Goal: Task Accomplishment & Management: Manage account settings

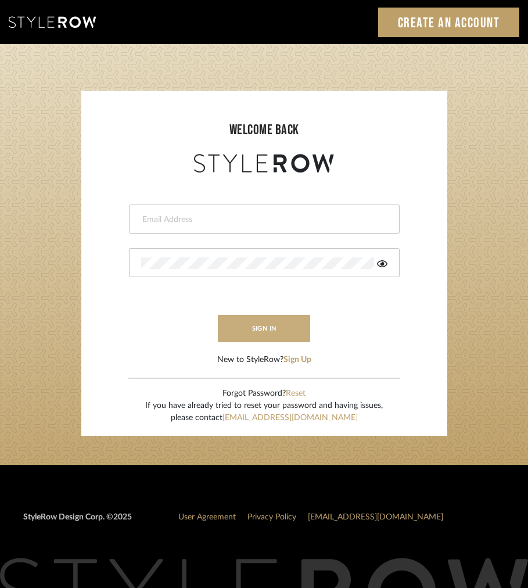
type input "[EMAIL_ADDRESS][DOMAIN_NAME]"
click at [275, 323] on button "sign in" at bounding box center [264, 328] width 93 height 27
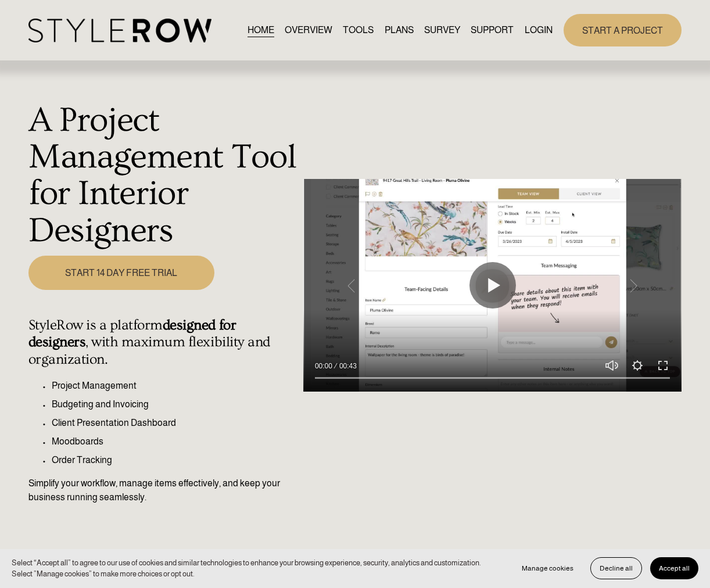
click at [535, 35] on link "LOGIN" at bounding box center [539, 31] width 28 height 16
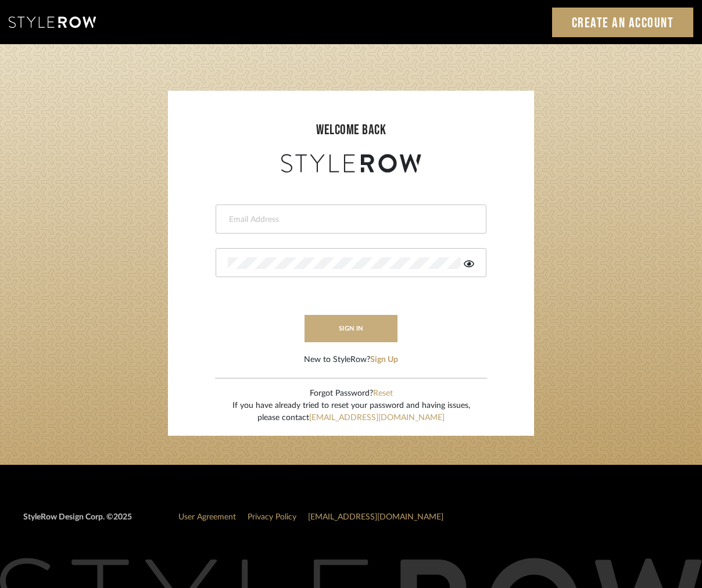
type input "intern@meyerinteriors.com"
click at [358, 330] on button "sign in" at bounding box center [351, 328] width 93 height 27
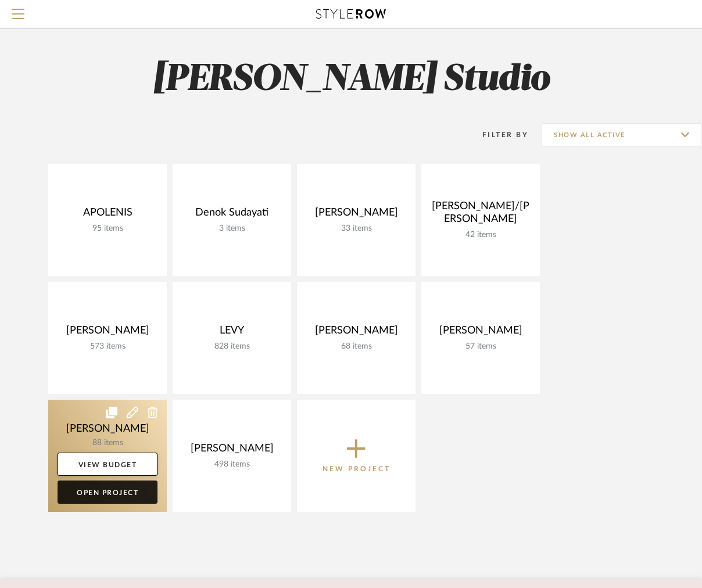
click at [130, 498] on link "Open Project" at bounding box center [108, 492] width 100 height 23
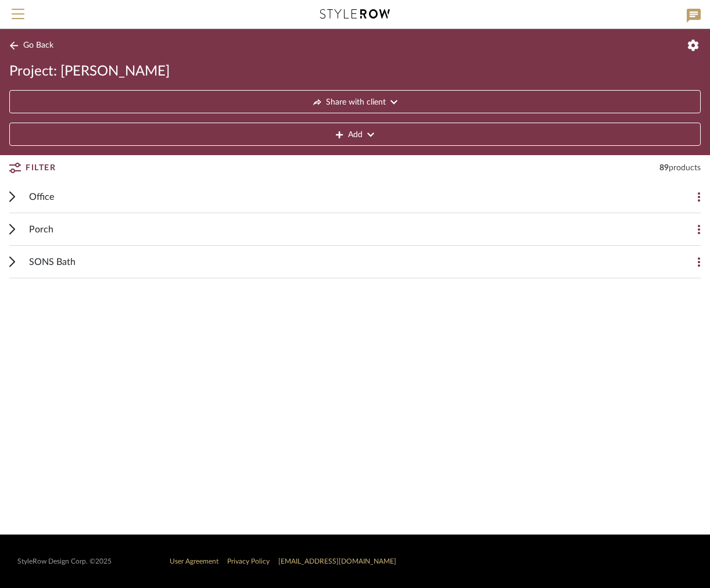
click at [80, 228] on div "Porch" at bounding box center [346, 229] width 635 height 32
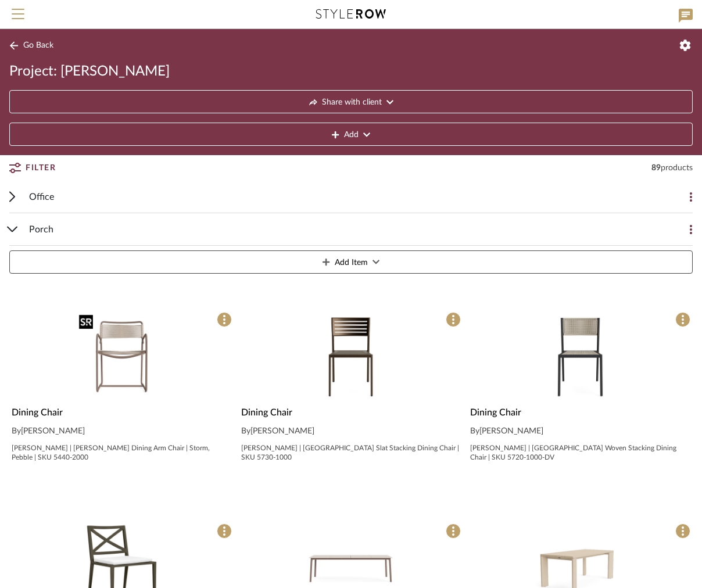
click at [106, 335] on img "0" at bounding box center [121, 357] width 95 height 95
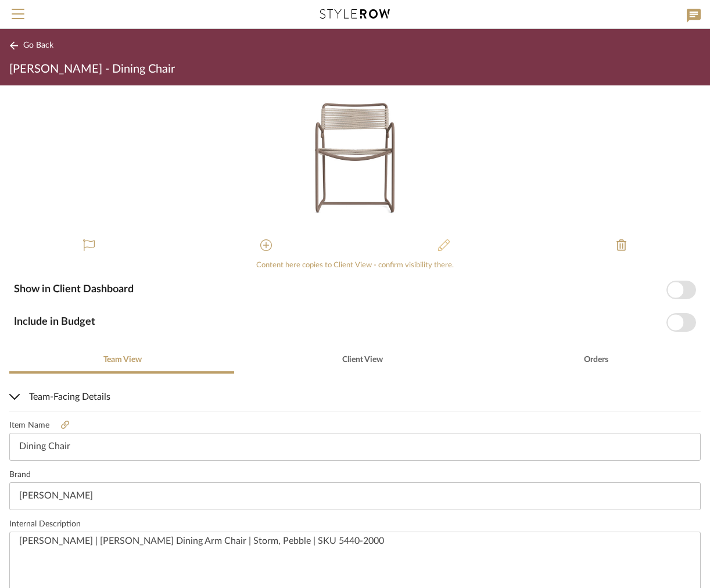
click at [431, 249] on button at bounding box center [444, 246] width 28 height 28
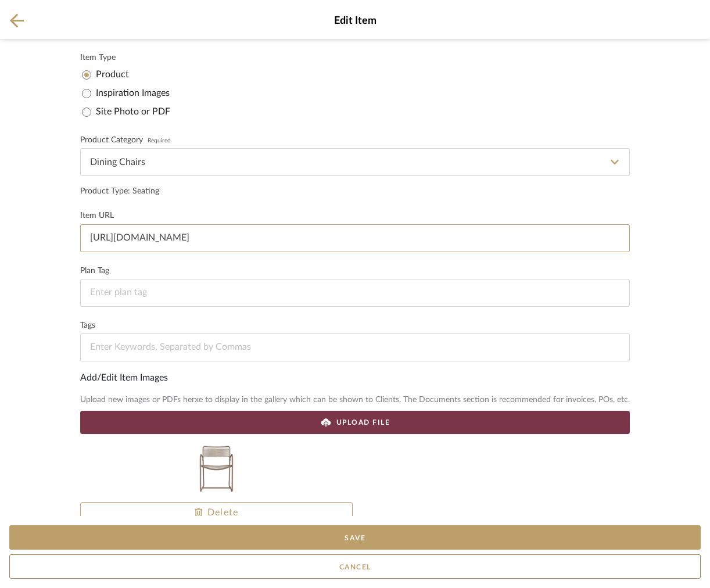
click at [193, 243] on input "https://docs.google.com/document/d/1zfs7hLEcAl8ZDyvCWLo38v0SaKKI5YTM9yT0_9zATNk…" at bounding box center [355, 238] width 550 height 28
click at [141, 245] on input at bounding box center [355, 238] width 550 height 28
paste input "https://www.brownjordan.com/walter-lamb-aluminum-arm-chair"
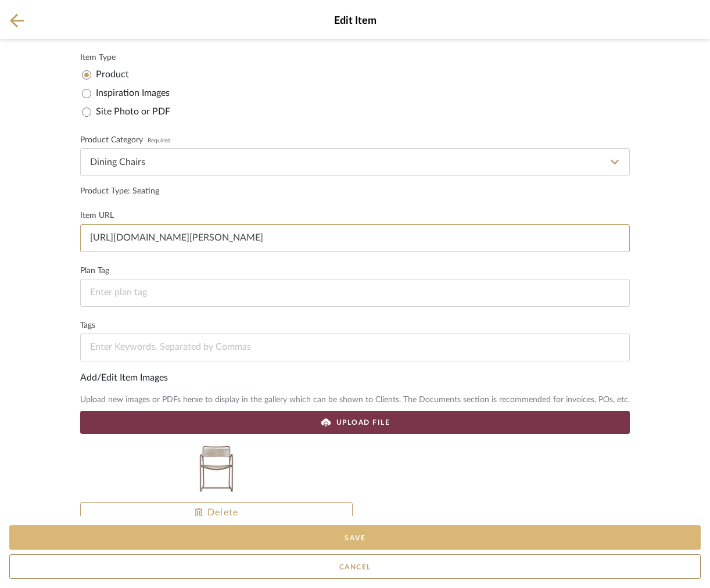
type input "https://www.brownjordan.com/walter-lamb-aluminum-arm-chair"
click at [179, 531] on button "Save" at bounding box center [355, 537] width 692 height 24
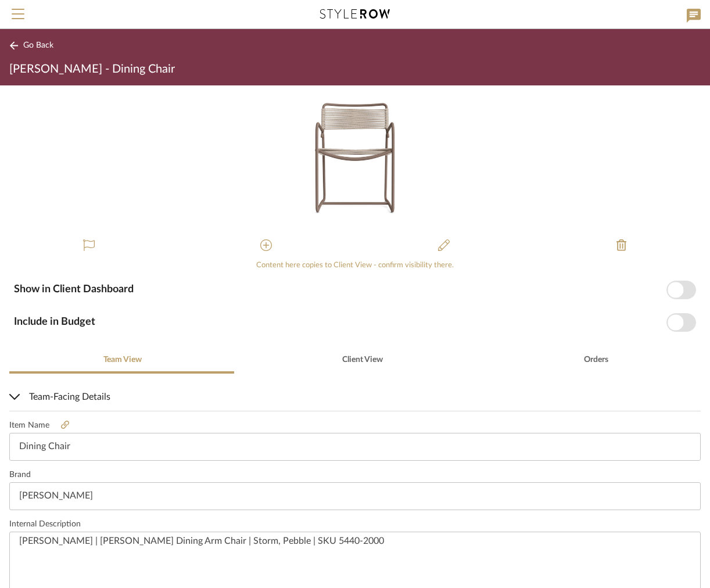
click at [28, 45] on span "Go Back" at bounding box center [38, 46] width 30 height 10
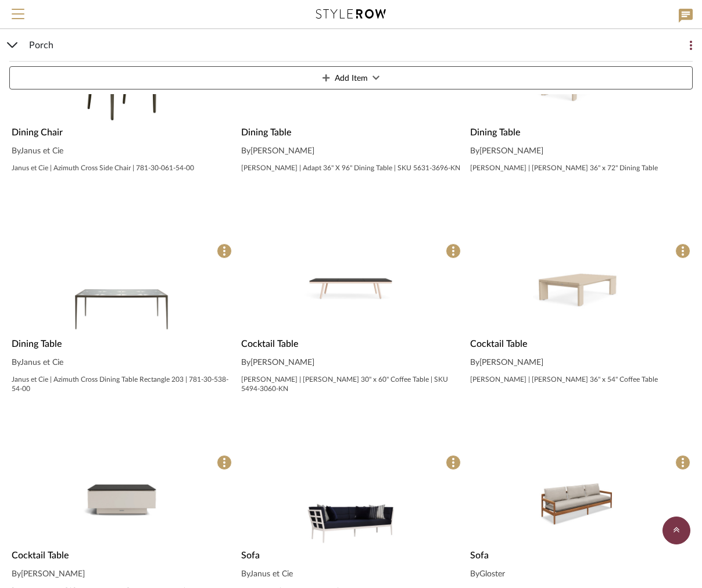
scroll to position [533, 0]
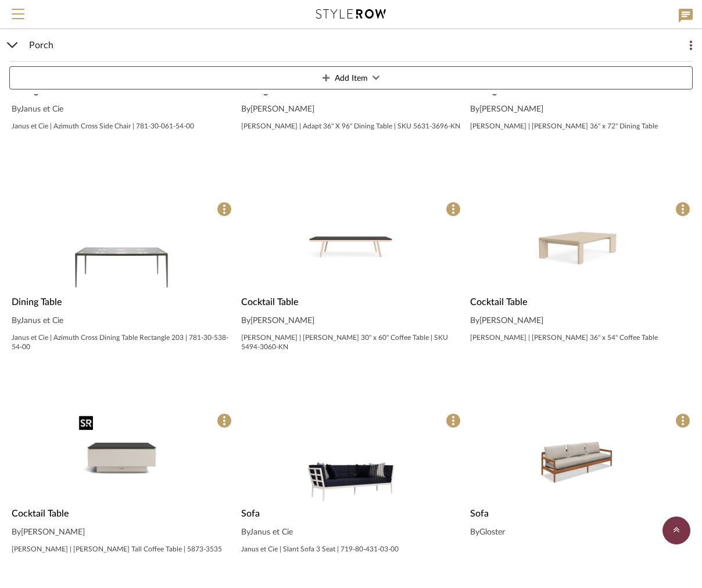
click at [124, 458] on img "0" at bounding box center [121, 458] width 95 height 95
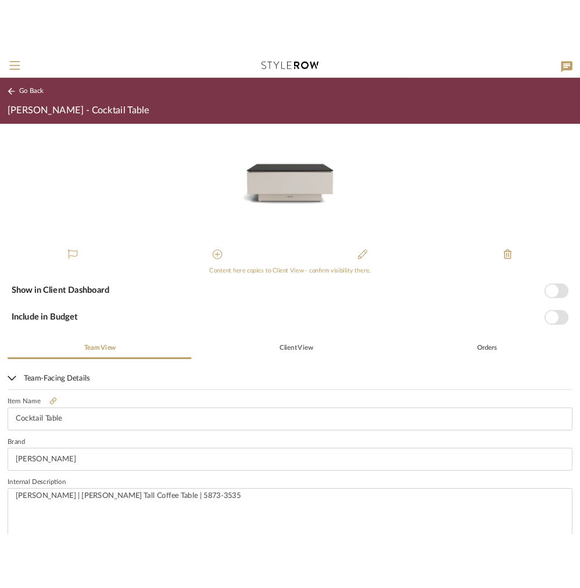
scroll to position [236, 0]
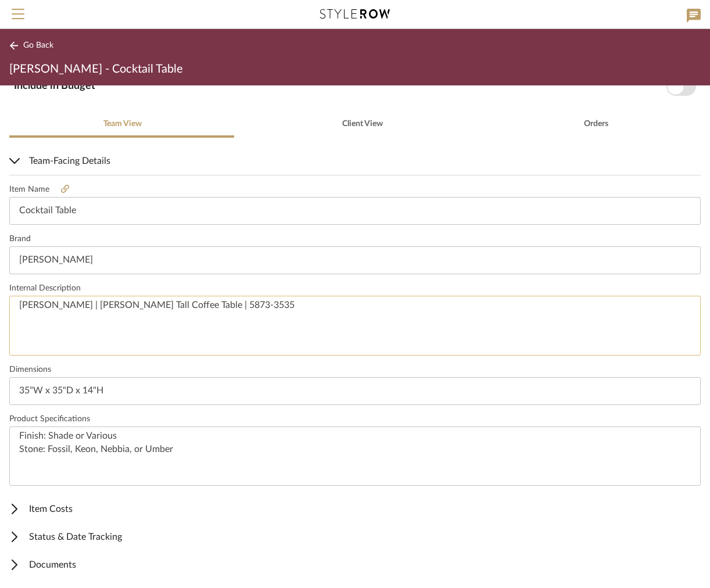
click at [270, 316] on textarea "[PERSON_NAME] | [PERSON_NAME] Tall Coffee Table | 5873-3535" at bounding box center [355, 326] width 692 height 60
click at [188, 461] on textarea "Finish: Shade or Various Stone: Fossil, Keon, Nebbia, or Umber" at bounding box center [355, 457] width 692 height 60
click at [163, 432] on textarea "Finish: Shade or Various Stone: Fossil, Keon, Nebbia, or Umber" at bounding box center [355, 457] width 692 height 60
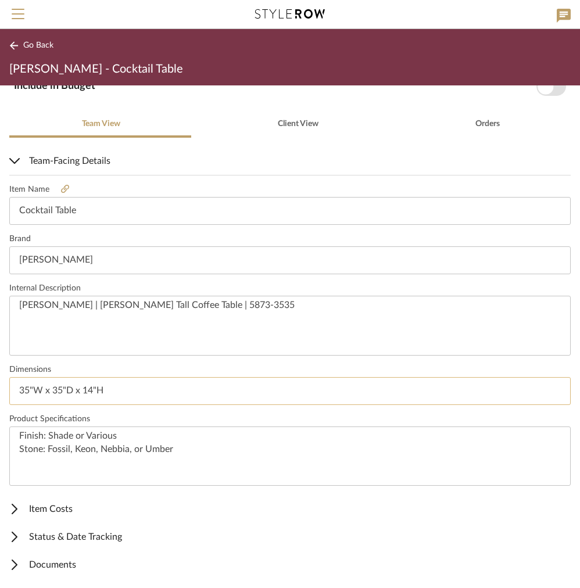
click at [117, 393] on input "35"W x 35"D x 14"H" at bounding box center [289, 391] width 561 height 28
type input "35"W x 35"D x 14"H | 35"W x 8.75"H x 35"D"
click at [9, 40] on button "Go Back" at bounding box center [33, 45] width 48 height 15
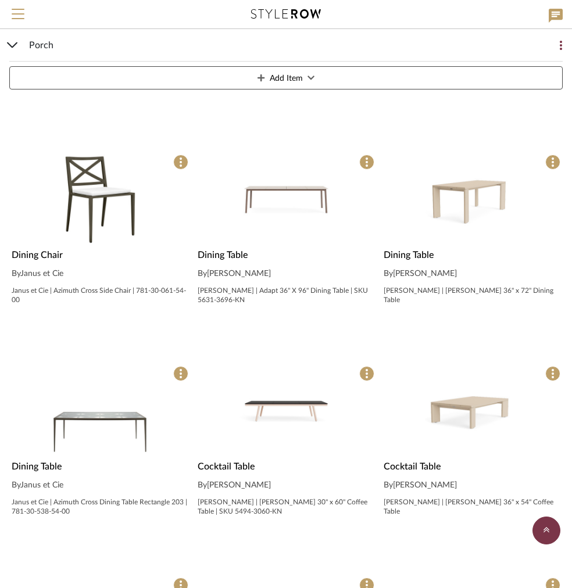
scroll to position [377, 0]
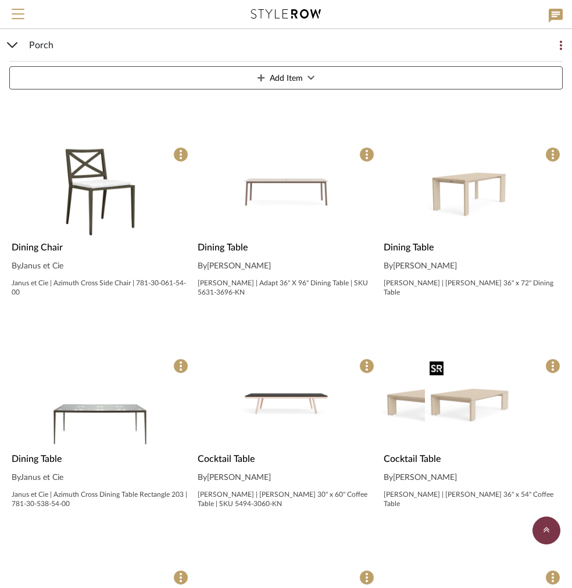
click at [477, 398] on img at bounding box center [472, 403] width 95 height 95
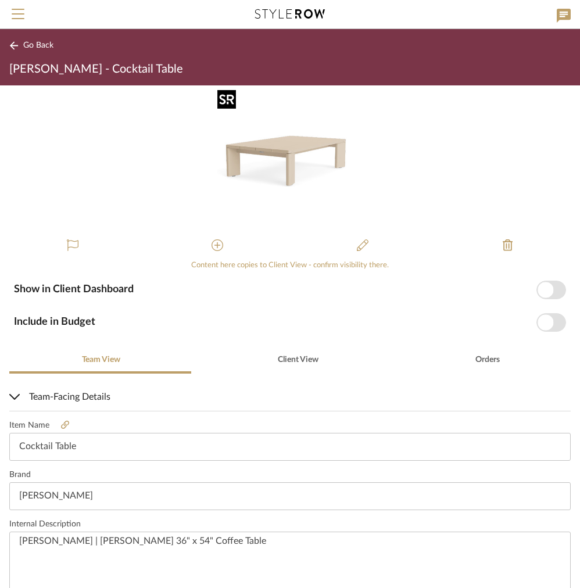
click at [281, 170] on img "0" at bounding box center [290, 158] width 146 height 146
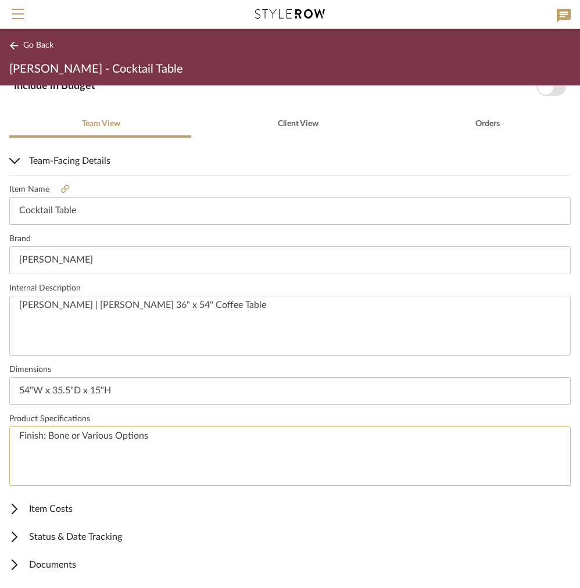
click at [192, 460] on textarea "Finish: Bone or Various Options" at bounding box center [289, 457] width 561 height 60
click at [214, 332] on textarea "Brown Jordan | Luca 36" x 54" Coffee Table" at bounding box center [289, 326] width 561 height 60
paste textarea "SKU 5774-3654"
type textarea "Brown Jordan | Luca 36" x 54" Coffee Table | Bone | SKU 5774-3654"
click at [163, 460] on textarea "Finish: Bone or Various Options" at bounding box center [289, 457] width 561 height 60
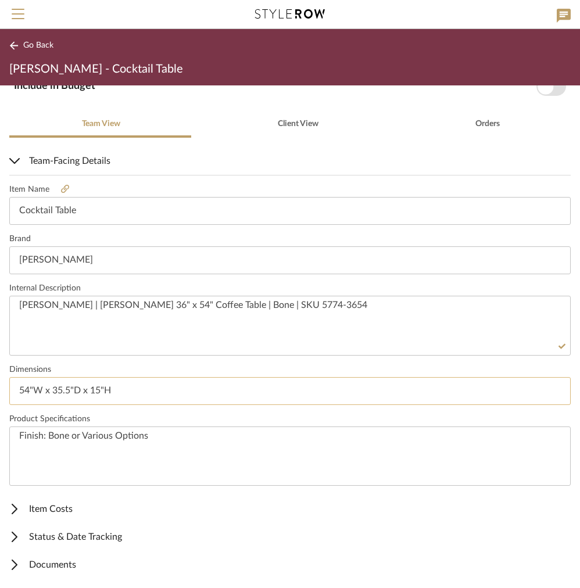
type textarea "Finish: Bone or Various Options"
click at [24, 397] on input "54"W x 35.5"D x 15"H" at bounding box center [289, 391] width 561 height 28
click at [17, 393] on input "54"W x 35.5"D x 15"H" at bounding box center [289, 391] width 561 height 28
click at [124, 392] on input "54"W x 35.5"D x 15"H" at bounding box center [289, 391] width 561 height 28
click at [20, 389] on input "54"W x 35.5"D x 15"H" at bounding box center [289, 391] width 561 height 28
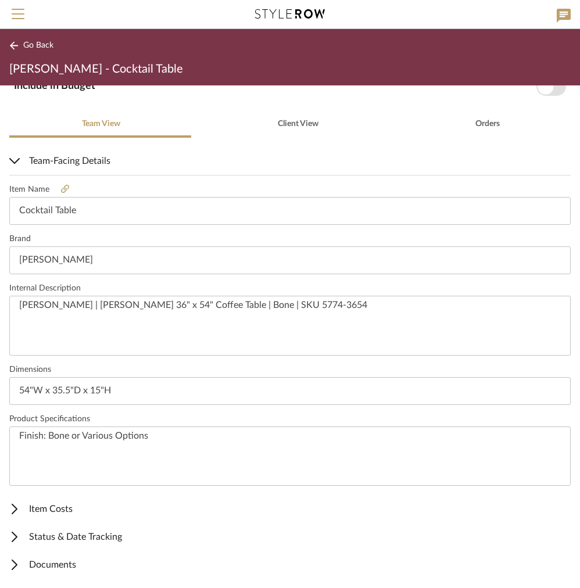
click at [151, 407] on div "Item Name Cocktail Table Brand Brown Jordan Internal Description Brown Jordan |…" at bounding box center [289, 335] width 561 height 321
click at [139, 395] on input "54"W x 35.5"D x 15"H" at bounding box center [289, 391] width 561 height 28
click at [285, 397] on input "54"W x 35.5"D x 15"H | 35.35"W x 35.35"D x 15"H |" at bounding box center [289, 391] width 561 height 28
type input "54"W x 35.5"D x 15"H | 35.35"W x 35.35"D x 15"H | 53.25"W x 53.25"D x 15"H | 72…"
click at [210, 344] on textarea "Brown Jordan | Luca 36" x 54" Coffee Table | Bone | SKU 5774-3654" at bounding box center [289, 326] width 561 height 60
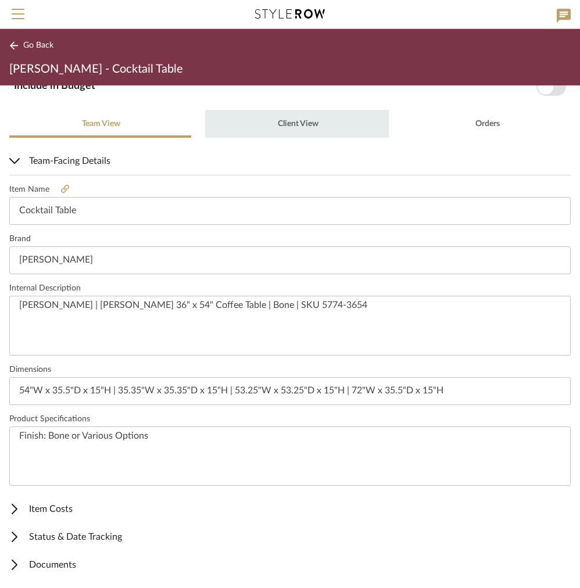
click at [295, 123] on span "Client View" at bounding box center [298, 124] width 41 height 8
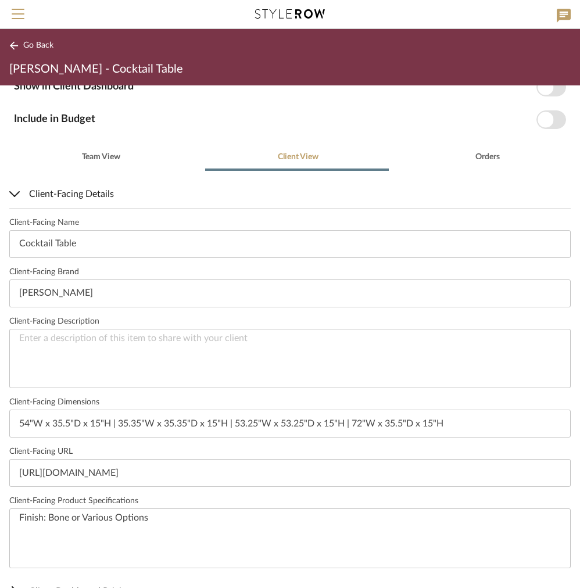
scroll to position [127, 0]
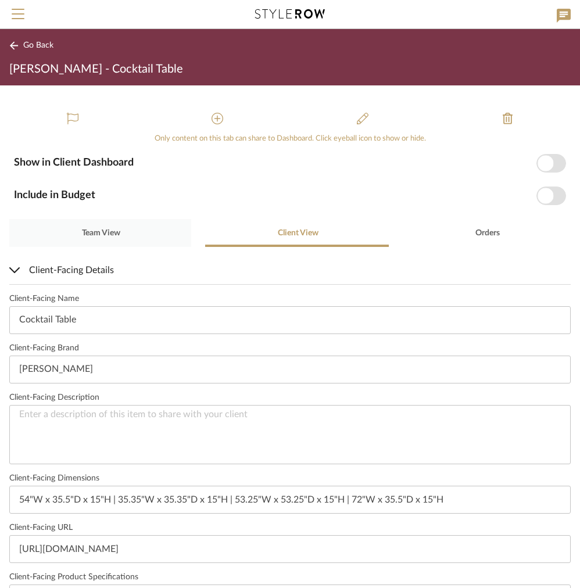
click at [154, 232] on div "Team View" at bounding box center [100, 233] width 182 height 28
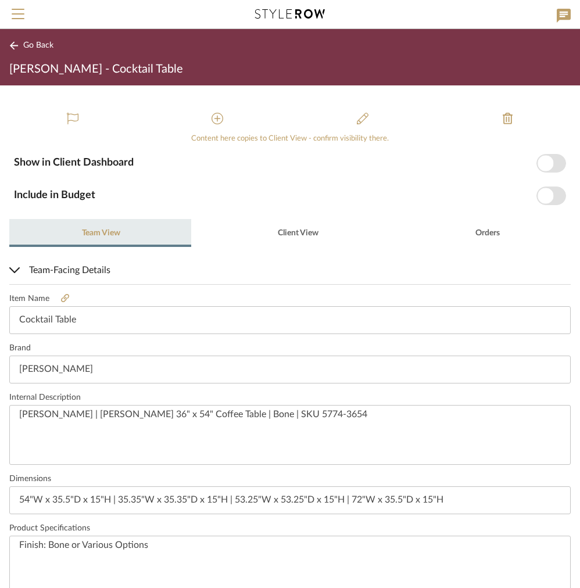
scroll to position [0, 0]
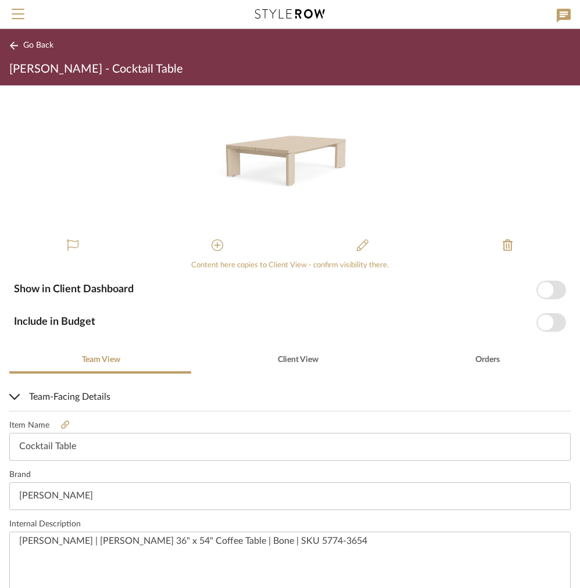
click at [22, 55] on div "Go Back OYER - Porch - Cocktail Table" at bounding box center [290, 57] width 580 height 56
click at [19, 45] on button "Go Back" at bounding box center [33, 45] width 48 height 15
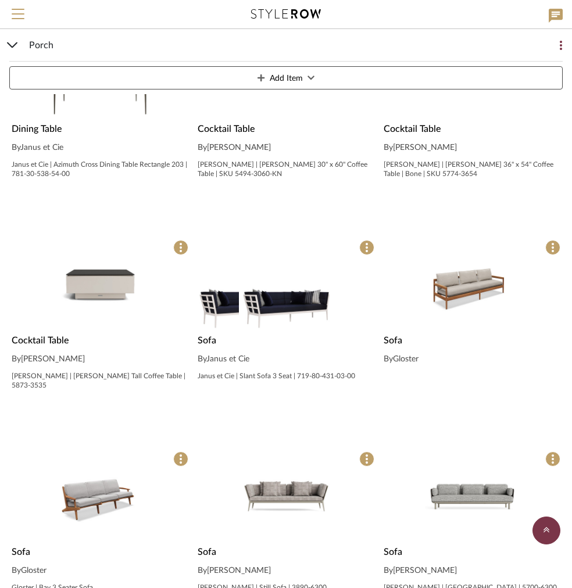
scroll to position [708, 0]
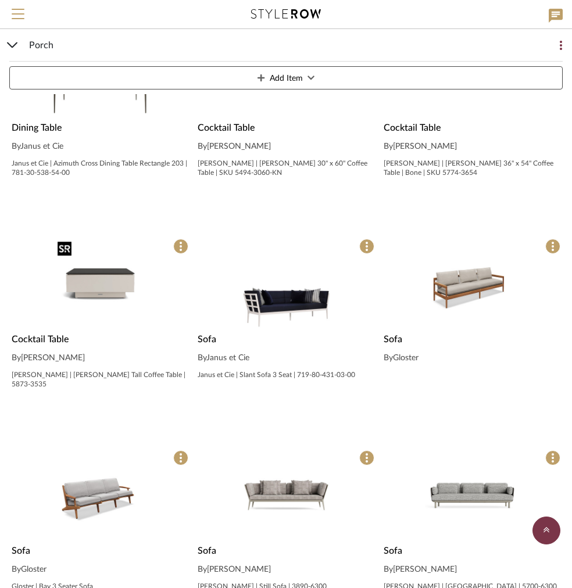
click at [113, 264] on img "0" at bounding box center [100, 284] width 95 height 95
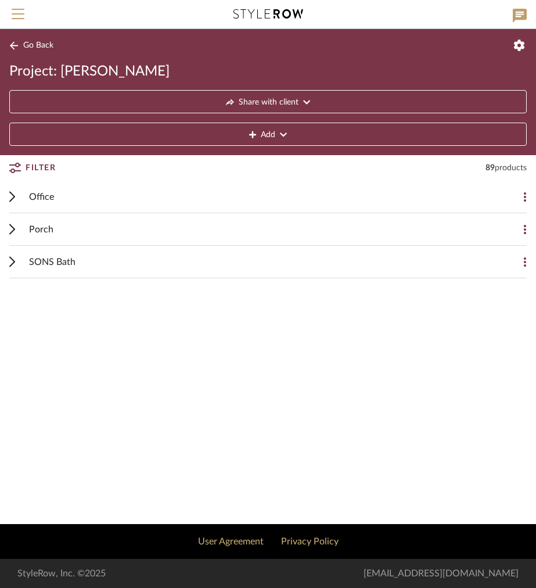
click at [22, 246] on div "SONS Bath Add Item" at bounding box center [268, 262] width 518 height 33
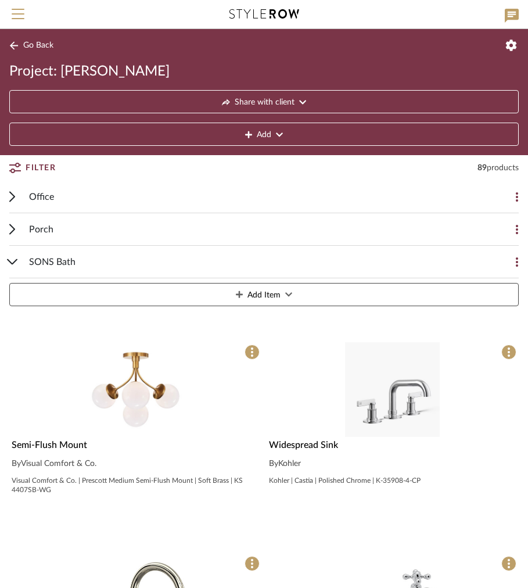
click at [21, 236] on div "Porch Add Item" at bounding box center [264, 229] width 510 height 33
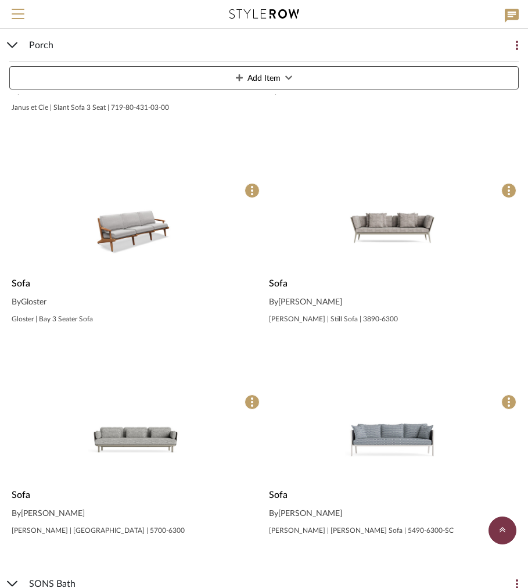
scroll to position [1498, 0]
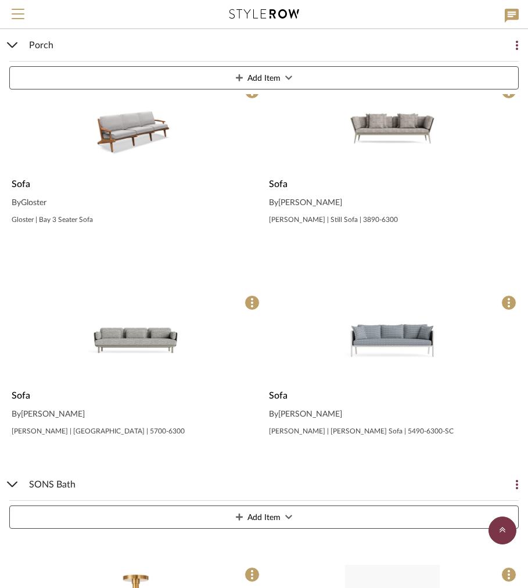
click at [56, 496] on div "SONS Bath" at bounding box center [255, 484] width 453 height 32
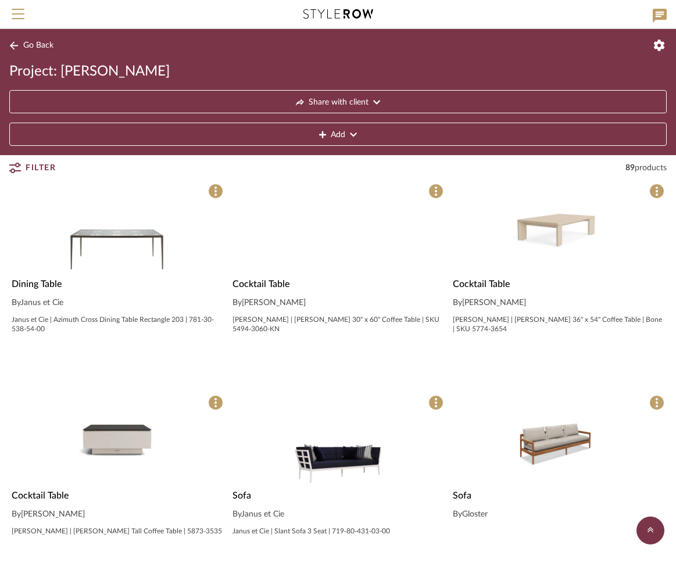
scroll to position [513, 0]
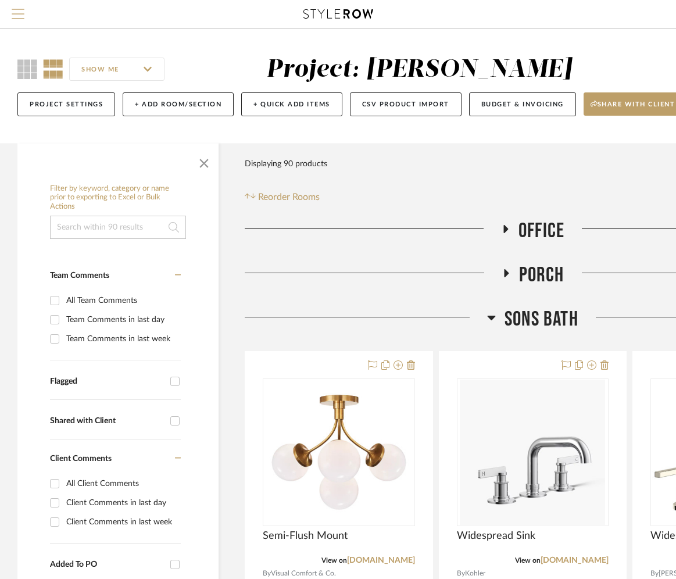
click at [19, 12] on span "Menu" at bounding box center [18, 17] width 13 height 17
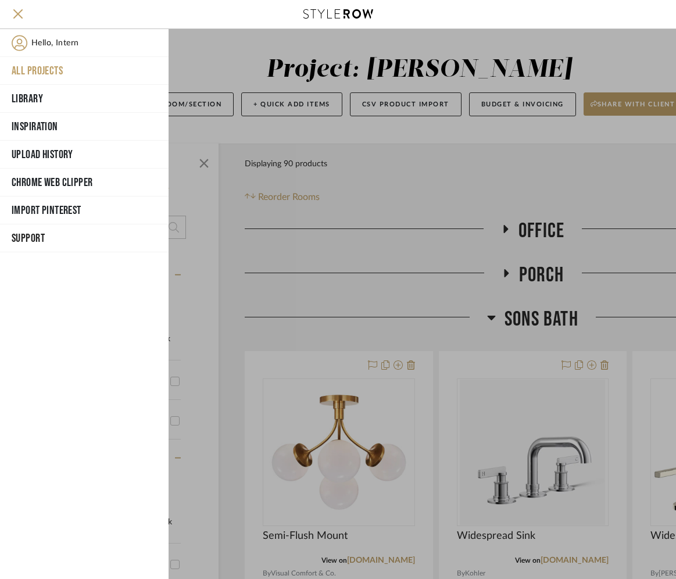
click at [412, 309] on div at bounding box center [422, 304] width 507 height 550
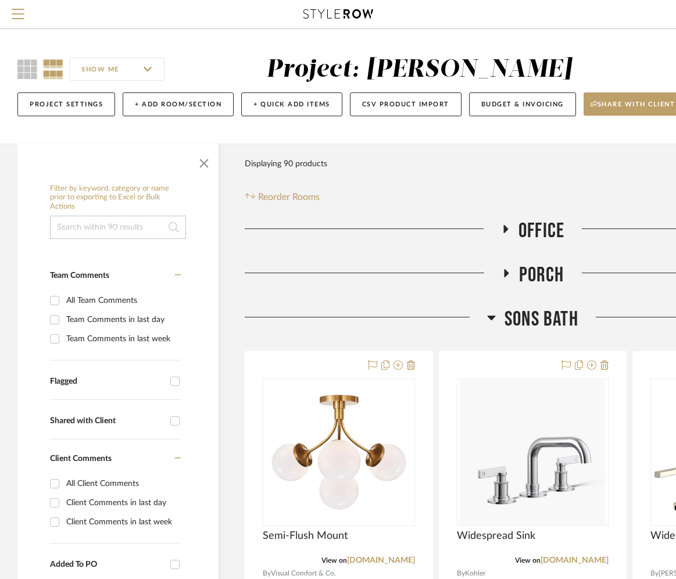
click at [502, 277] on fa-icon at bounding box center [506, 276] width 9 height 17
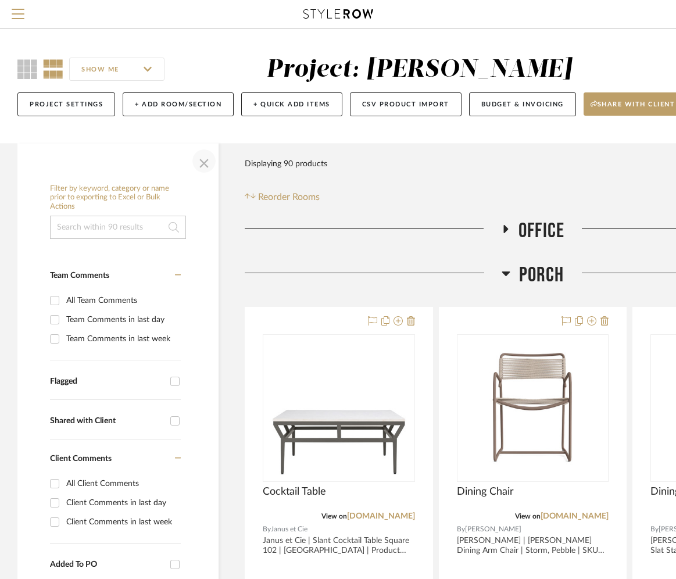
click at [194, 156] on span "button" at bounding box center [204, 161] width 28 height 28
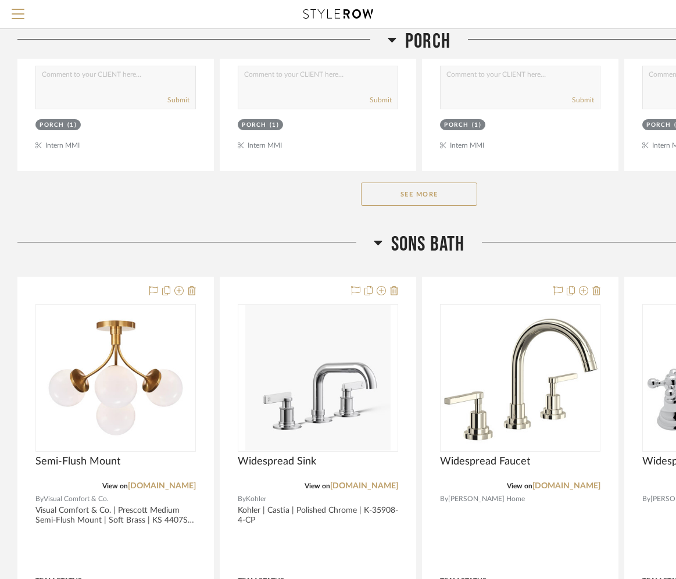
scroll to position [976, 0]
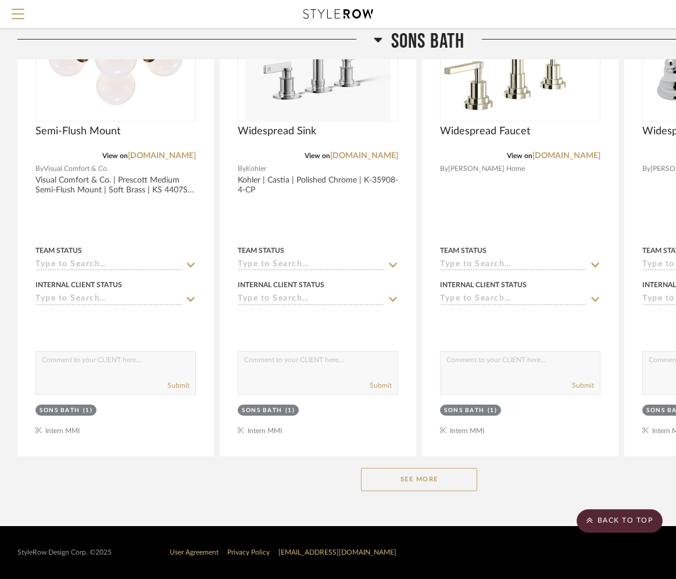
click at [422, 482] on button "See More" at bounding box center [419, 479] width 116 height 23
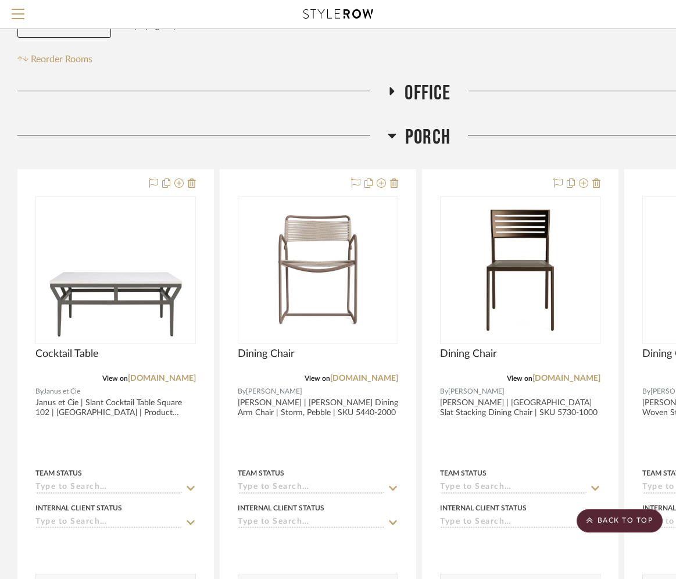
scroll to position [0, 0]
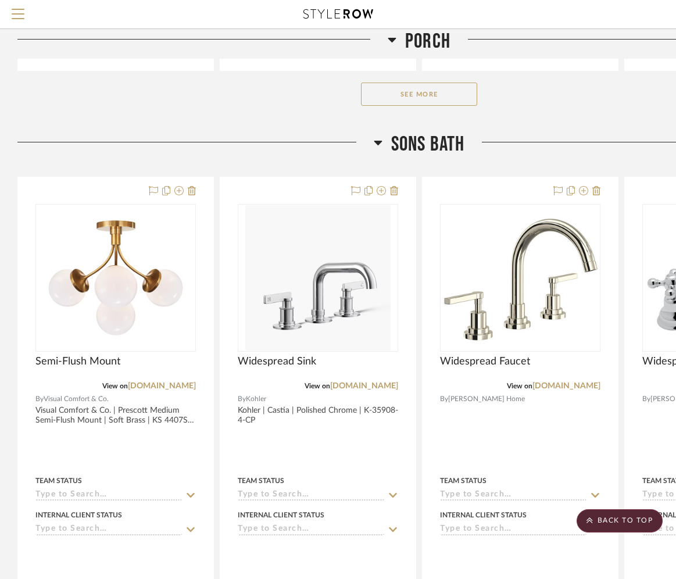
click at [381, 148] on icon at bounding box center [378, 142] width 9 height 14
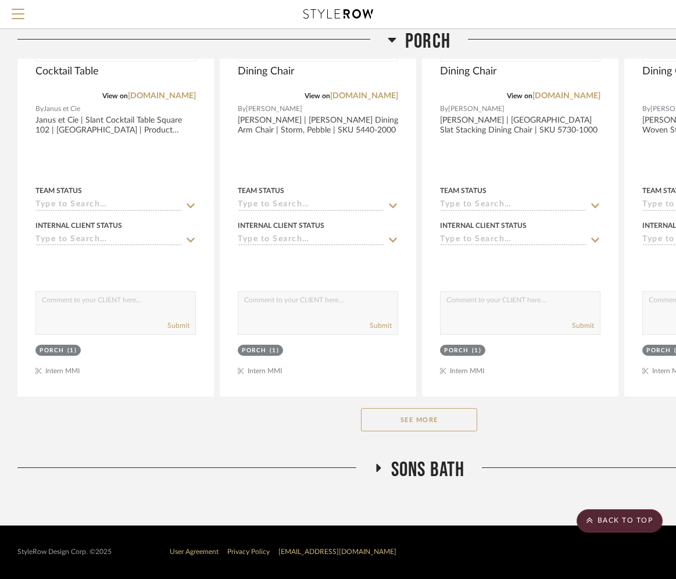
click at [420, 436] on div "See More" at bounding box center [418, 419] width 803 height 46
click at [409, 420] on button "See More" at bounding box center [419, 419] width 116 height 23
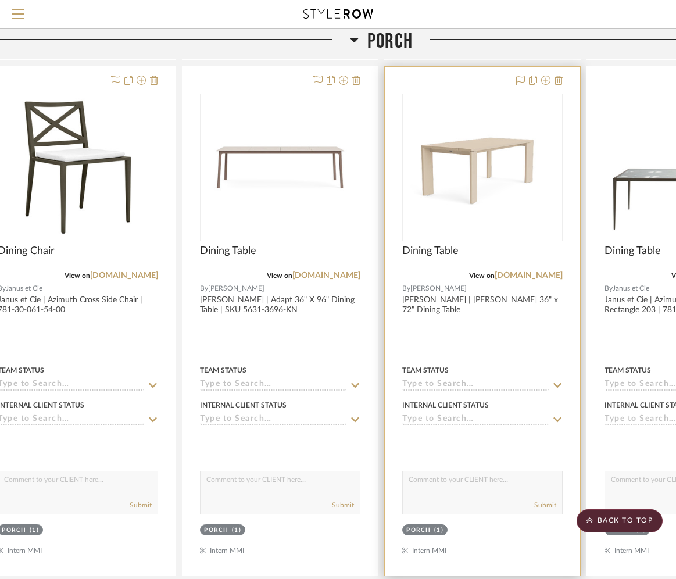
scroll to position [756, 161]
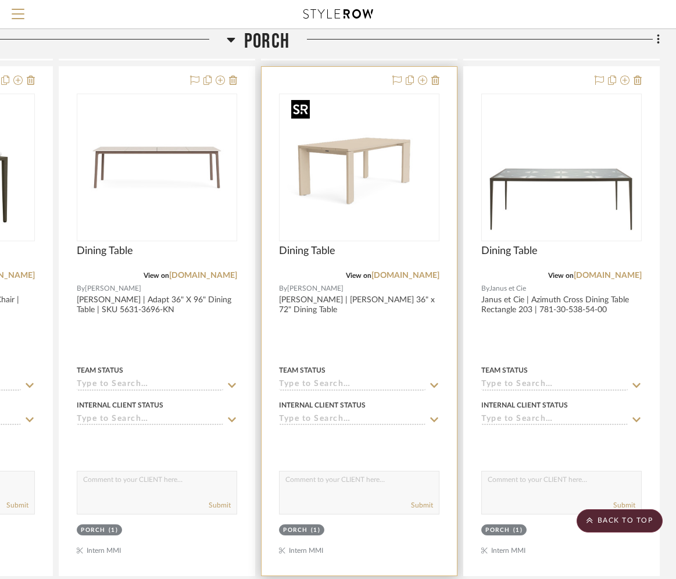
click at [371, 175] on img "0" at bounding box center [359, 167] width 145 height 145
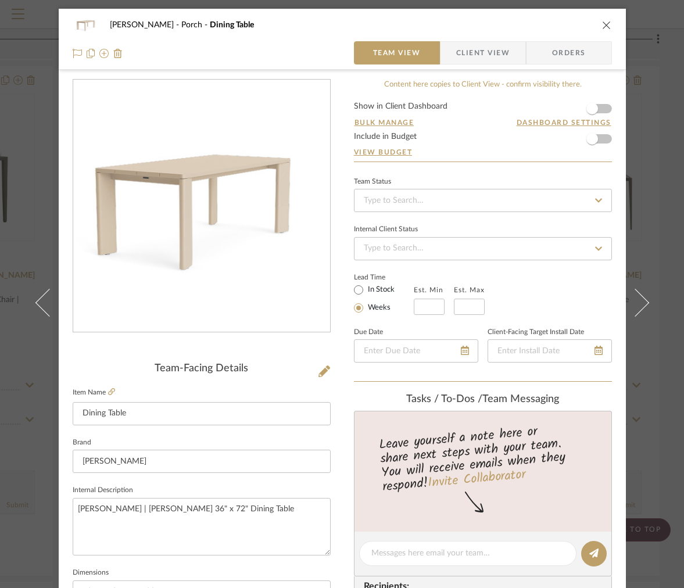
scroll to position [310, 0]
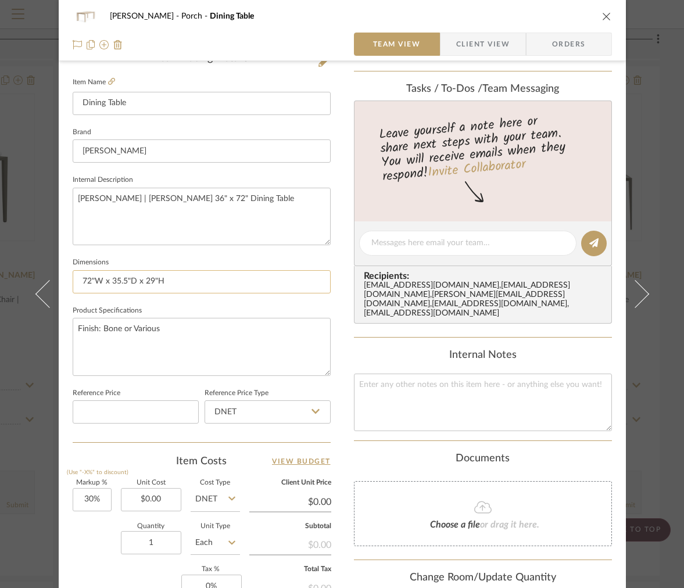
click at [204, 278] on input "72"W x 35.5"D x 29"H" at bounding box center [202, 281] width 258 height 23
type input "72"W x 35.5"D x 29"H | 71"W x 71"D x 29"H"
type input "72"W x 35.5"D x 29"H | 71"W x 71"D x 29"H | 120"W x 44.25"D x 29"H"
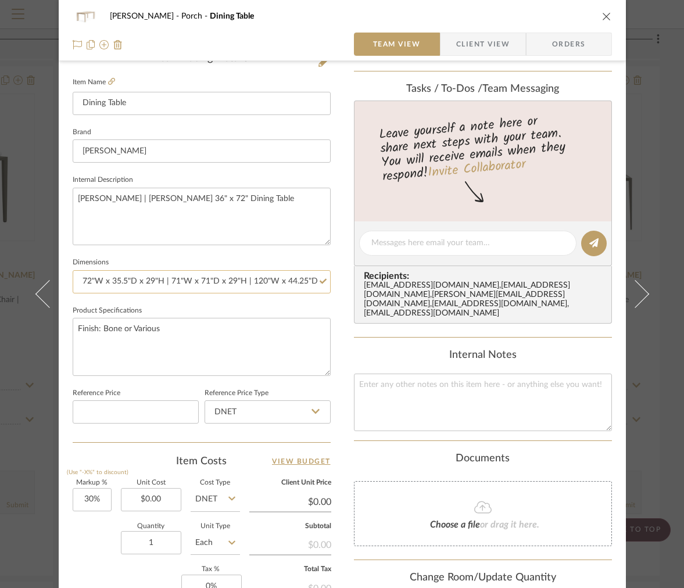
click at [255, 281] on input "72"W x 35.5"D x 29"H | 71"W x 71"D x 29"H | 120"W x 44.25"D x 29"H" at bounding box center [202, 281] width 258 height 23
drag, startPoint x: 238, startPoint y: 280, endPoint x: 375, endPoint y: 286, distance: 137.9
click at [375, 286] on div "OYER Porch Dining Table Team View Client View Orders Team-Facing Details Item N…" at bounding box center [342, 234] width 567 height 1073
click at [311, 285] on input "72"W x 35.5"D x 29"H | 71"W x 71"D x 29"H | 120"W x 44.25"D x 29"H" at bounding box center [202, 281] width 258 height 23
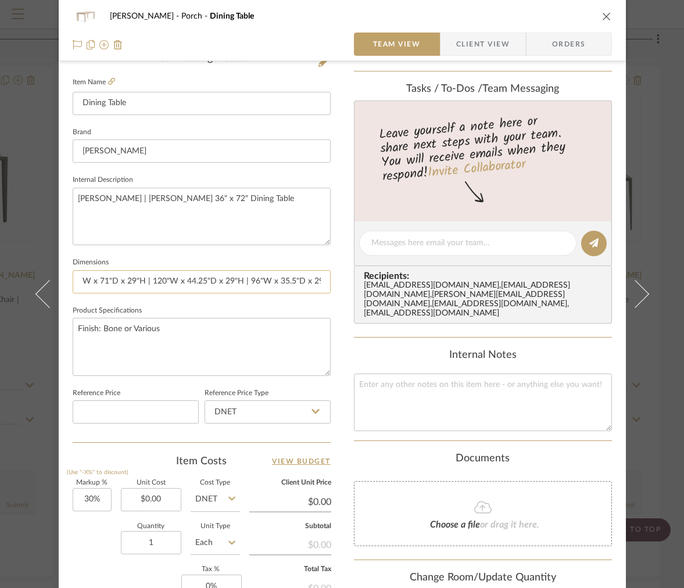
scroll to position [0, 108]
type input "72"W x 35.5"D x 29"H | 71"W x 71"D x 29"H | 120"W x 44.25"D x 29"H | 96"W x 35.…"
drag, startPoint x: 287, startPoint y: 280, endPoint x: 451, endPoint y: 281, distance: 163.9
click at [452, 282] on div "OYER Porch Dining Table Team View Client View Orders Team-Facing Details Item N…" at bounding box center [342, 234] width 567 height 1073
click at [312, 282] on input "72"W x 35.5"D x 29"H | 71"W x 71"D x 29"H | 120"W x 44.25"D x 29"H | 96"W x 35.…" at bounding box center [202, 281] width 258 height 23
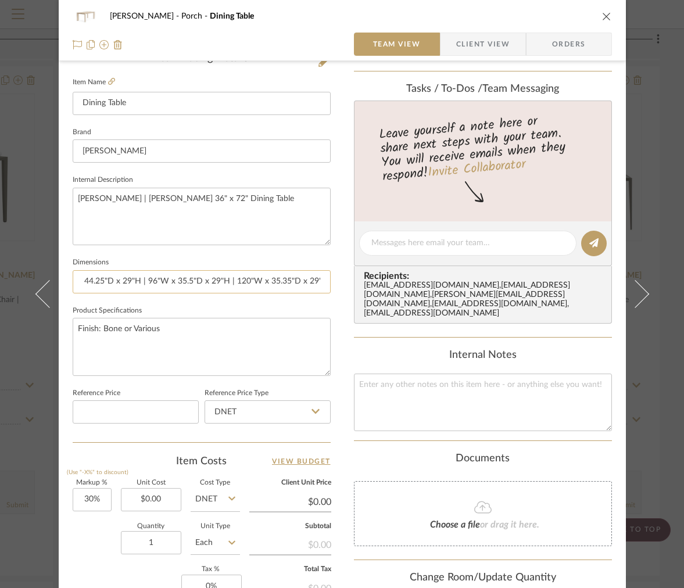
scroll to position [0, 206]
type input "72"W x 35.5"D x 29"H | 71"W x 71"D x 29"H | 120"W x 44.25"D x 29"H | 96"W x 35.…"
click at [603, 19] on icon "close" at bounding box center [606, 16] width 9 height 9
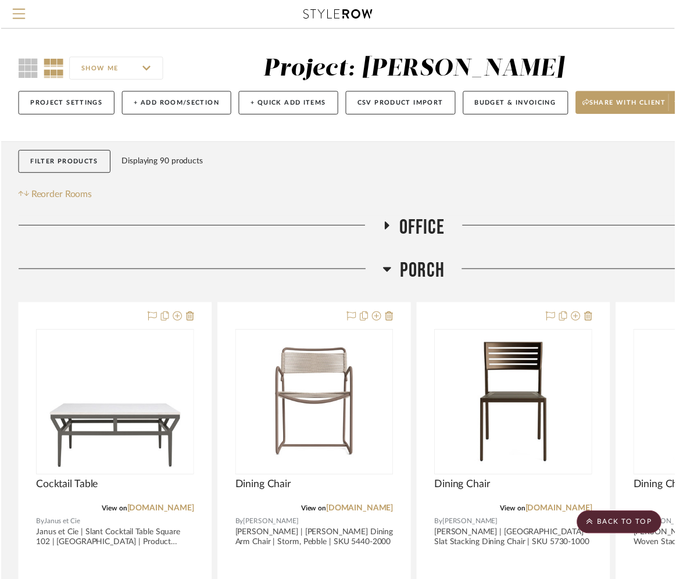
scroll to position [756, 161]
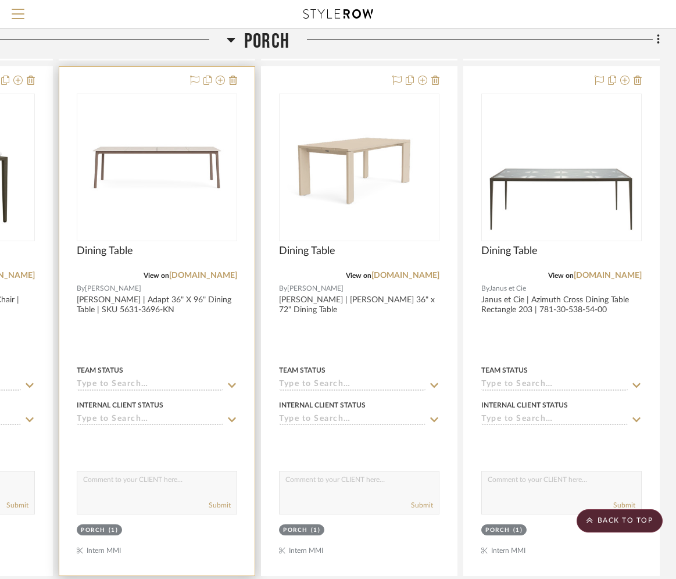
click at [213, 199] on img "0" at bounding box center [156, 167] width 145 height 145
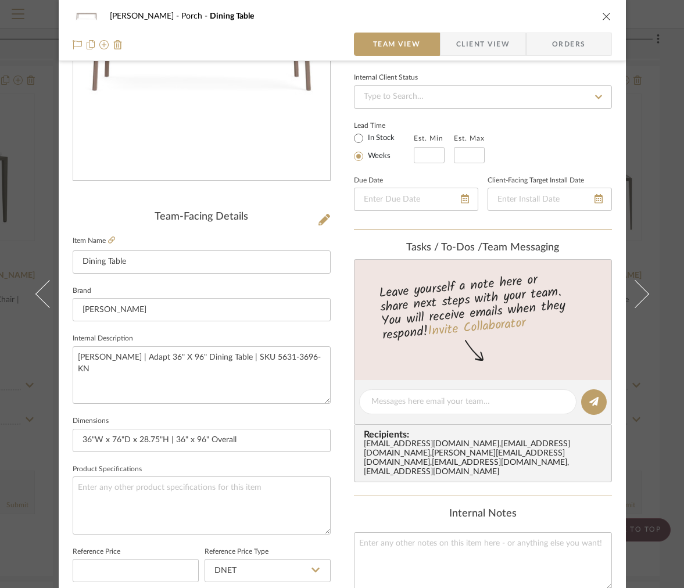
scroll to position [418, 0]
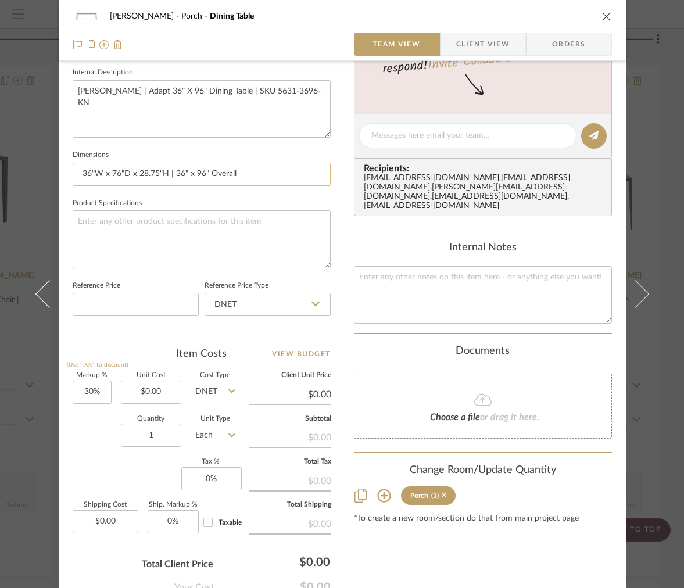
click at [246, 173] on input "36"W x 76"D x 28.75"H | 36" x 96" Overall" at bounding box center [202, 174] width 258 height 23
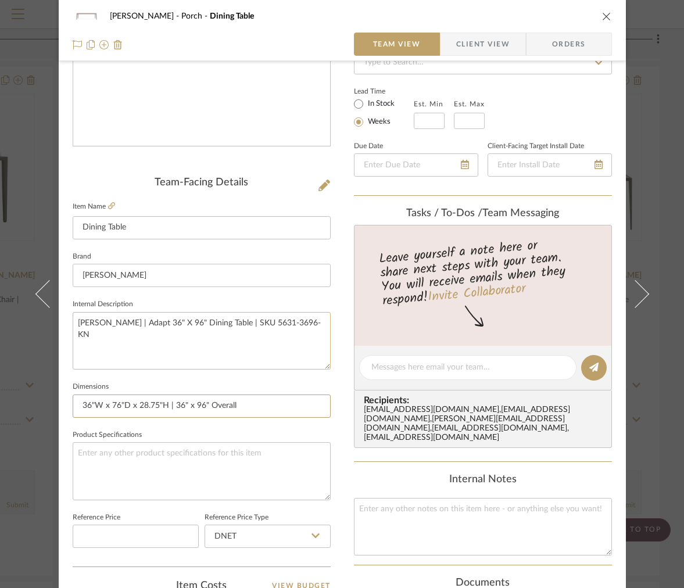
scroll to position [0, 0]
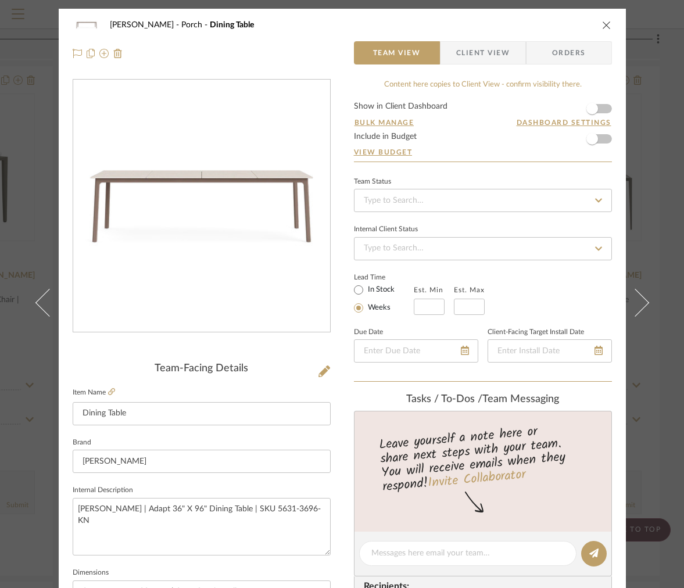
click at [108, 398] on fieldset "Item Name Dining Table" at bounding box center [202, 405] width 258 height 41
click at [108, 390] on icon at bounding box center [111, 391] width 7 height 7
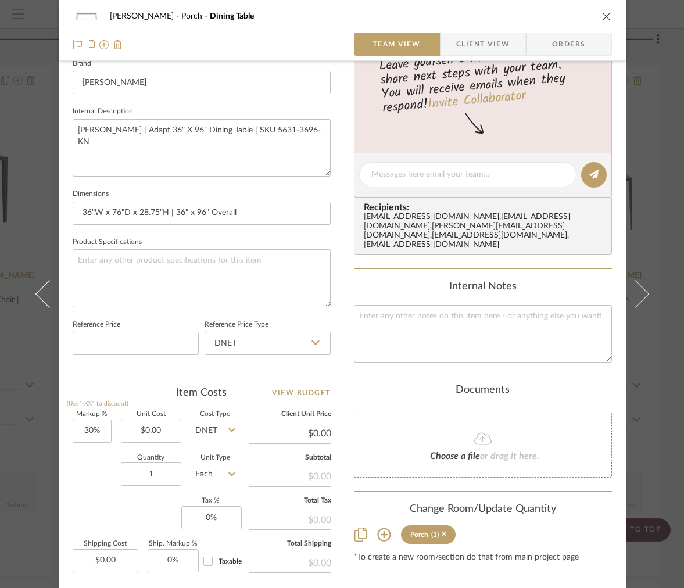
scroll to position [409, 0]
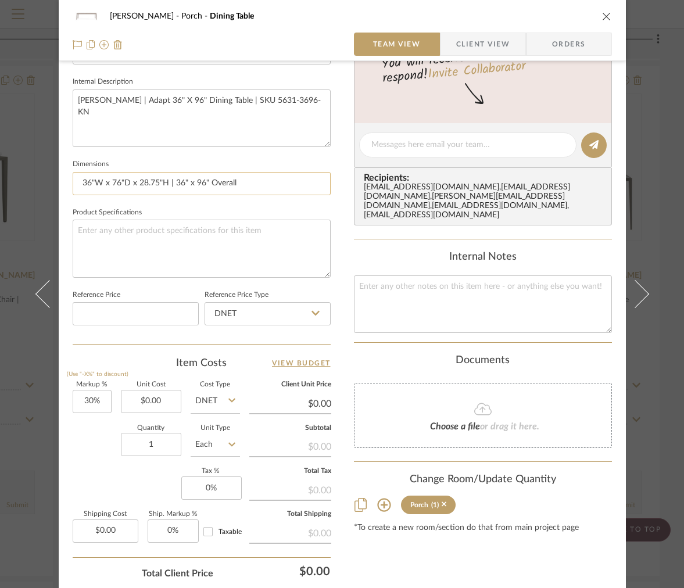
click at [270, 182] on input "36"W x 76"D x 28.75"H | 36" x 96" Overall" at bounding box center [202, 183] width 258 height 23
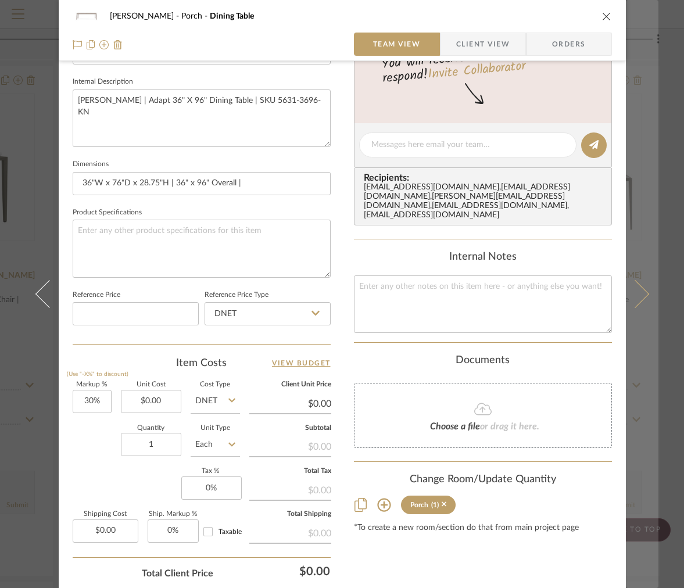
type input "36"W x 76"D x 28.75"H | 36" x 96" Overall |"
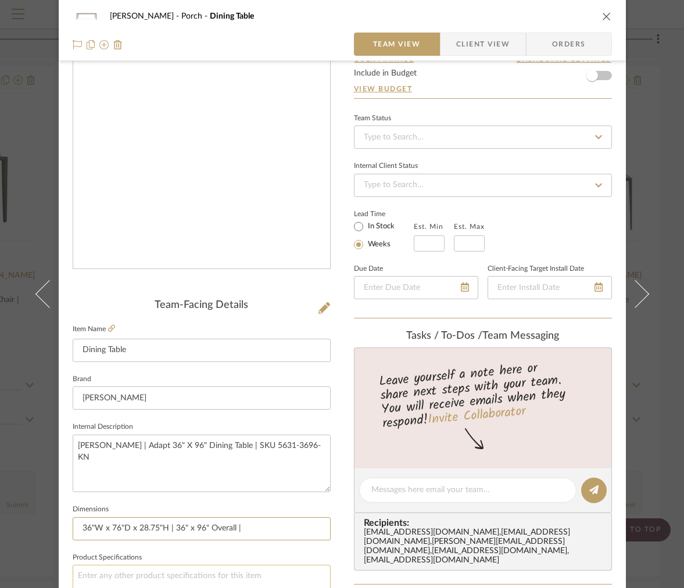
scroll to position [330, 0]
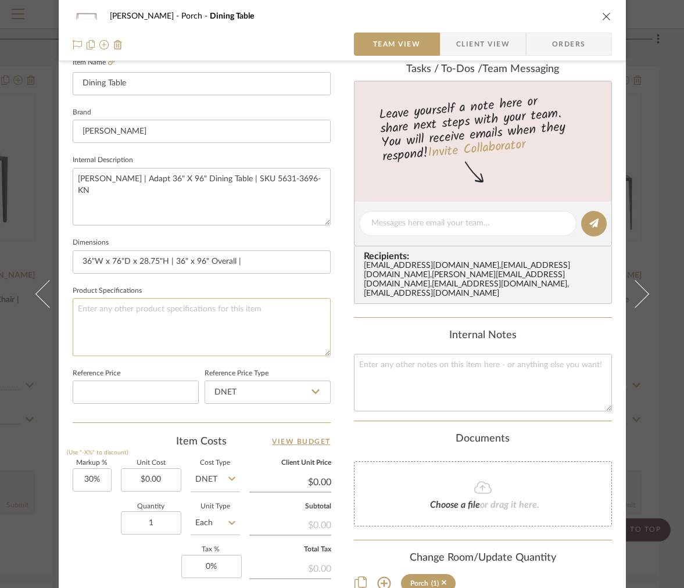
type input "36"W x 76"D x 28.75"H | 36" x 96" Overall |"
click at [250, 303] on textarea at bounding box center [202, 327] width 258 height 58
click at [137, 320] on textarea "Finish: Storm Stone: Nebbia or various" at bounding box center [202, 327] width 258 height 58
click at [149, 311] on textarea "Finish: Storm Stone: Nebbia or Various" at bounding box center [202, 327] width 258 height 58
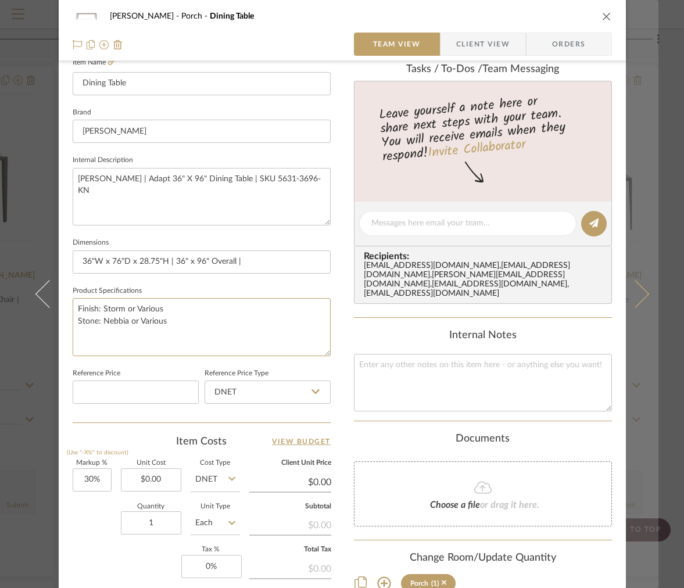
type textarea "Finish: Storm or Various Stone: Nebbia or Various"
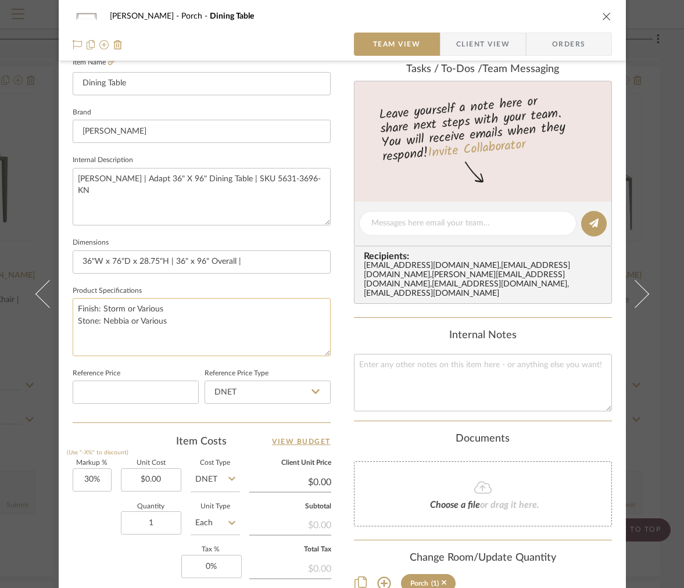
click at [194, 325] on textarea "Finish: Storm or Various Stone: Nebbia or Various" at bounding box center [202, 327] width 258 height 58
drag, startPoint x: 187, startPoint y: 328, endPoint x: 128, endPoint y: 323, distance: 58.3
click at [129, 323] on textarea "Finish: Storm or Various Stone: Nebbia or Various" at bounding box center [202, 327] width 258 height 58
type textarea "Finish: Storm or Various Stone: Nebbia, Fossil, Keon, Umber"
click at [267, 269] on input "36"W x 76"D x 28.75"H | 36" x 96" Overall |" at bounding box center [202, 261] width 258 height 23
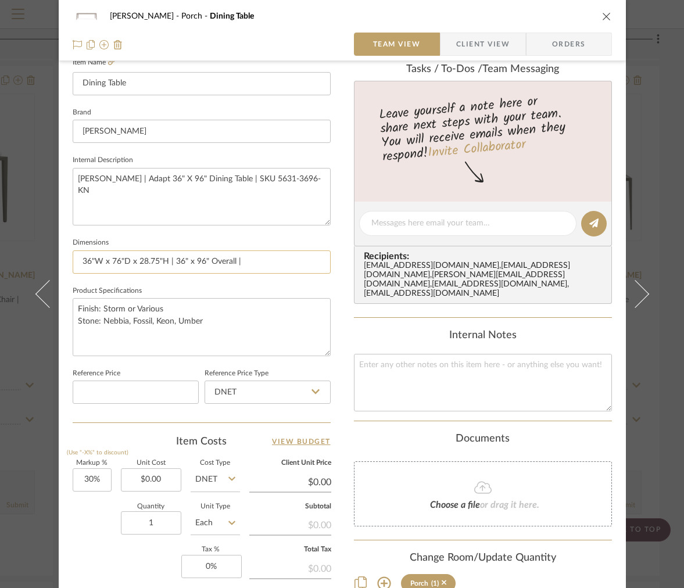
click at [131, 257] on input "36"W x 76"D x 28.75"H | 36" x 96" Overall |" at bounding box center [202, 261] width 258 height 23
click at [120, 260] on input "36"W x 76"D x 28.75"H | 36" x 96" Overall |" at bounding box center [202, 261] width 258 height 23
click at [98, 263] on input "36"W x 76" x 28.75"H | 36" x 96" Overall |" at bounding box center [202, 261] width 258 height 23
click at [115, 262] on input "36"D x 76" x 28.75"H | 36" x 96" Overall |" at bounding box center [202, 261] width 258 height 23
click at [123, 260] on input "36"D x 76" x 28.75"H | 36" x 96" Overall |" at bounding box center [202, 261] width 258 height 23
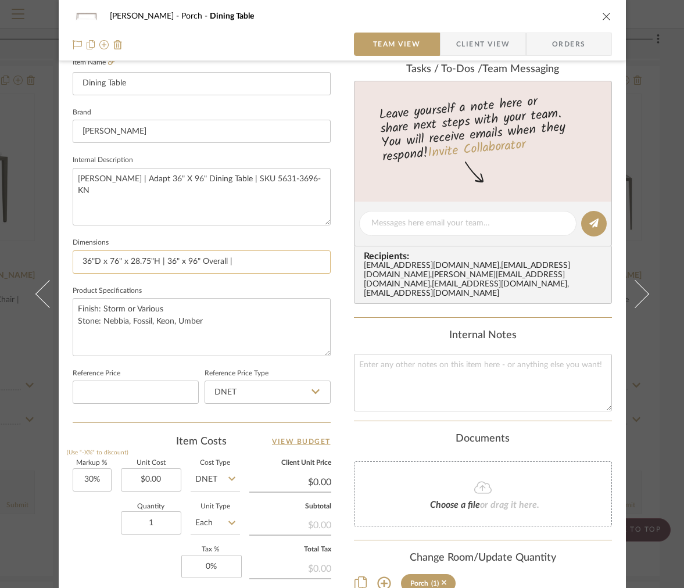
click at [119, 262] on input "36"D x 76" x 28.75"H | 36" x 96" Overall |" at bounding box center [202, 261] width 258 height 23
type input "36"D x 76"W x 28.75"H | 36" x 96" Overall |"
click at [126, 262] on input "36"D x 76"W x 28.75"H | 36" x 96" Overall |" at bounding box center [202, 261] width 258 height 23
click at [98, 264] on input "36"D x 76"D x 28.75"H | 36" x 96" Overall |" at bounding box center [202, 261] width 258 height 23
click at [276, 267] on input "36"W x 76"D x 28.75"H | 36" x 96" Overall |" at bounding box center [202, 261] width 258 height 23
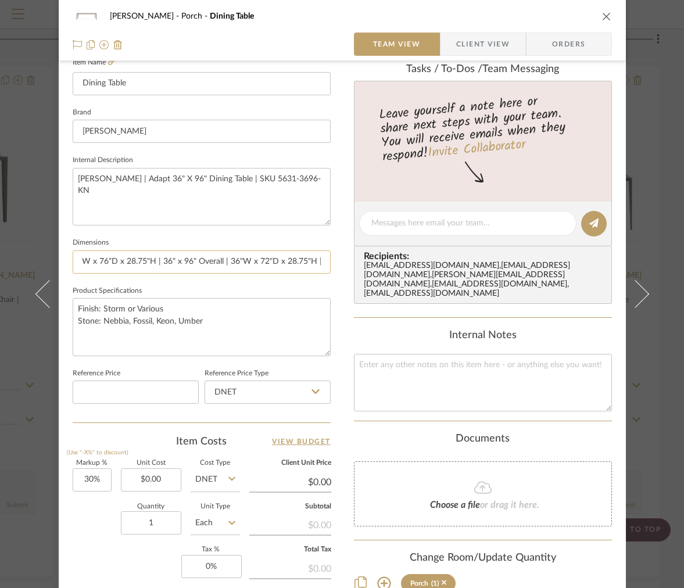
scroll to position [0, 9]
click at [162, 262] on input "36"W x 76"D x 28.75"H | 36" x 96" Overall | 36"W x 72"D x 28.75"H" at bounding box center [202, 261] width 258 height 23
drag, startPoint x: 201, startPoint y: 262, endPoint x: 323, endPoint y: 269, distance: 122.2
click at [323, 269] on input "36"W x 76"D x 28.75"H, 36" x 96" Overall | 36"W x 72"D x 28.75"H" at bounding box center [202, 261] width 258 height 23
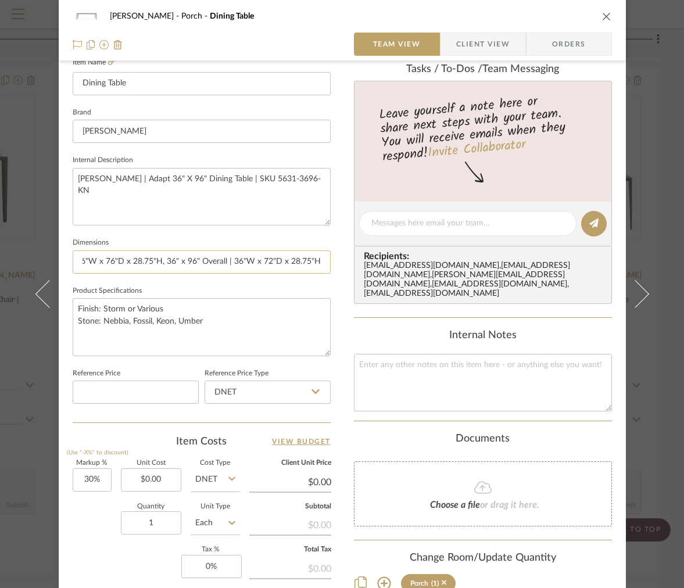
click at [321, 260] on input "36"W x 76"D x 28.75"H, 36" x 96" Overall | 36"W x 72"D x 28.75"H" at bounding box center [202, 261] width 258 height 23
type input "36"W x 76"D x 28.75"H, 36" x 96" Overall | 36"W x 72"D x 28.75"H, 36" x 72" Ove…"
click at [167, 264] on input "36"W x 76"D x 28.75"H, 36" x 96" Overall | 36"W x 72"D x 28.75"H, 36" x 72" Ove…" at bounding box center [202, 261] width 258 height 23
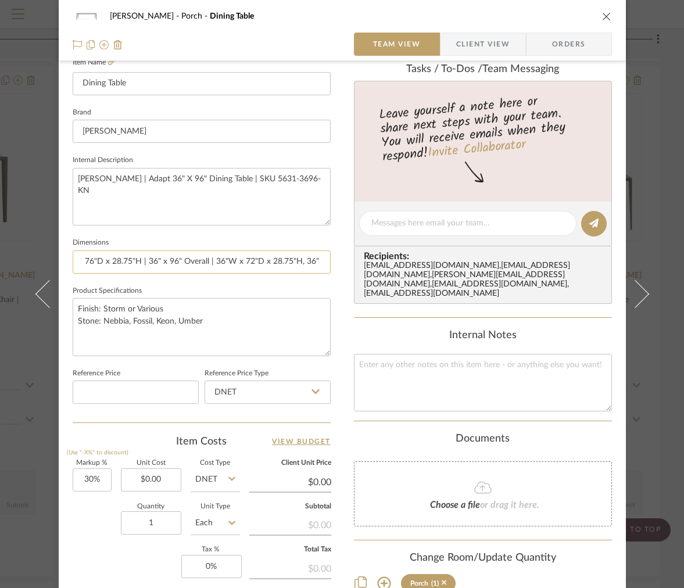
scroll to position [0, 76]
drag, startPoint x: 246, startPoint y: 261, endPoint x: 320, endPoint y: 261, distance: 73.2
click at [320, 261] on input "36"W x 76"D x 28.75"H | 36" x 96" Overall | 36"W x 72"D x 28.75"H, 36" x 72" Ov…" at bounding box center [202, 261] width 258 height 23
click at [252, 261] on input "36"W x 76"D x 28.75"H | 36" x 96" Overall | 36"W x 72"D x 28.75"H, 36" x 72" Ov…" at bounding box center [202, 261] width 258 height 23
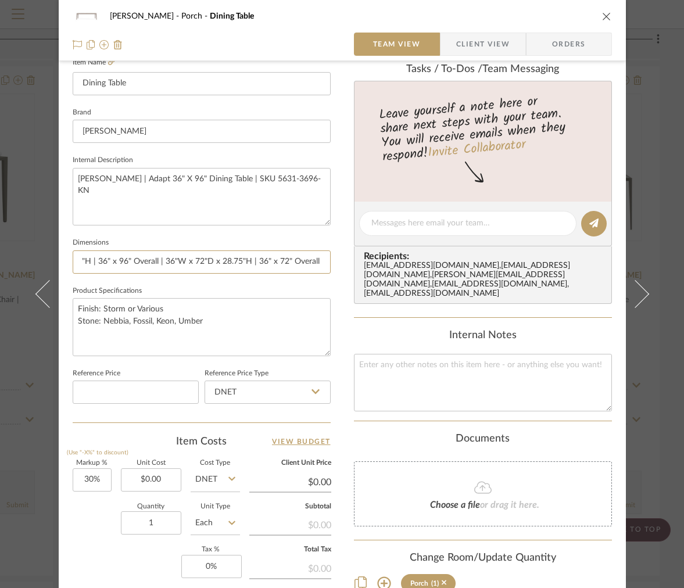
drag, startPoint x: 241, startPoint y: 262, endPoint x: 382, endPoint y: 275, distance: 141.9
click at [382, 275] on div "OYER Porch Dining Table Team View Client View Orders Team-Facing Details Item N…" at bounding box center [342, 215] width 567 height 1073
click at [323, 264] on input "36"W x 76"D x 28.75"H | 36" x 96" Overall | 36"W x 72"D x 28.75"H | 36" x 72" O…" at bounding box center [202, 261] width 258 height 23
type input "36"W x 76"D x 28.75"H | 36" x 96" Overall | 36"W x 72"D x 28.75"H | 36" x 72" O…"
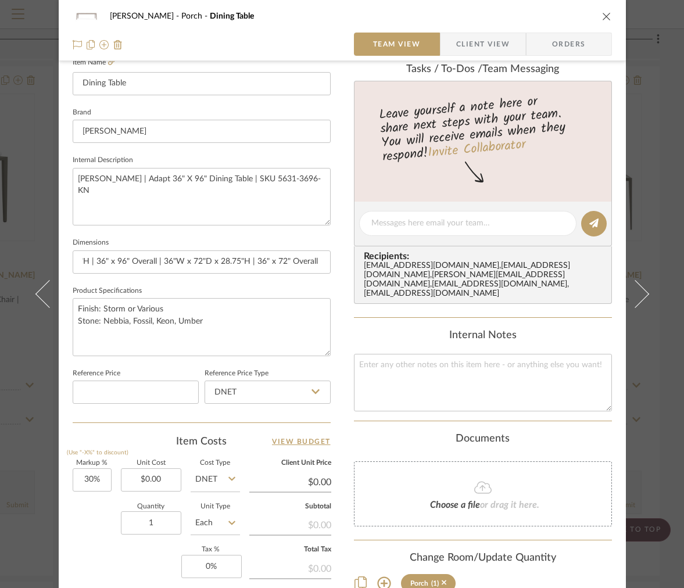
scroll to position [0, 0]
click at [273, 260] on input "36"W x 76"D x 28.75"H | 36" x 96" Overall | 36"W x 72"D x 28.75"H | 36" x 72" O…" at bounding box center [202, 261] width 258 height 23
drag, startPoint x: 234, startPoint y: 260, endPoint x: 437, endPoint y: 260, distance: 202.8
click at [437, 260] on div "OYER Porch Dining Table Team View Client View Orders Team-Facing Details Item N…" at bounding box center [342, 215] width 567 height 1073
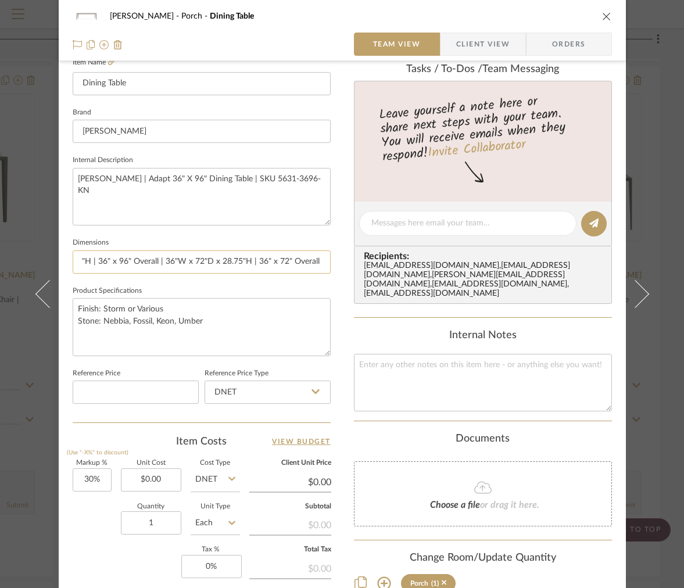
click at [320, 262] on input "36"W x 76"D x 28.75"H | 36" x 96" Overall | 36"W x 72"D x 28.75"H | 36" x 72" O…" at bounding box center [202, 261] width 258 height 23
type input "36"W x 76"D x 28.75"H | 36" x 96" Overall | 36"W x 72"D x 28.75"H | 36" x 72" O…"
drag, startPoint x: 233, startPoint y: 261, endPoint x: 401, endPoint y: 262, distance: 168.0
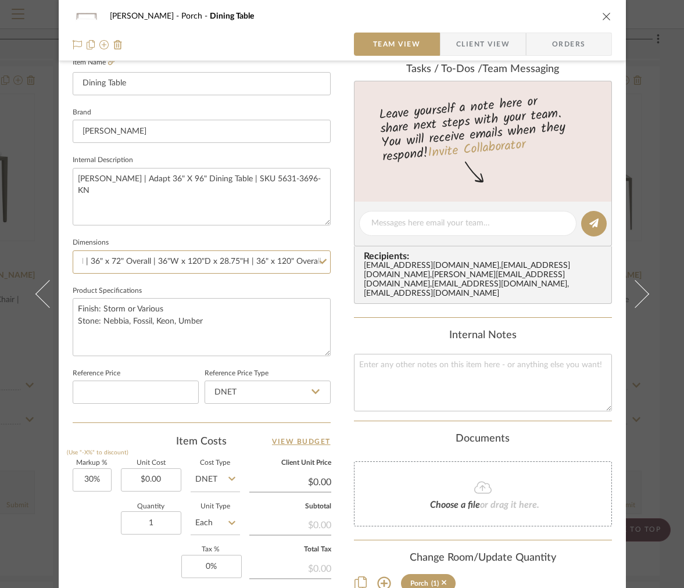
click at [401, 262] on div "OYER Porch Dining Table Team View Client View Orders Team-Facing Details Item N…" at bounding box center [342, 215] width 567 height 1073
click at [303, 262] on input "36"W x 76"D x 28.75"H | 36" x 96" Overall | 36"W x 72"D x 28.75"H | 36" x 72" O…" at bounding box center [202, 261] width 258 height 23
click at [321, 262] on input "36"W x 76"D x 28.75"H | 36" x 96" Overall | 36"W x 72"D x 28.75"H | 36" x 72" O…" at bounding box center [202, 261] width 258 height 23
drag, startPoint x: 307, startPoint y: 264, endPoint x: 1, endPoint y: 249, distance: 306.6
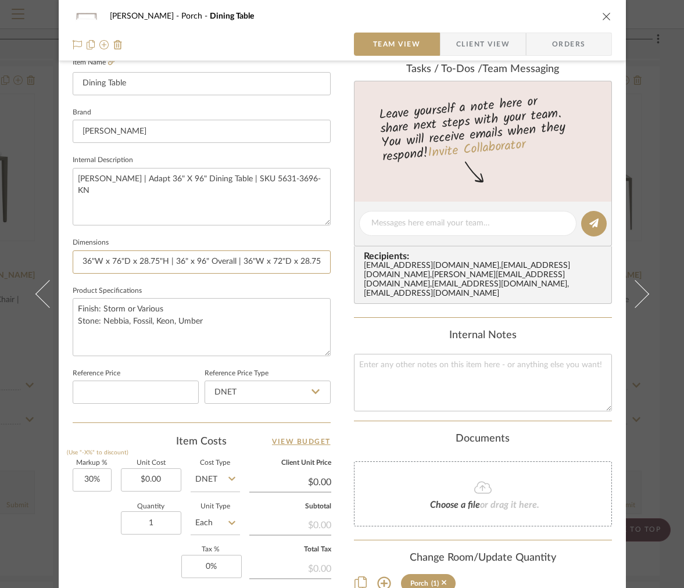
click at [1, 249] on div "OYER Porch Dining Table Team View Client View Orders Team-Facing Details Item N…" at bounding box center [342, 294] width 684 height 588
click at [164, 255] on input "36"W x 76"D x 28.75"H | 36" x 96" Overall | 36"W x 72"D x 28.75"H | 36" x 72" O…" at bounding box center [202, 261] width 258 height 23
click at [236, 260] on input "36"W x 76"D x 28.75"H | 36" x 96" Overall | 36"W x 72"D x 28.75"H | 36" x 72" O…" at bounding box center [202, 261] width 258 height 23
drag, startPoint x: 262, startPoint y: 266, endPoint x: 337, endPoint y: 271, distance: 75.7
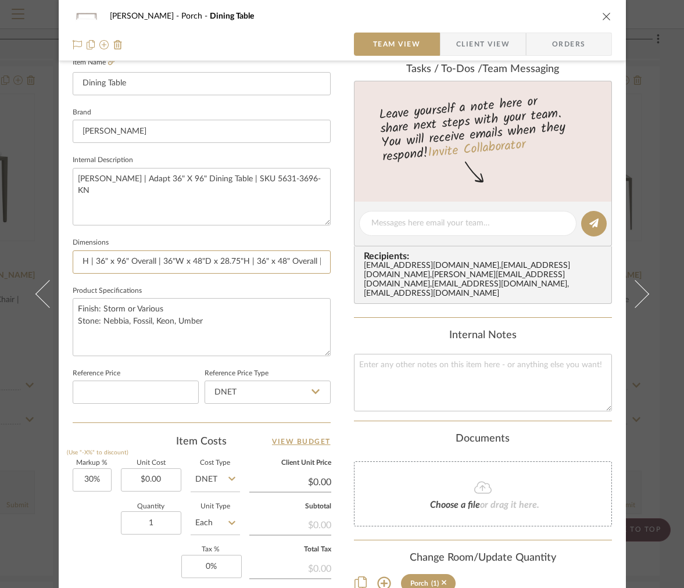
click at [338, 272] on div "OYER Porch Dining Table Team View Client View Orders Team-Facing Details Item N…" at bounding box center [342, 215] width 567 height 1073
click at [302, 264] on input "36"W x 76"D x 28.75"H | 36" x 96" Overall | 36"W x 48"D x 28.75"H | 36" x 48" O…" at bounding box center [202, 261] width 258 height 23
type input "36"W x 76"D x 28.75"H | 36" x 96" Overall | 36"W x 48"D x 28.75"H | 36" x 48" O…"
click at [470, 45] on span "Client View" at bounding box center [482, 44] width 53 height 23
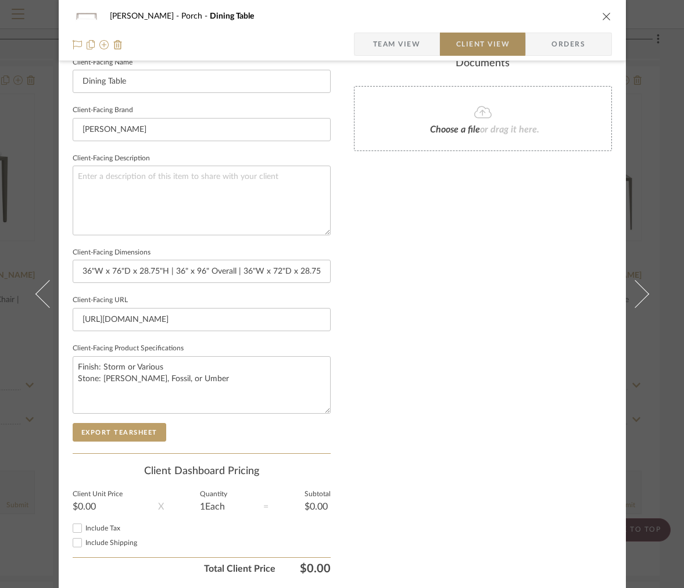
type input "36"W x 76"D x 28.75"H | 36" x 96" Overall | 36"W x 48"D x 28.75"H | 36" x 48" O…"
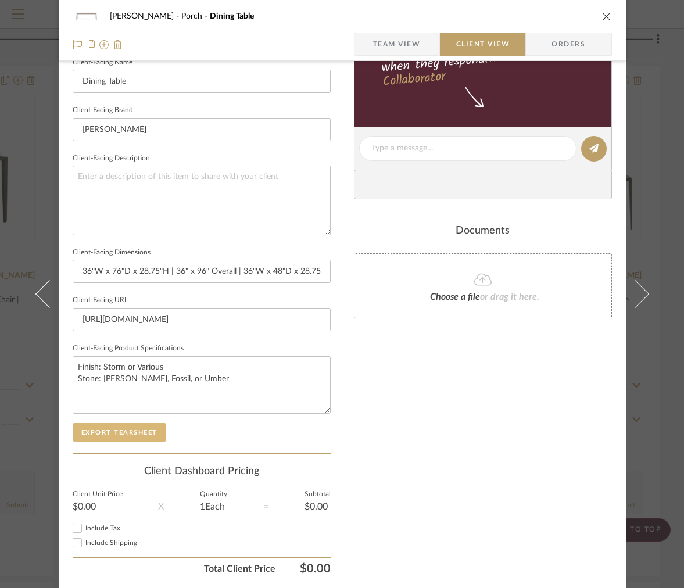
click at [118, 425] on button "Export Tearsheet" at bounding box center [120, 432] width 94 height 19
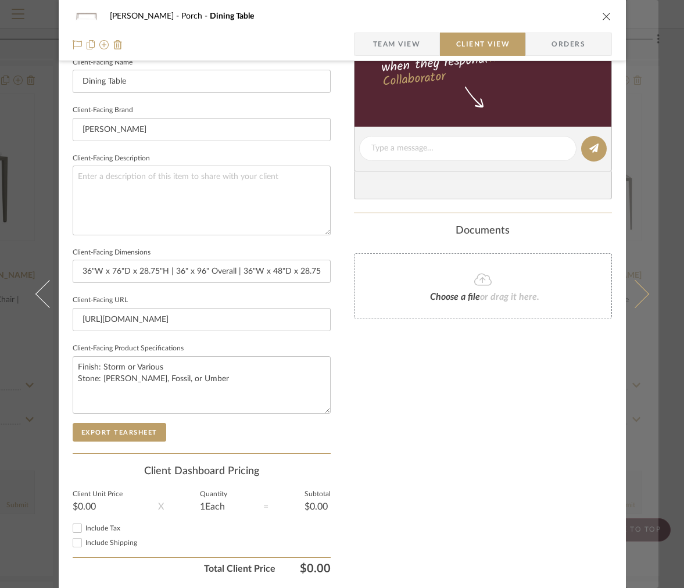
click at [626, 47] on button at bounding box center [642, 294] width 33 height 588
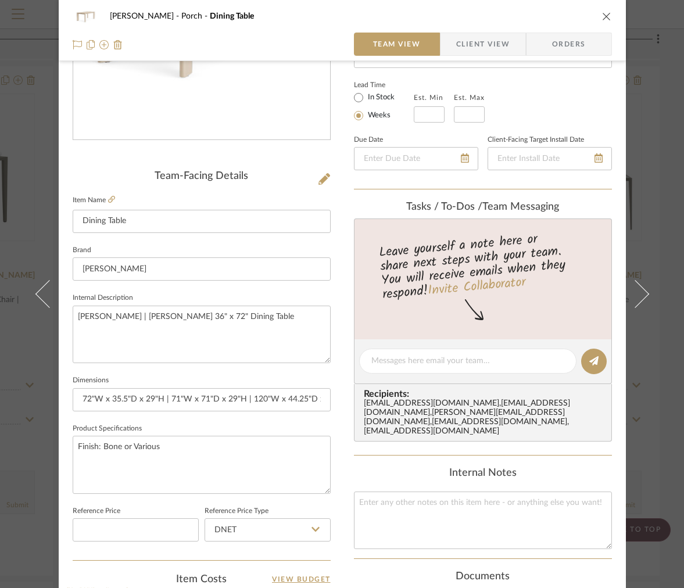
scroll to position [429, 0]
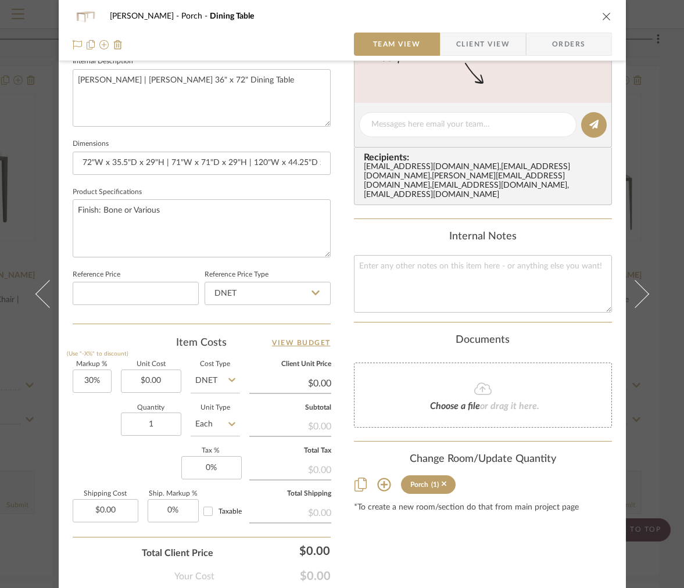
click at [602, 26] on div "OYER Porch Dining Table" at bounding box center [342, 16] width 539 height 23
click at [602, 16] on icon "close" at bounding box center [606, 16] width 9 height 9
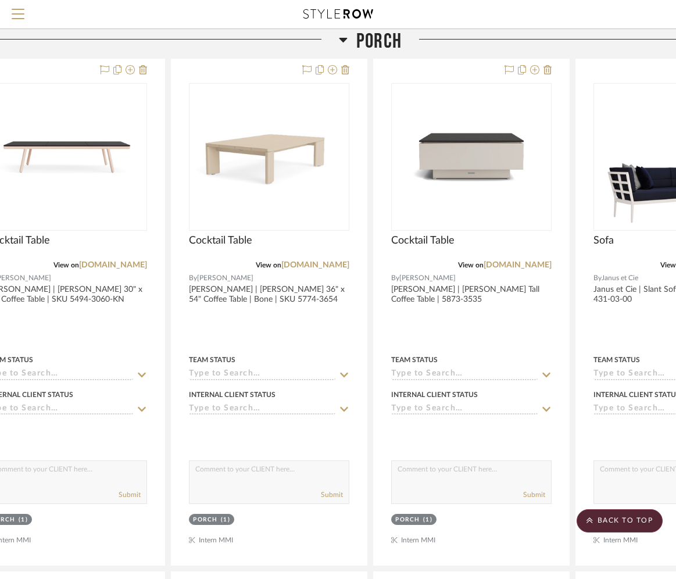
scroll to position [1282, 47]
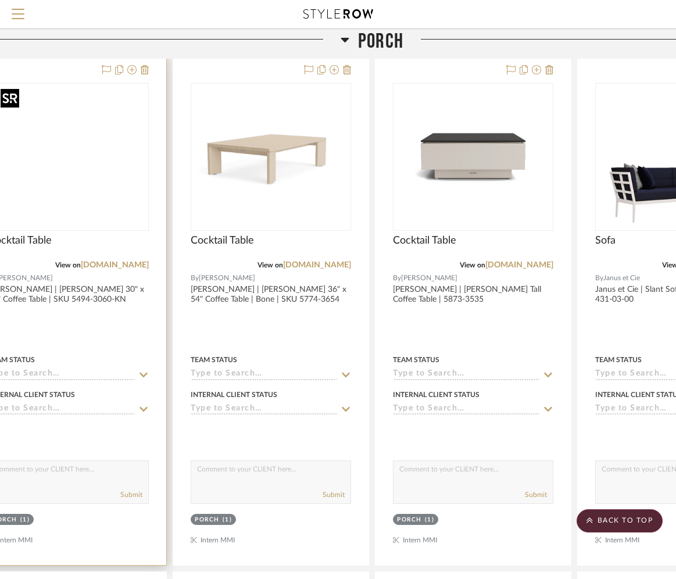
click at [0, 0] on img at bounding box center [0, 0] width 0 height 0
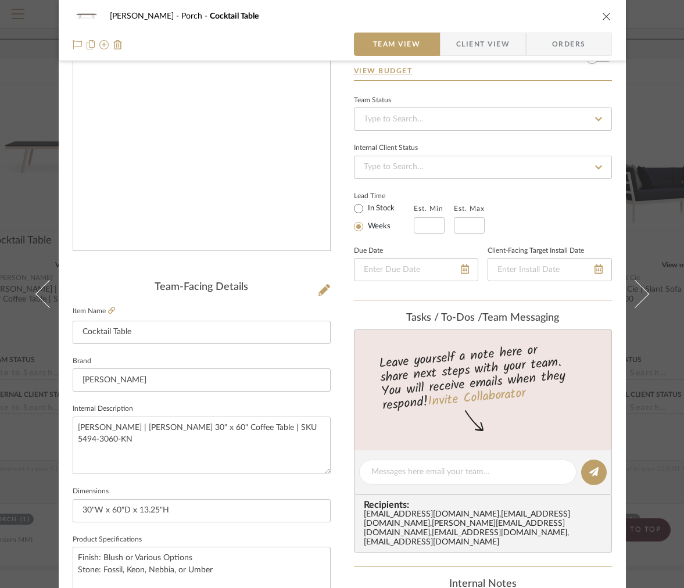
scroll to position [219, 0]
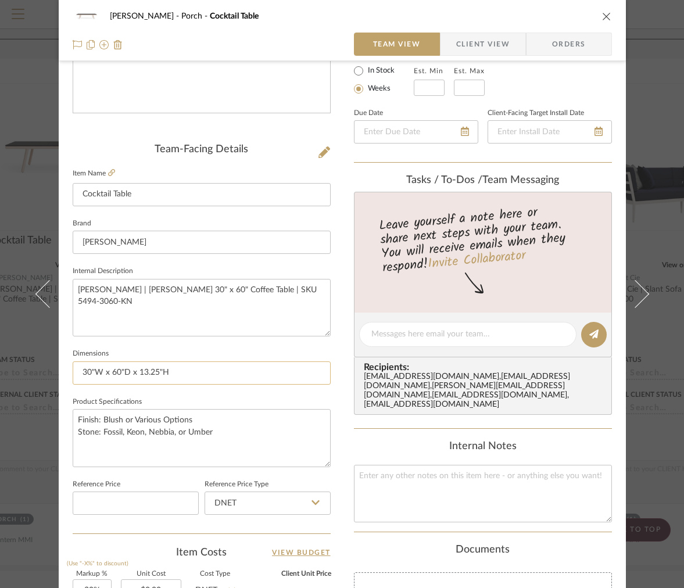
click at [187, 375] on input "30"W x 60"D x 13.25"H" at bounding box center [202, 372] width 258 height 23
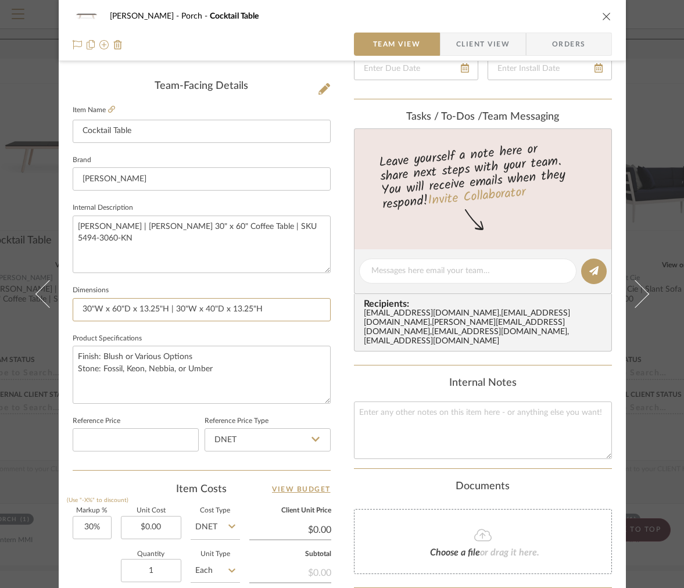
scroll to position [492, 0]
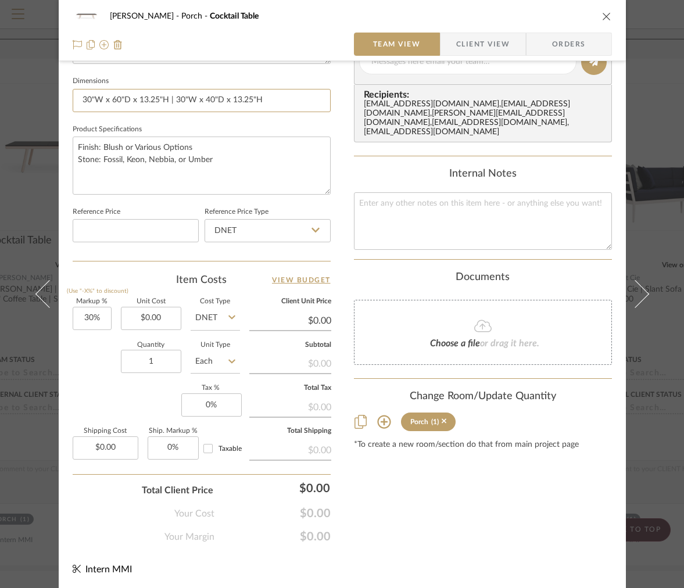
type input "30"W x 60"D x 13.25"H | 30"W x 40"D x 13.25"H"
click at [602, 17] on icon "close" at bounding box center [606, 16] width 9 height 9
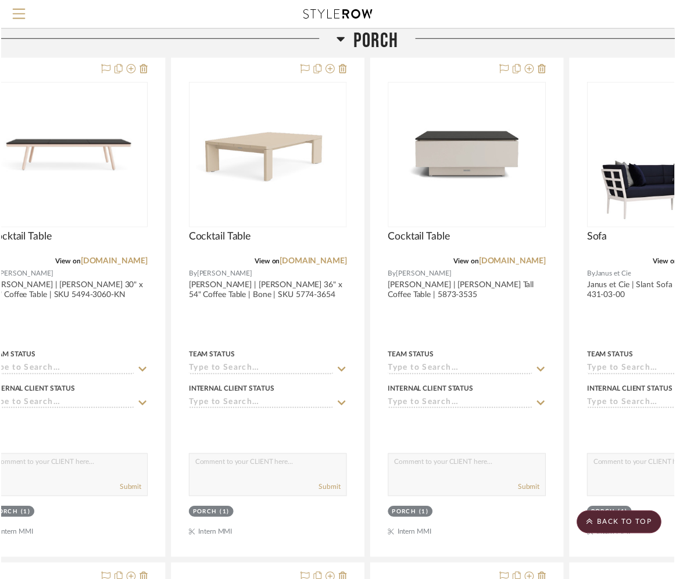
scroll to position [1282, 47]
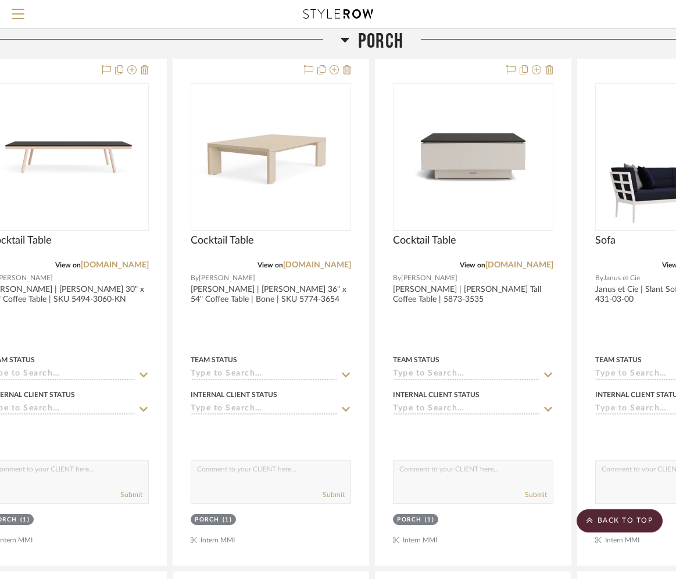
click at [379, 48] on span "Porch" at bounding box center [380, 41] width 45 height 25
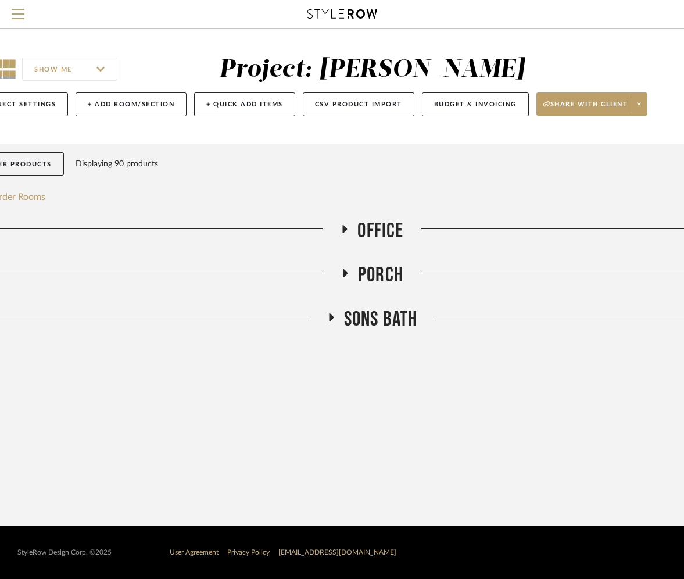
click at [358, 314] on span "SONS Bath" at bounding box center [381, 319] width 74 height 25
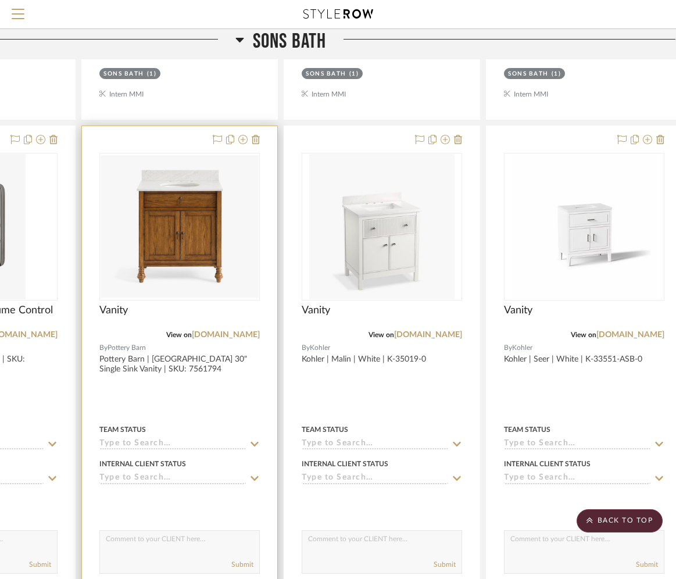
scroll to position [1257, 0]
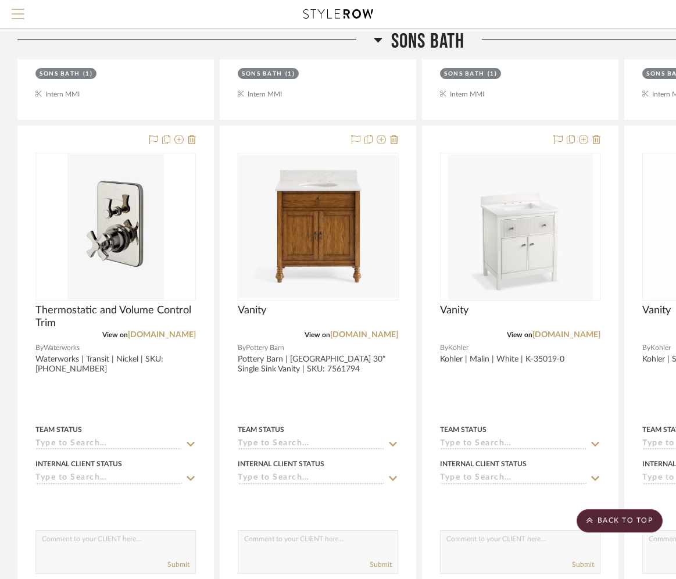
click at [20, 17] on span "Menu" at bounding box center [18, 17] width 13 height 17
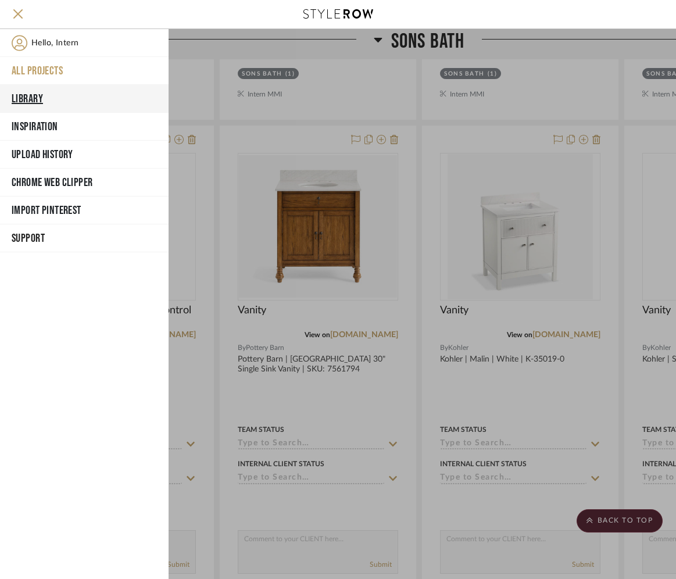
click at [50, 103] on button "Library" at bounding box center [84, 99] width 169 height 28
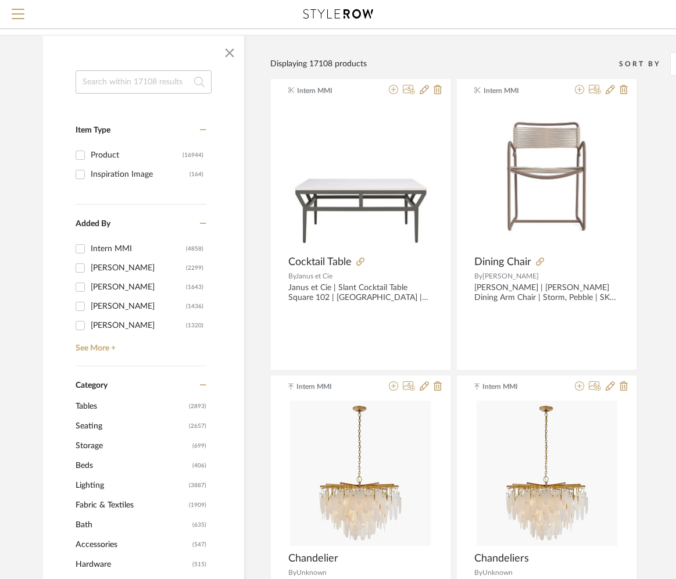
scroll to position [302, 0]
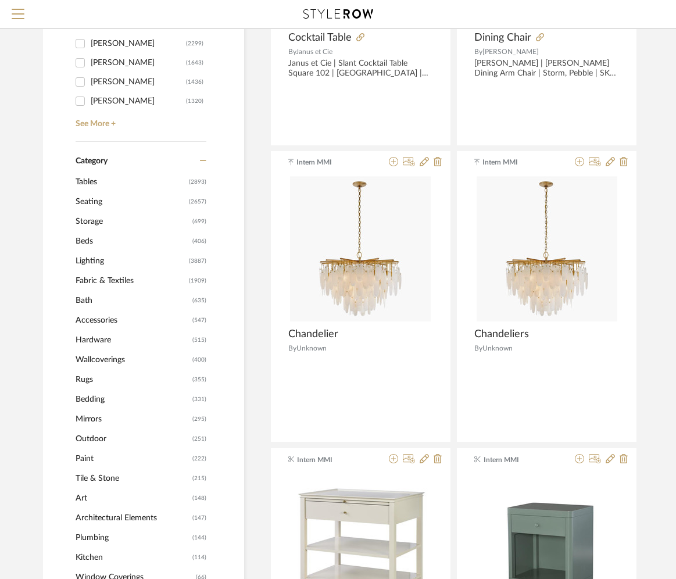
click at [89, 302] on span "Bath" at bounding box center [133, 301] width 114 height 20
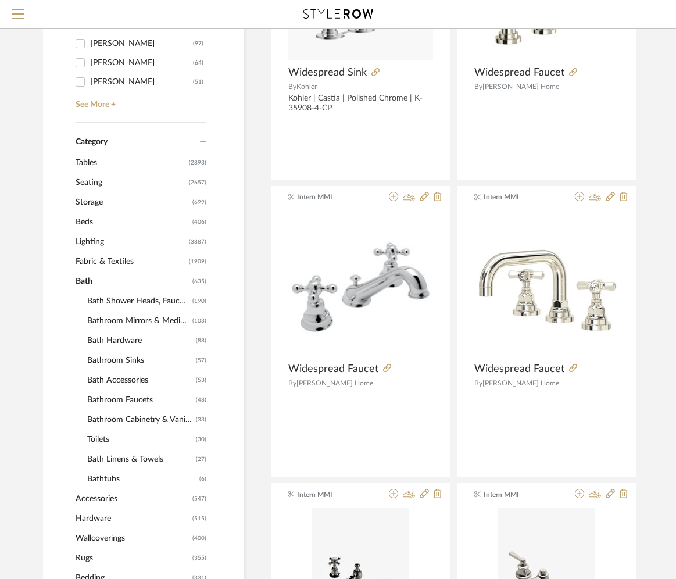
scroll to position [329, 0]
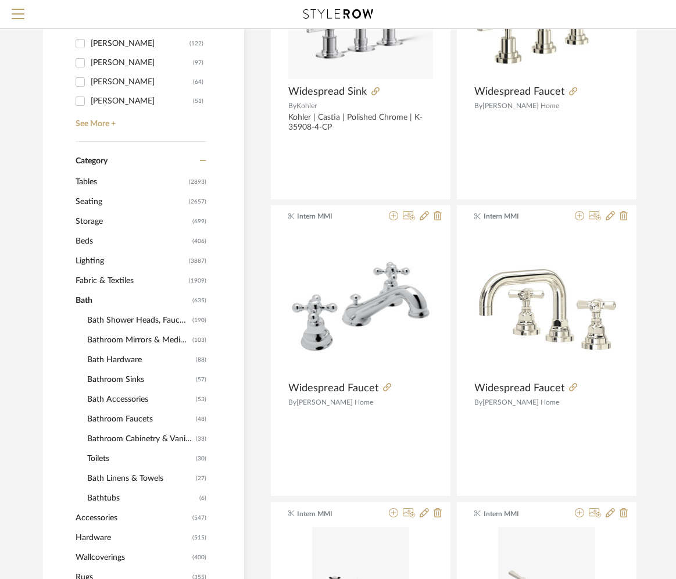
click at [113, 324] on span "Bath Shower Heads, Faucets & Sets" at bounding box center [138, 320] width 102 height 20
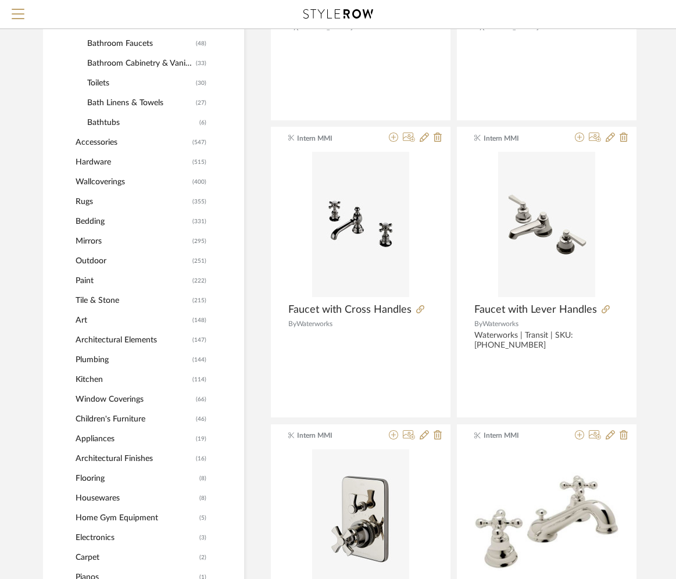
scroll to position [742, 0]
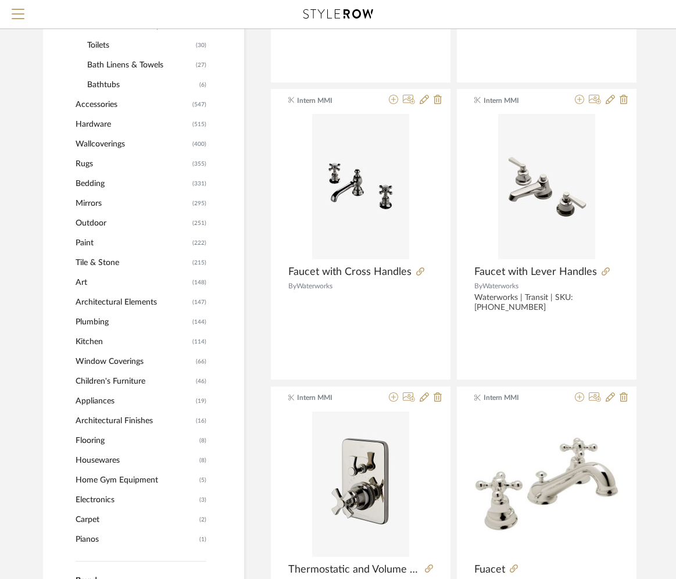
click at [104, 320] on span "Plumbing" at bounding box center [133, 322] width 114 height 20
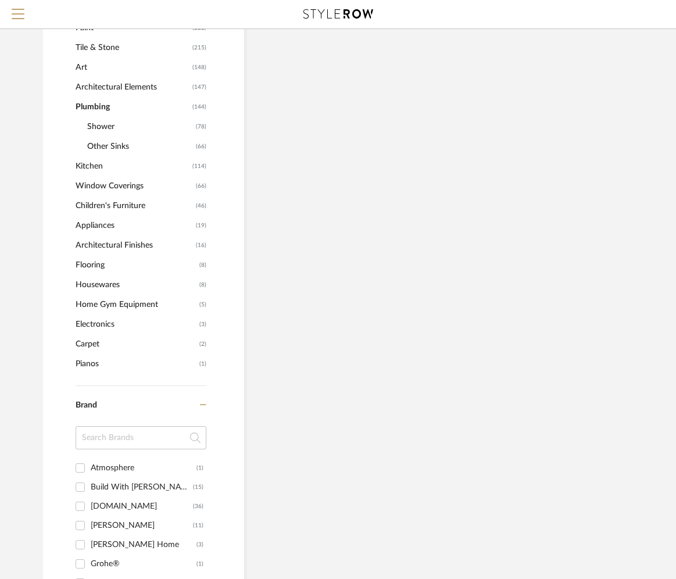
scroll to position [725, 0]
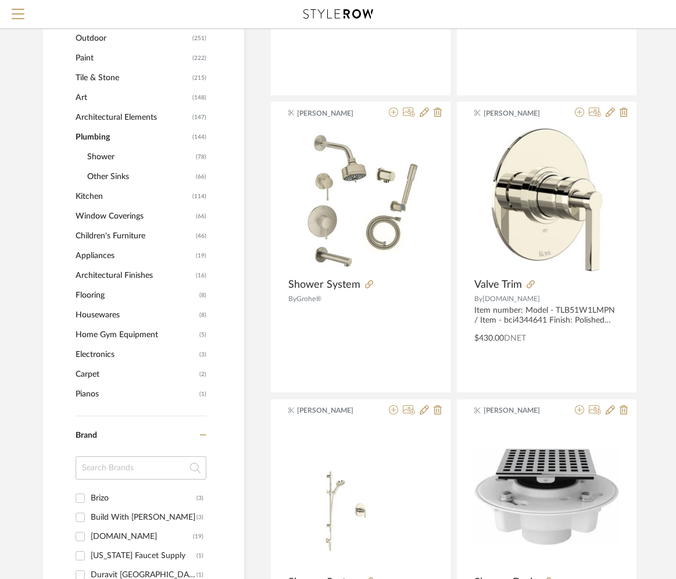
scroll to position [708, 0]
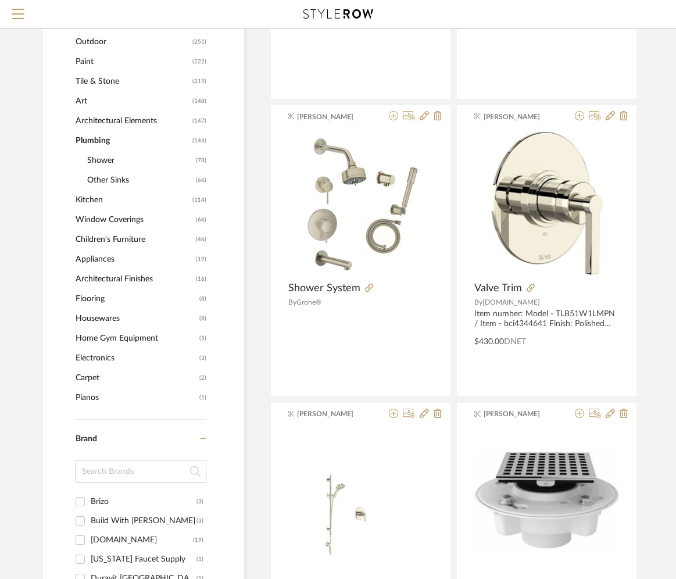
click at [109, 166] on span "Shower" at bounding box center [140, 161] width 106 height 20
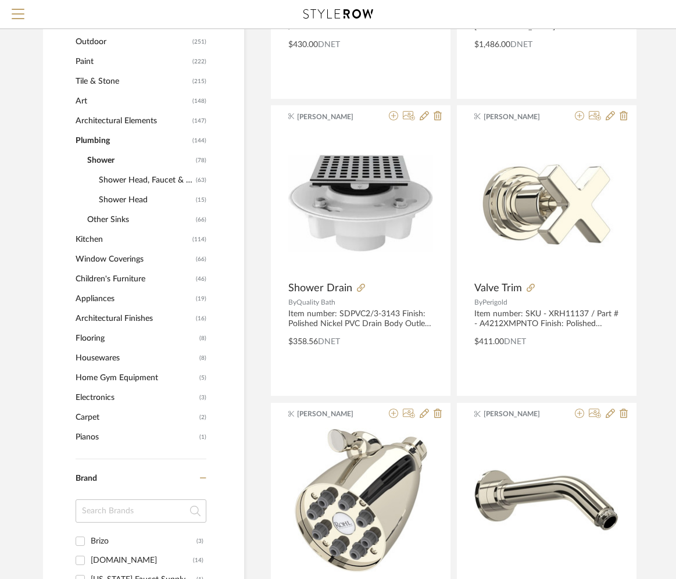
click at [108, 181] on span "Shower Head, Faucet & Set" at bounding box center [146, 180] width 94 height 20
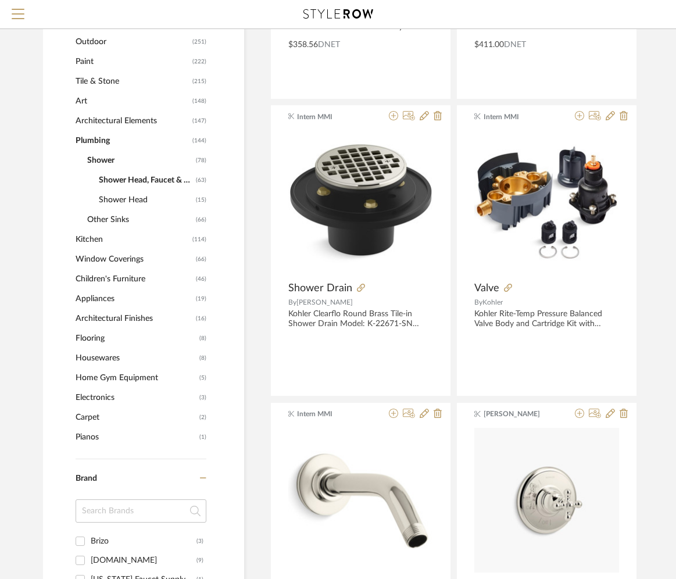
click at [106, 199] on span "Shower Head" at bounding box center [146, 200] width 94 height 20
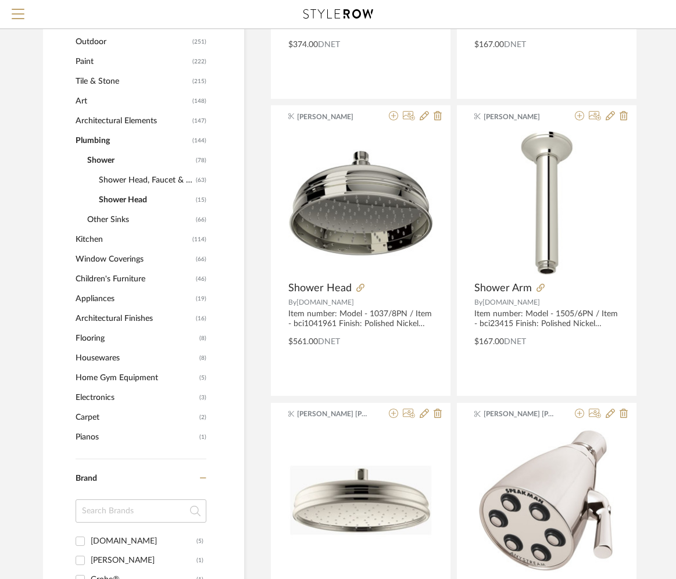
click at [116, 180] on span "Shower Head, Faucet & Set" at bounding box center [146, 180] width 94 height 20
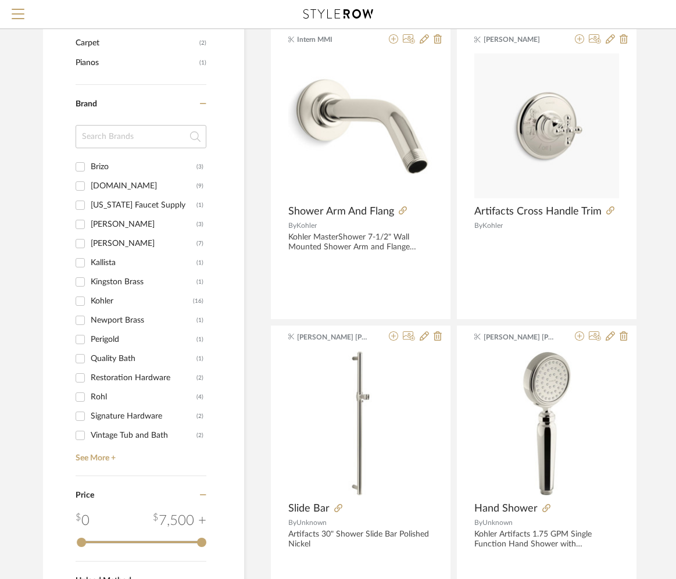
scroll to position [1106, 0]
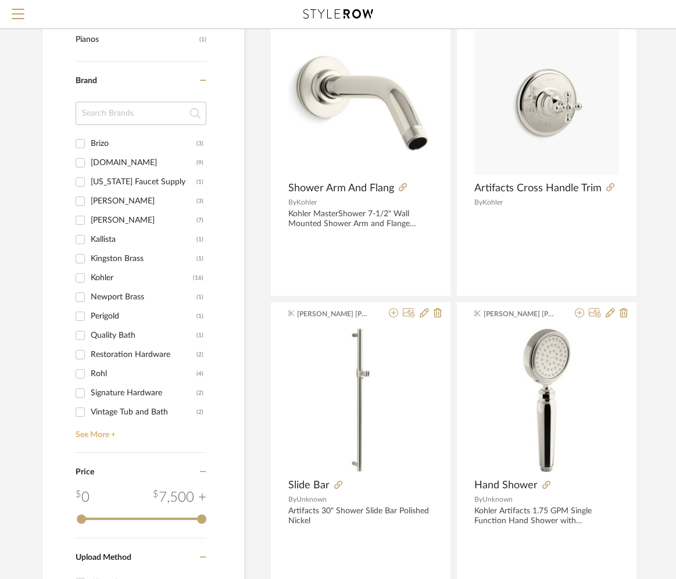
click at [81, 437] on link "See More +" at bounding box center [140, 430] width 134 height 19
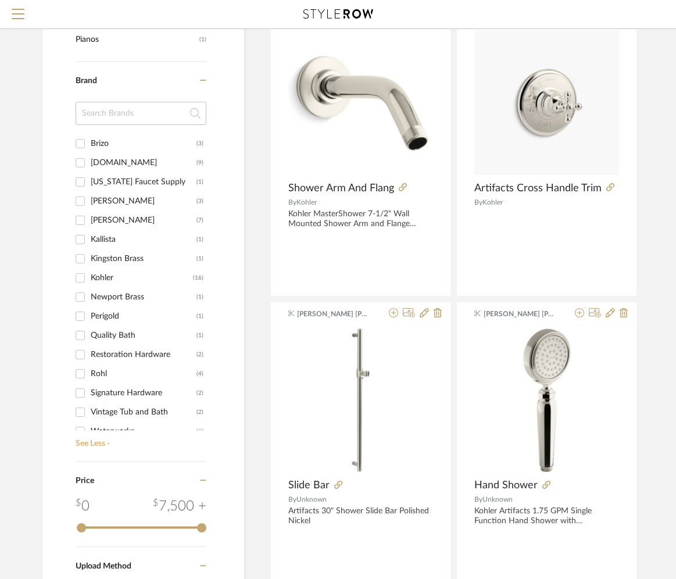
scroll to position [10, 0]
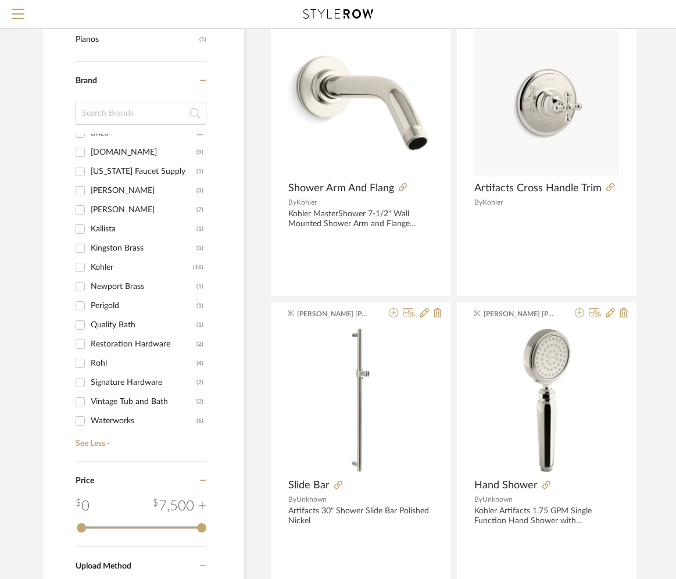
click at [106, 419] on div "Waterworks" at bounding box center [144, 420] width 106 height 19
click at [89, 419] on input "Waterworks (6)" at bounding box center [80, 420] width 19 height 19
checkbox input "true"
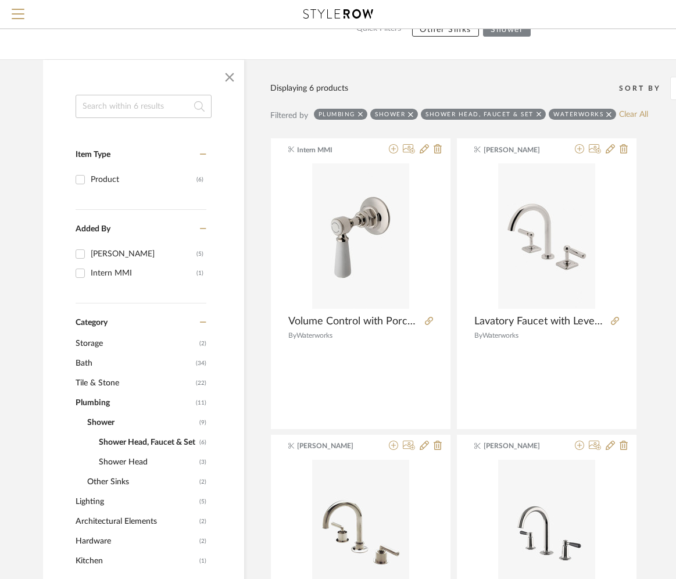
scroll to position [229, 0]
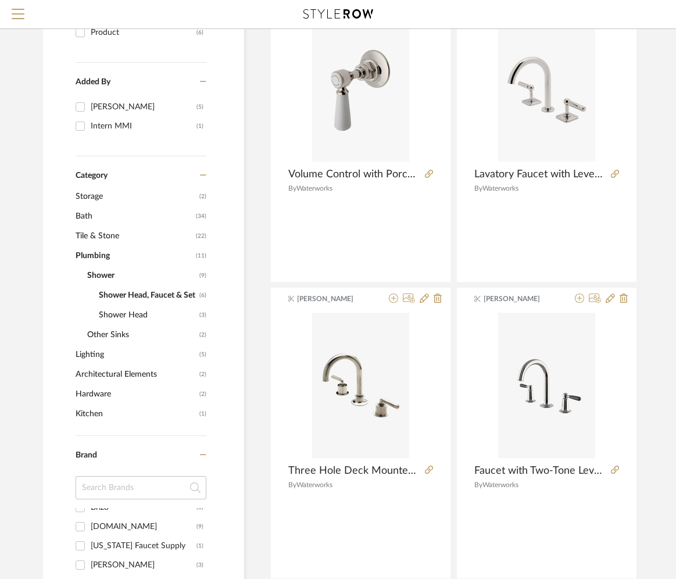
click at [112, 316] on span "Shower Head" at bounding box center [148, 315] width 98 height 20
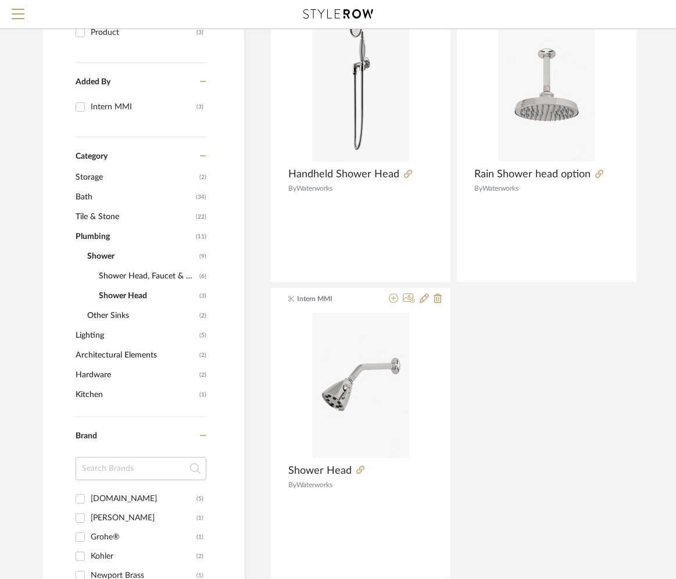
scroll to position [0, 0]
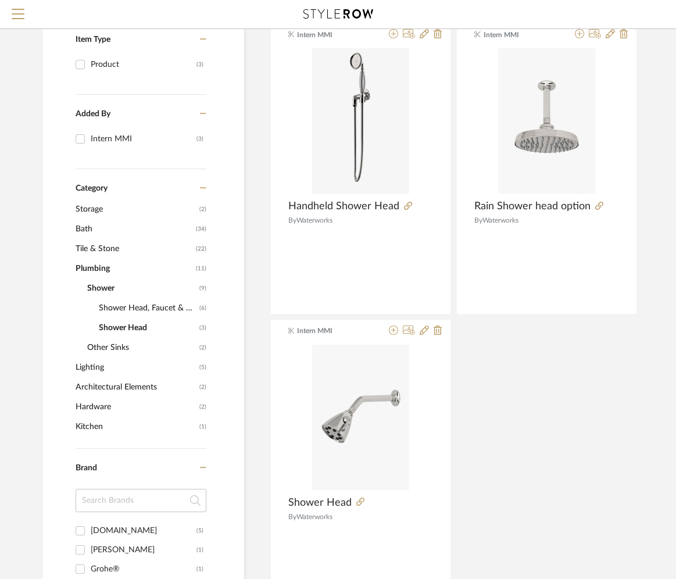
scroll to position [217, 0]
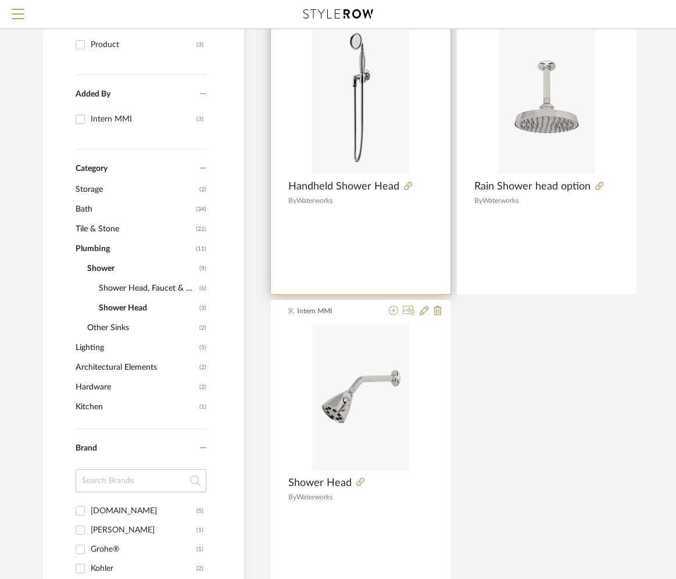
click at [393, 137] on img "0" at bounding box center [360, 100] width 97 height 145
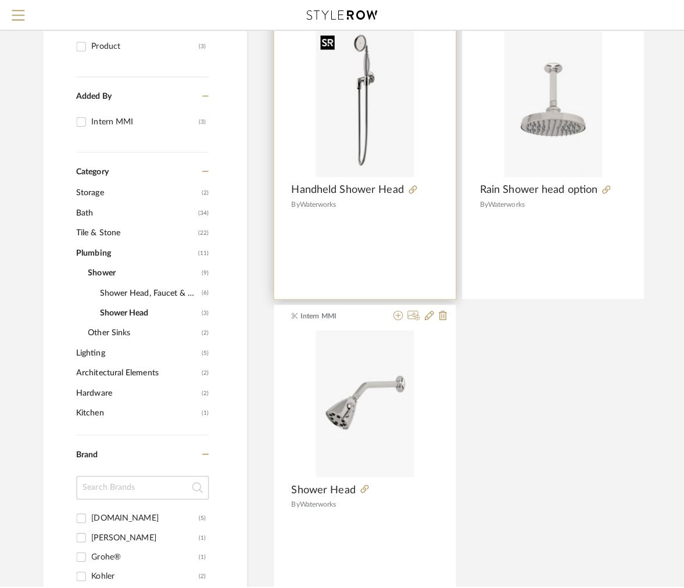
scroll to position [0, 0]
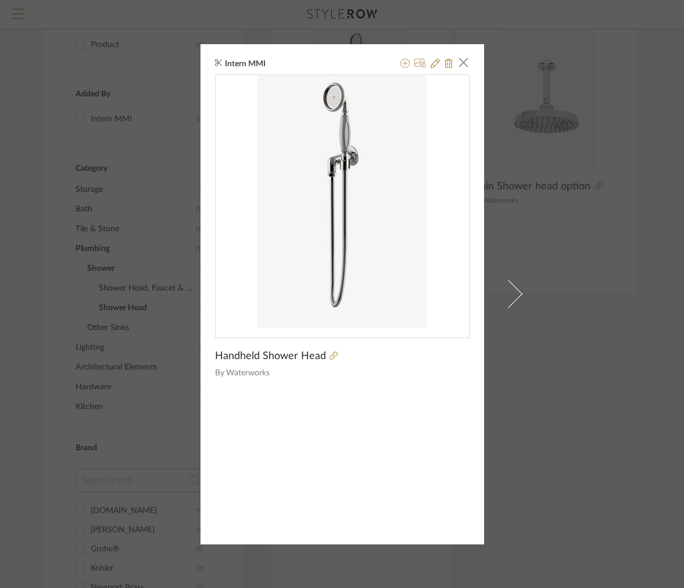
click at [553, 171] on div "Intern MMI × Handheld Shower Head By Waterworks" at bounding box center [342, 294] width 684 height 588
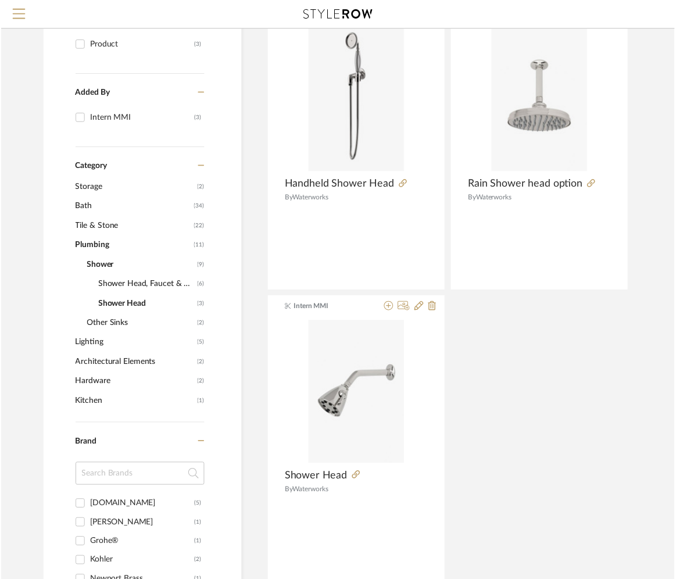
scroll to position [217, 0]
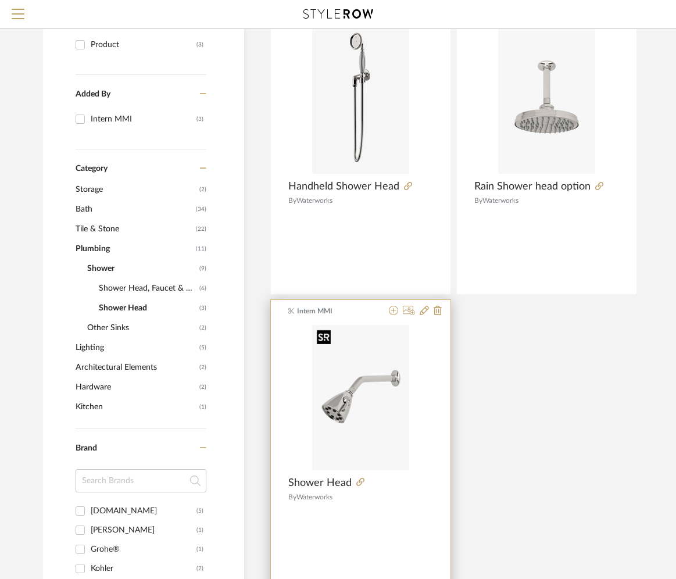
click at [0, 0] on img at bounding box center [0, 0] width 0 height 0
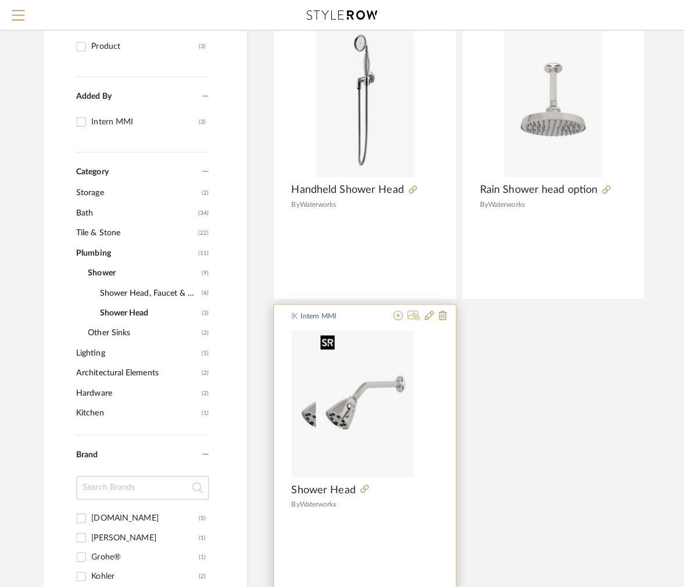
scroll to position [0, 0]
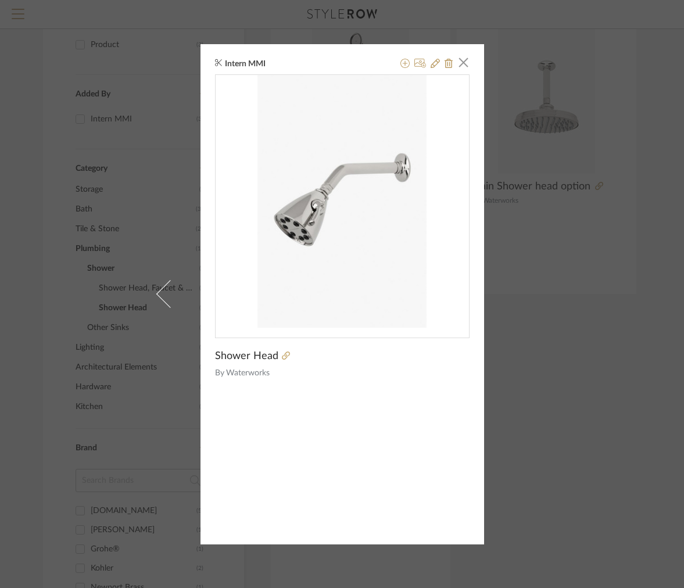
click at [565, 139] on div "Intern MMI × Shower Head By Waterworks" at bounding box center [342, 294] width 684 height 588
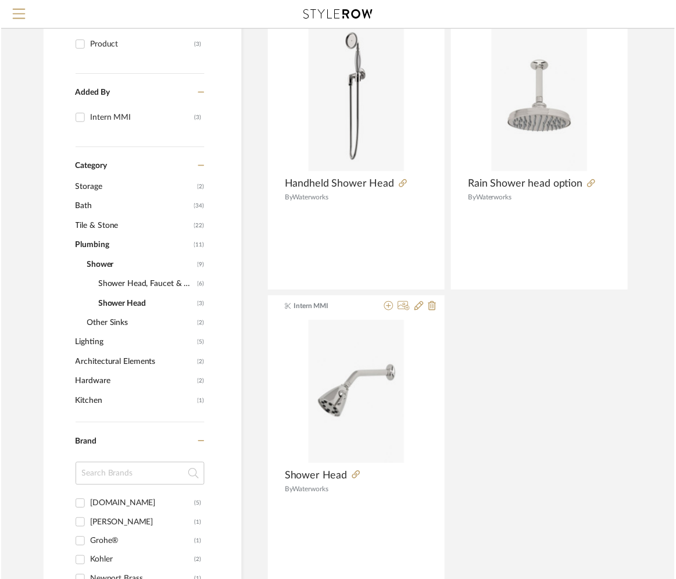
scroll to position [217, 0]
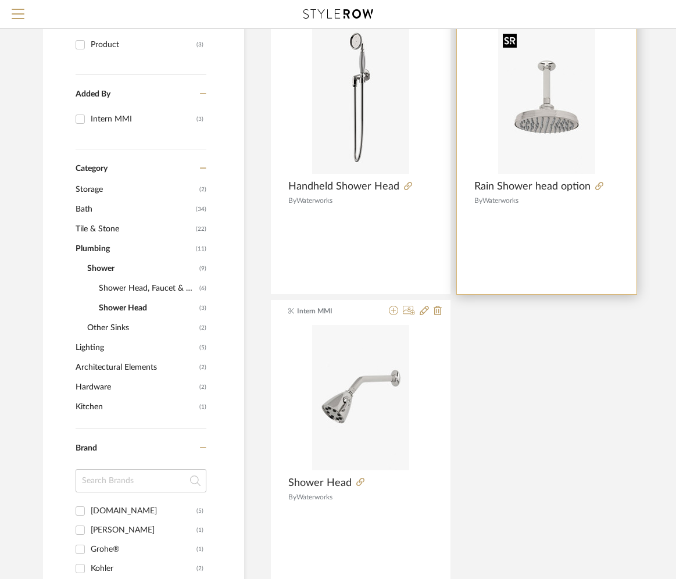
click at [565, 112] on img "0" at bounding box center [546, 100] width 97 height 145
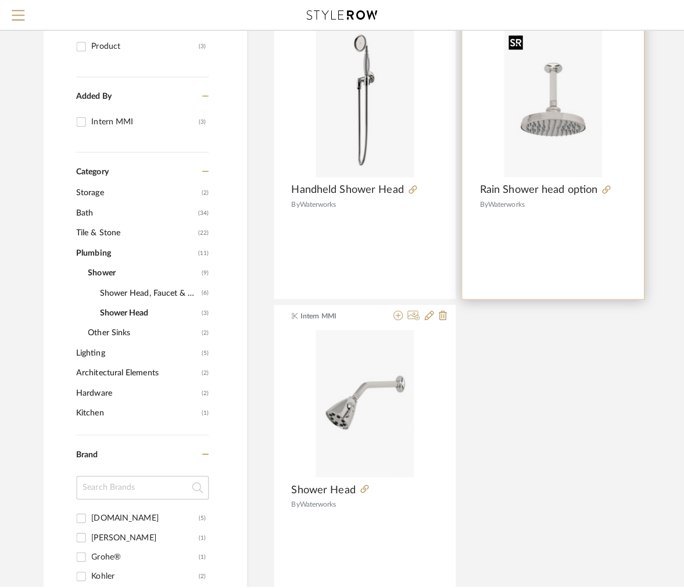
scroll to position [0, 0]
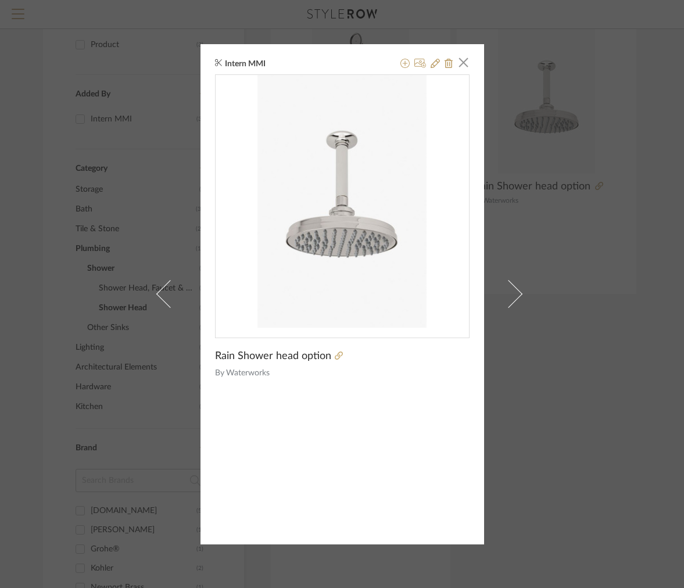
click at [637, 185] on div "Intern MMI × Rain Shower head option By Waterworks" at bounding box center [342, 294] width 684 height 588
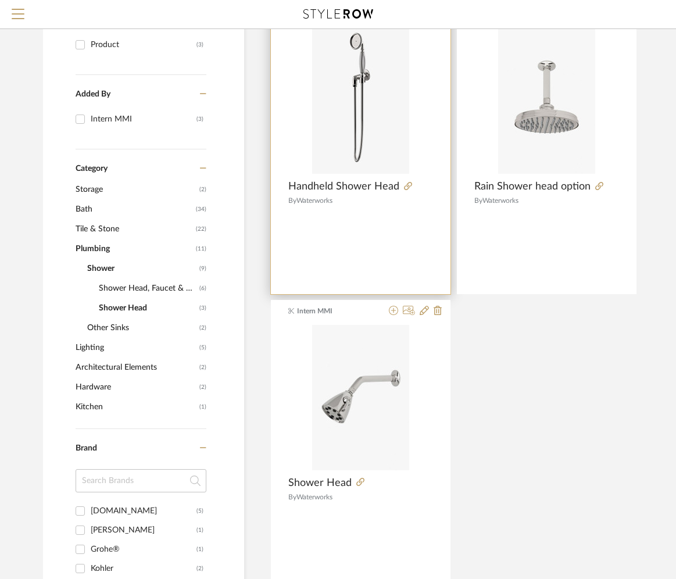
scroll to position [164, 0]
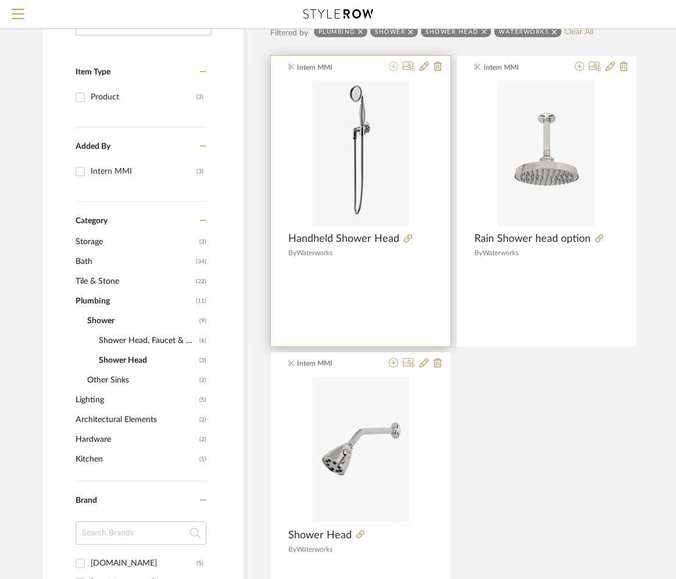
click at [395, 66] on icon at bounding box center [393, 66] width 9 height 9
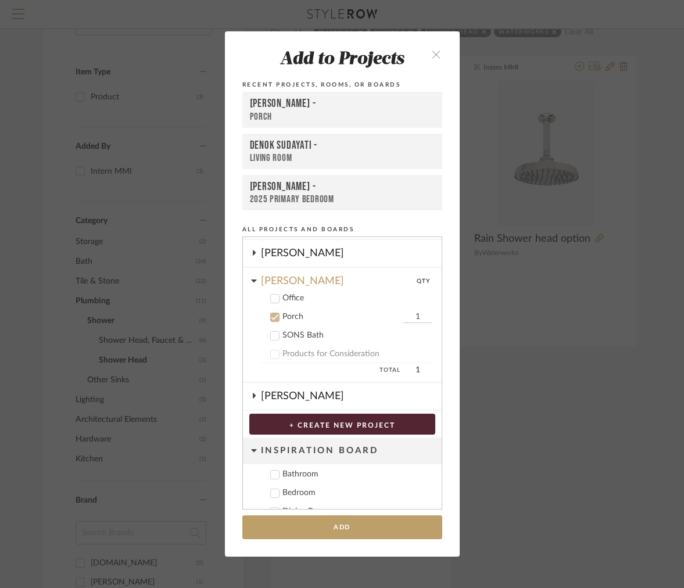
scroll to position [220, 0]
click at [282, 334] on div "SONS Bath" at bounding box center [357, 335] width 150 height 10
click at [282, 311] on div "Porch" at bounding box center [341, 316] width 118 height 10
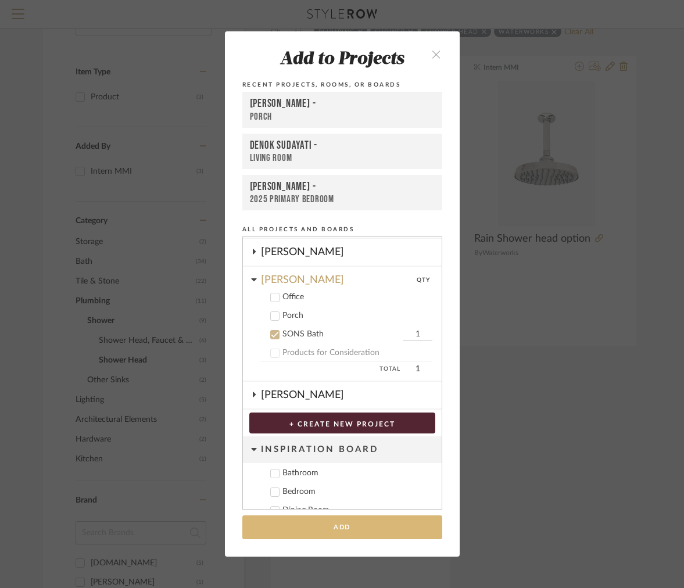
click at [307, 532] on button "Add" at bounding box center [342, 527] width 200 height 24
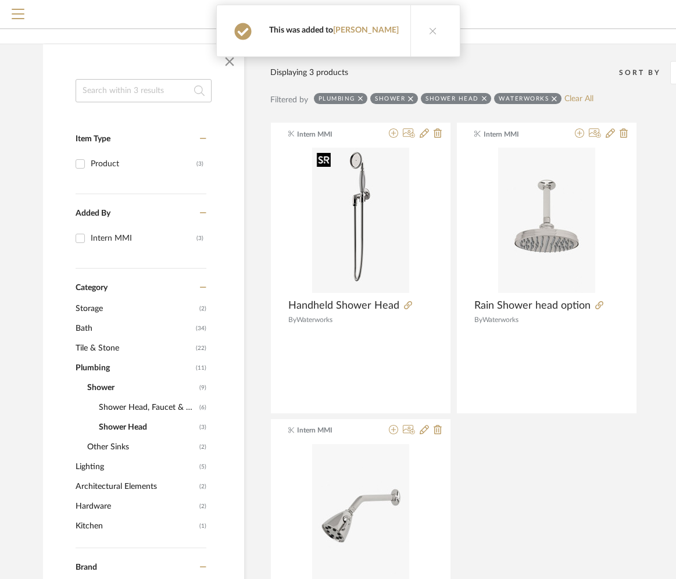
scroll to position [0, 0]
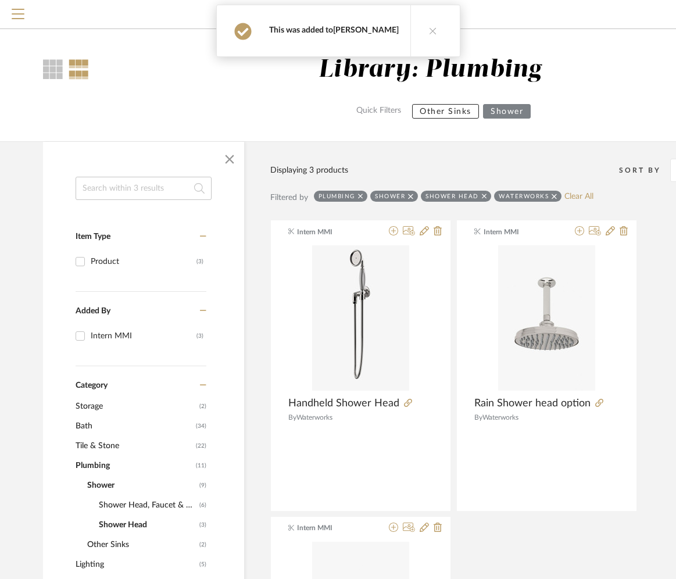
click at [360, 34] on link "OYER" at bounding box center [366, 30] width 66 height 8
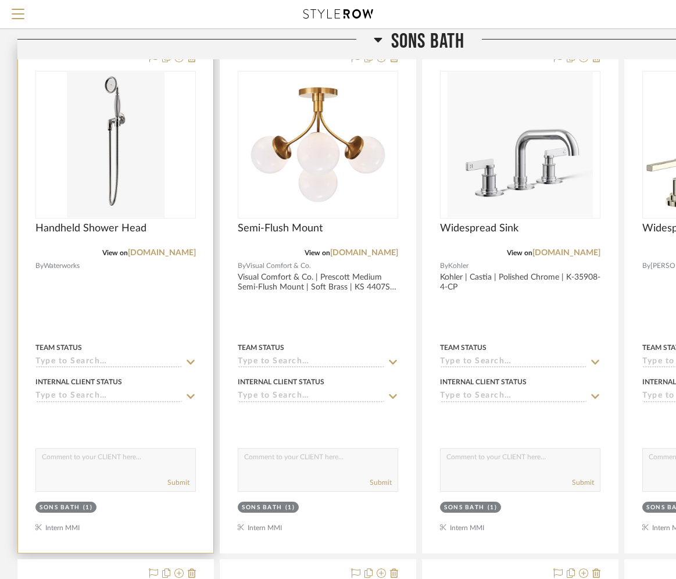
scroll to position [352, 0]
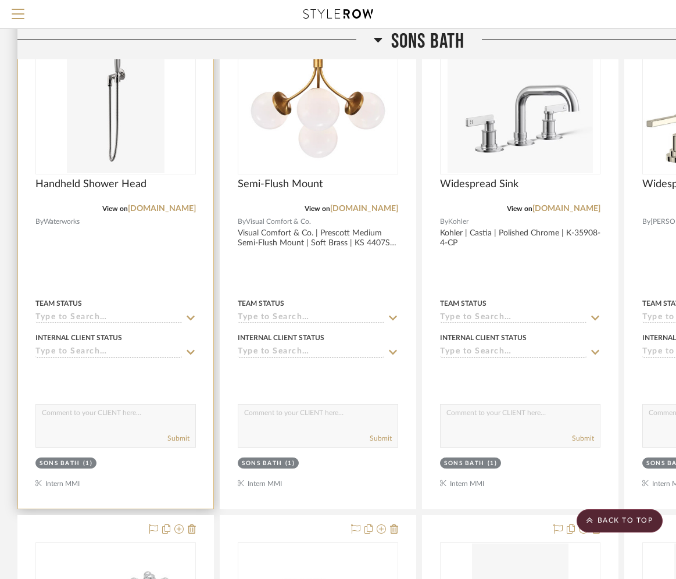
click at [0, 0] on img at bounding box center [0, 0] width 0 height 0
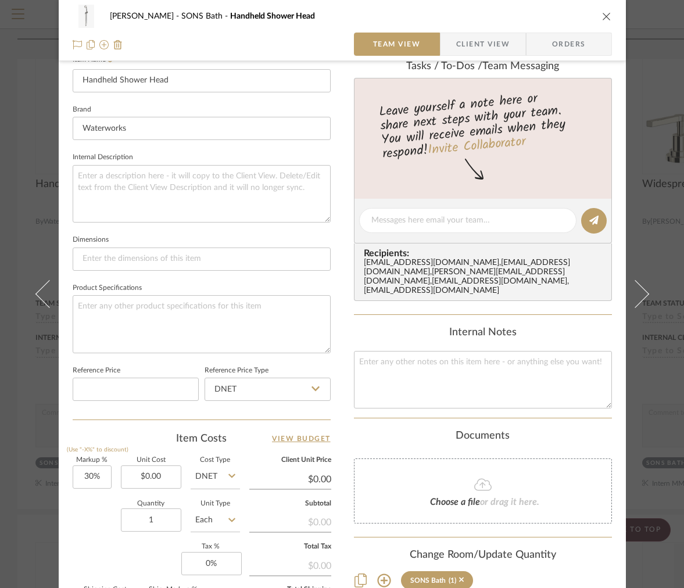
scroll to position [368, 0]
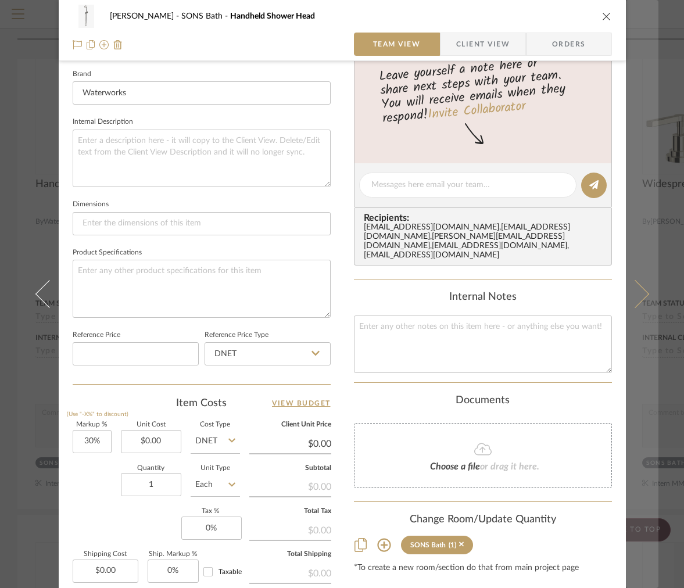
click at [645, 79] on button at bounding box center [642, 294] width 33 height 588
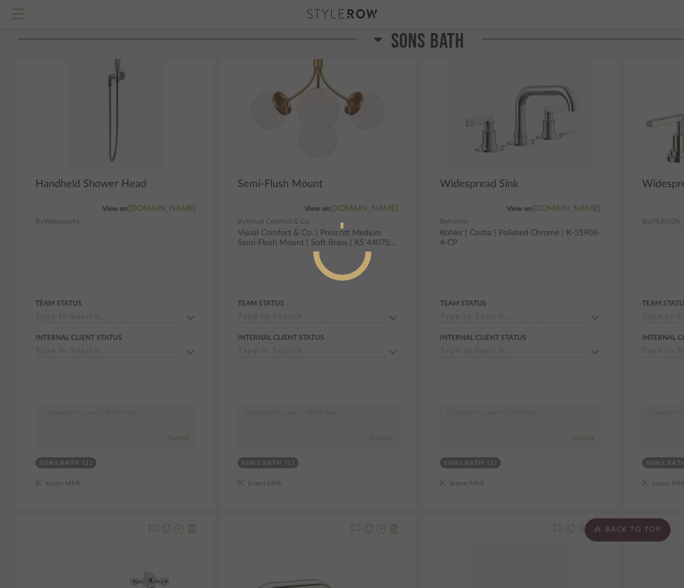
scroll to position [0, 0]
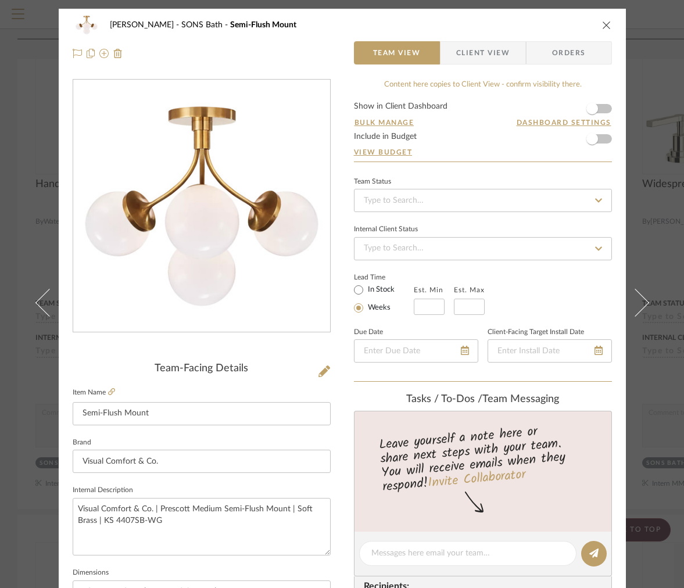
click at [602, 26] on icon "close" at bounding box center [606, 24] width 9 height 9
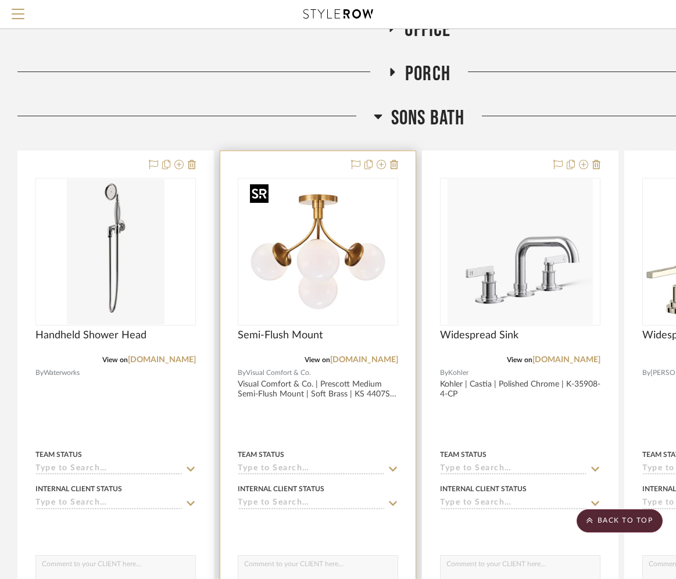
scroll to position [166, 0]
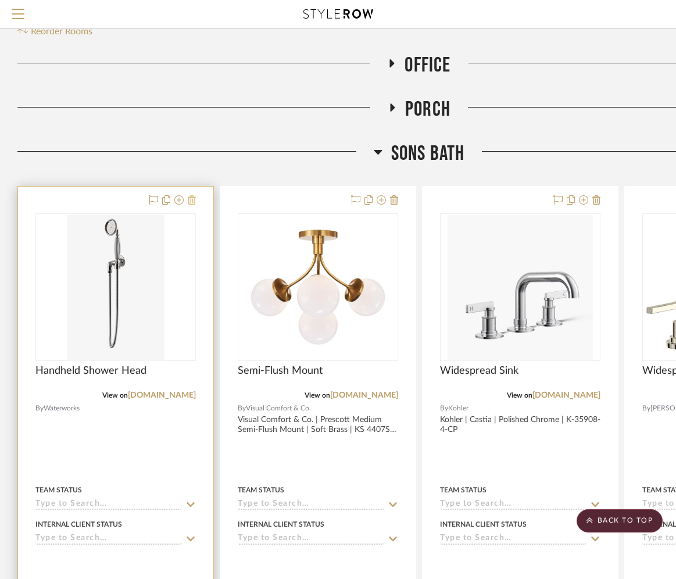
click at [192, 202] on icon at bounding box center [192, 199] width 8 height 9
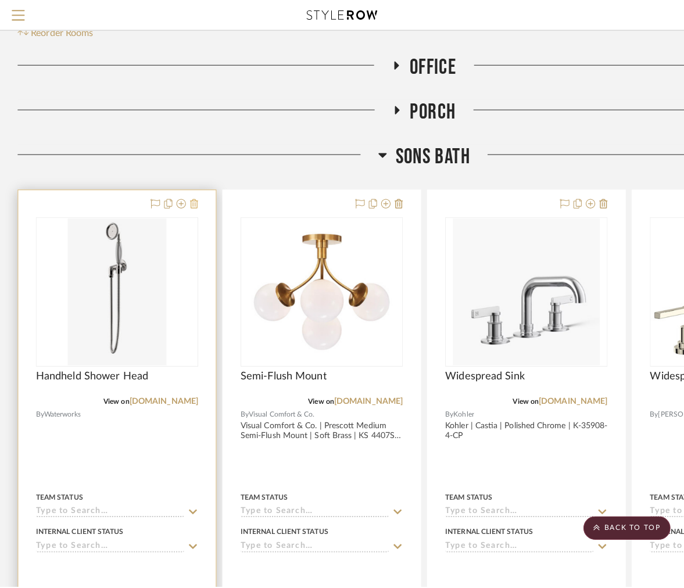
scroll to position [0, 0]
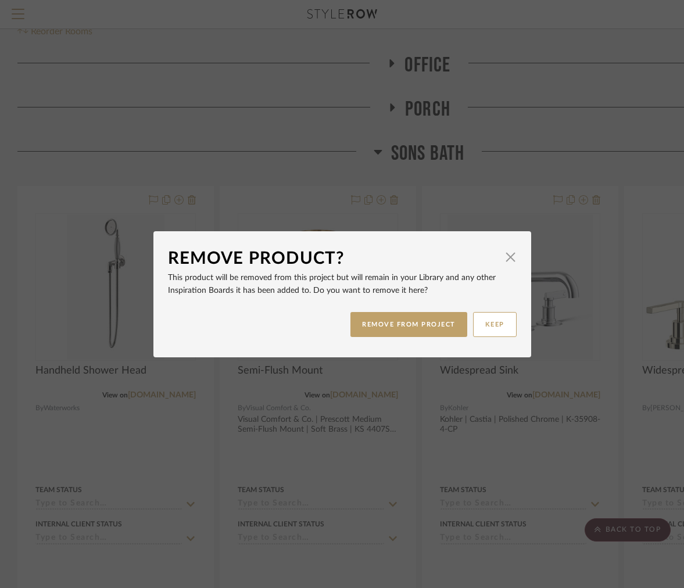
click at [453, 339] on div "REMOVE FROM PROJECT KEEP" at bounding box center [342, 324] width 349 height 37
click at [449, 334] on button "REMOVE FROM PROJECT" at bounding box center [408, 324] width 117 height 25
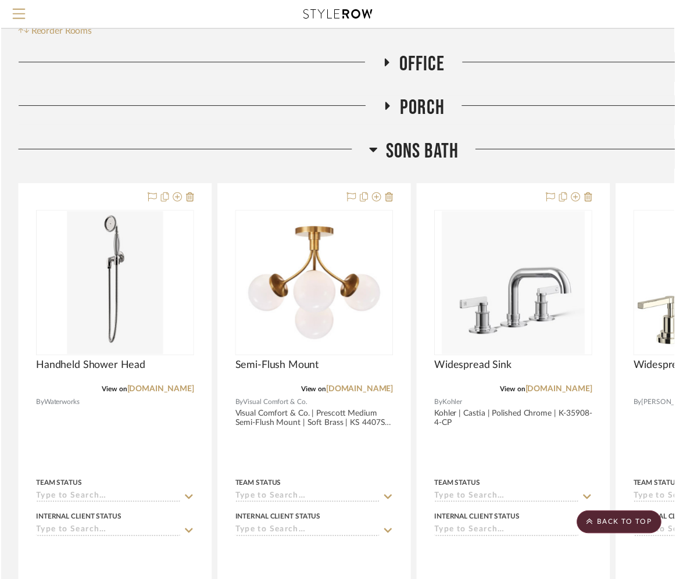
scroll to position [166, 0]
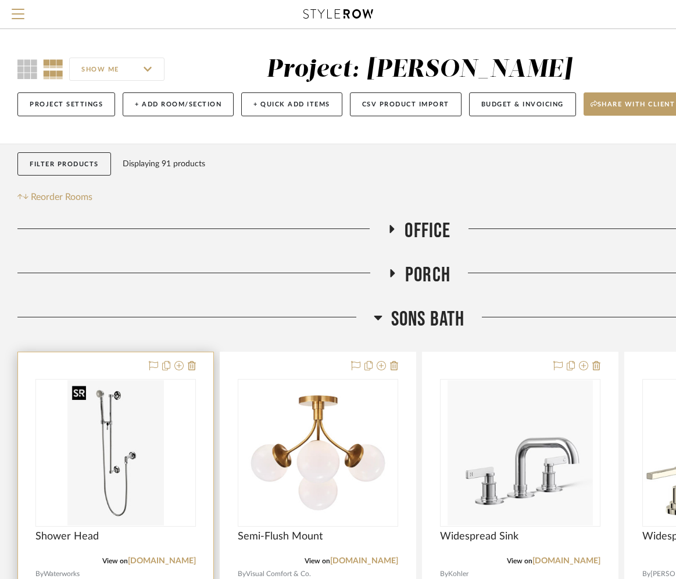
click at [159, 425] on img "0" at bounding box center [115, 452] width 96 height 145
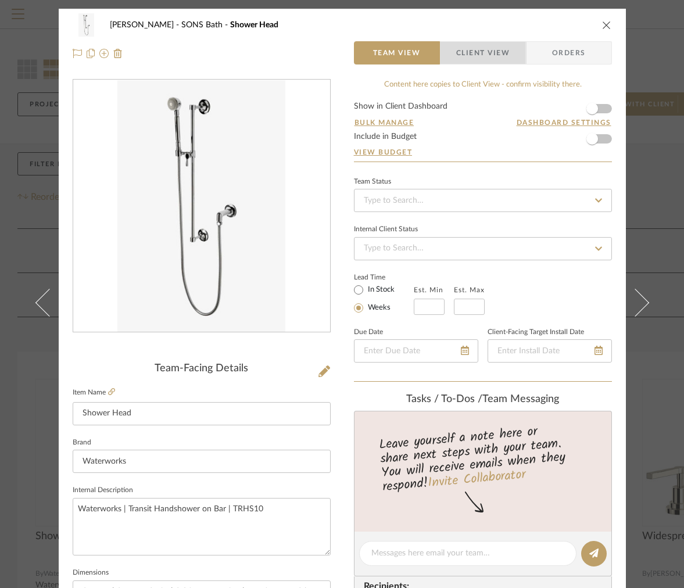
click at [495, 53] on span "Client View" at bounding box center [482, 52] width 53 height 23
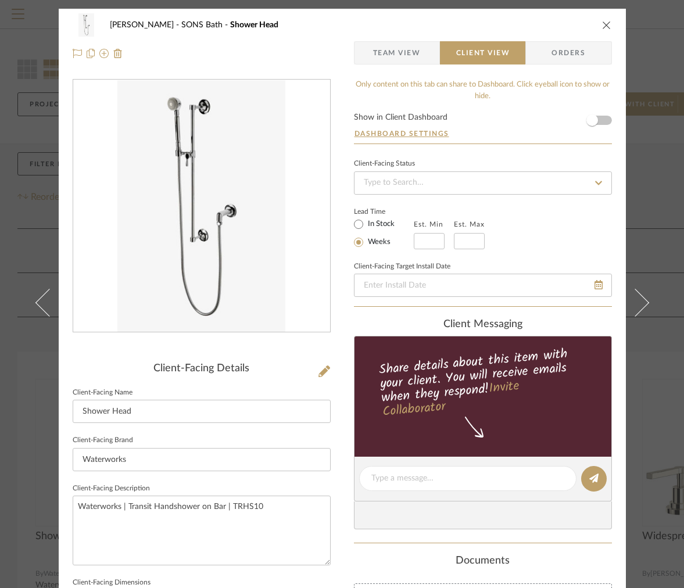
click at [411, 55] on span "Team View" at bounding box center [397, 52] width 48 height 23
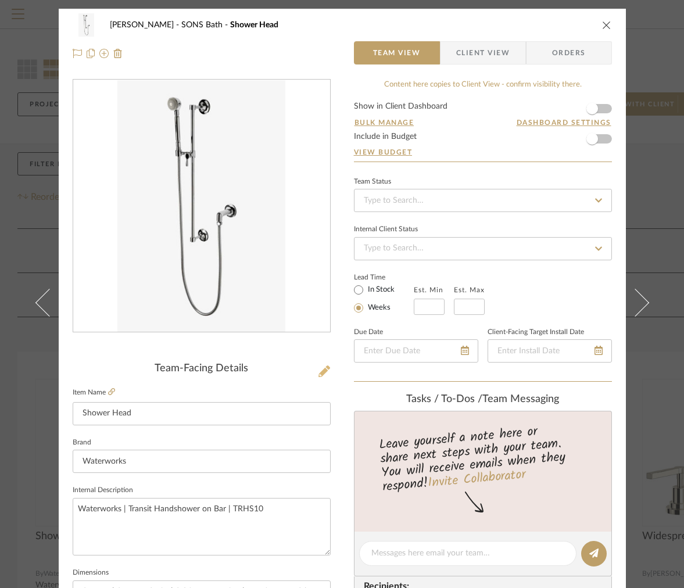
click at [322, 366] on icon at bounding box center [324, 372] width 12 height 12
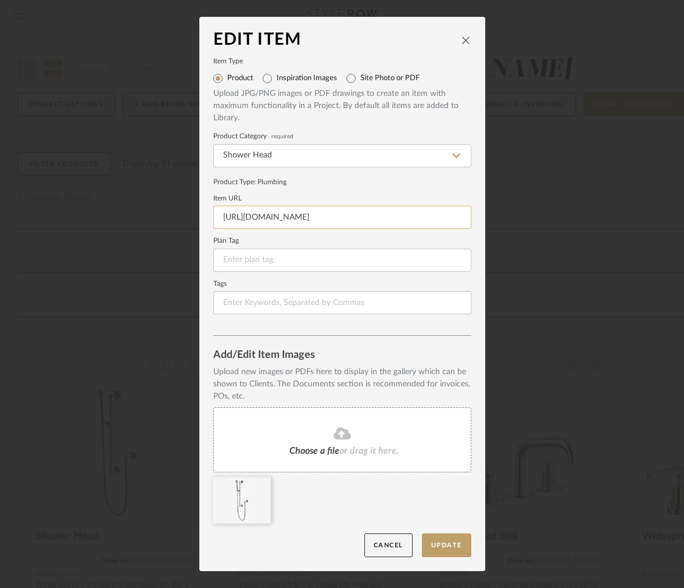
click at [308, 224] on input "[URL][DOMAIN_NAME]" at bounding box center [342, 217] width 258 height 23
click at [308, 223] on input "[URL][DOMAIN_NAME]" at bounding box center [342, 217] width 258 height 23
paste input "[DOMAIN_NAME][URL]"
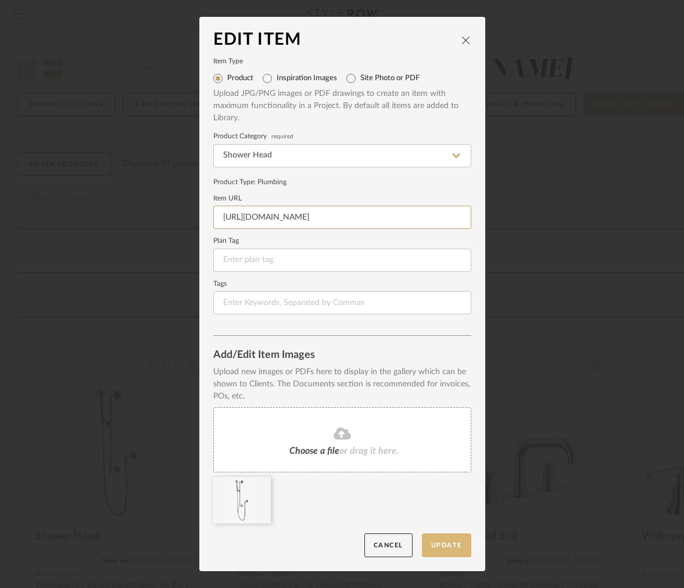
type input "[URL][DOMAIN_NAME]"
click at [434, 540] on button "Update" at bounding box center [446, 545] width 49 height 24
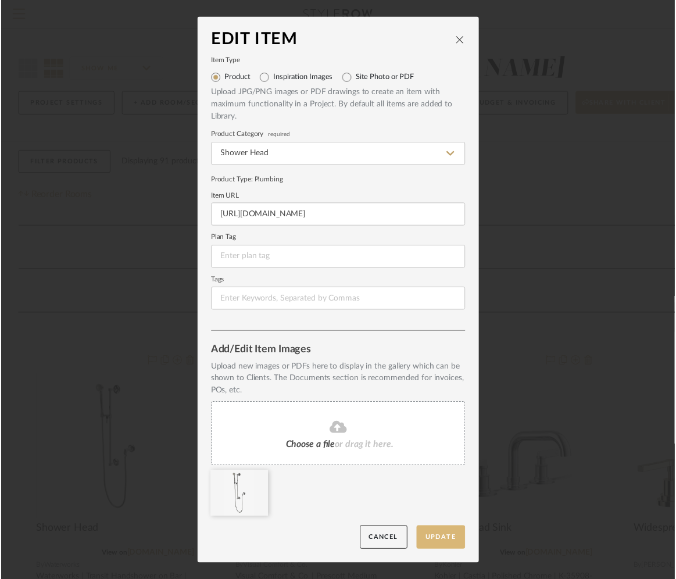
scroll to position [0, 0]
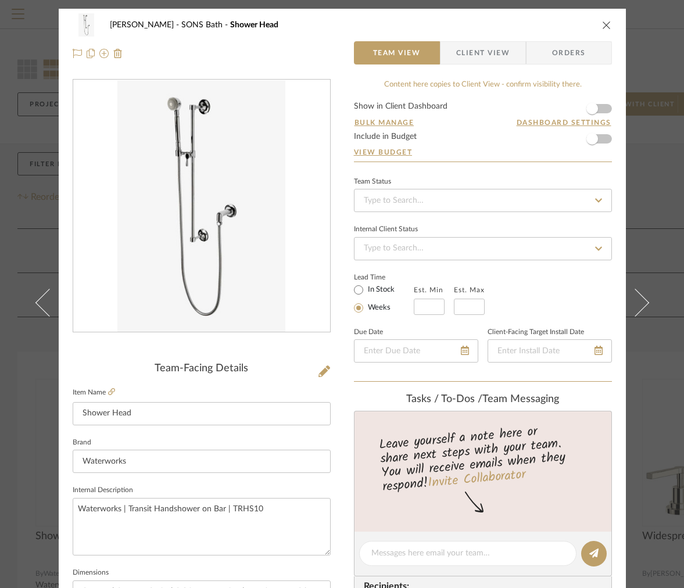
click at [604, 31] on div "[PERSON_NAME] SONS Bath Shower Head" at bounding box center [342, 24] width 539 height 23
click at [602, 27] on icon "close" at bounding box center [606, 24] width 9 height 9
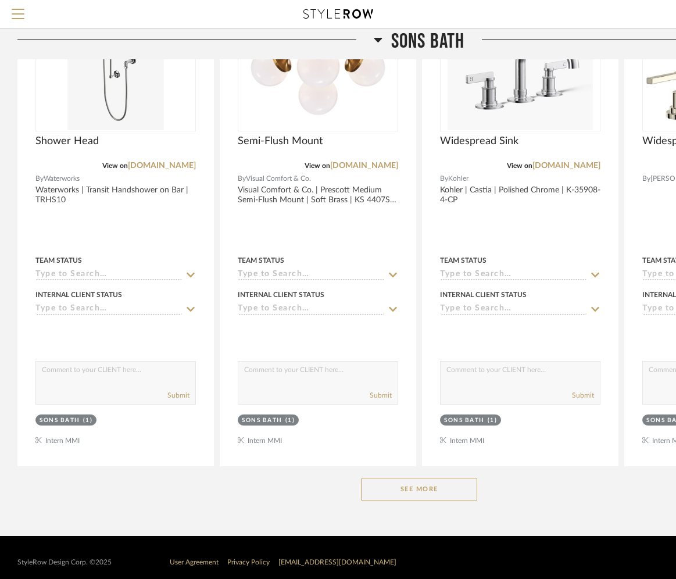
scroll to position [406, 0]
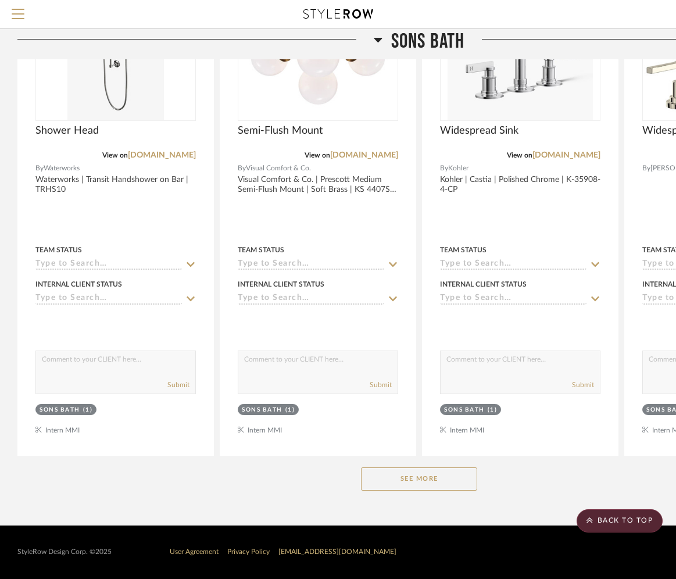
click at [404, 472] on button "See More" at bounding box center [419, 478] width 116 height 23
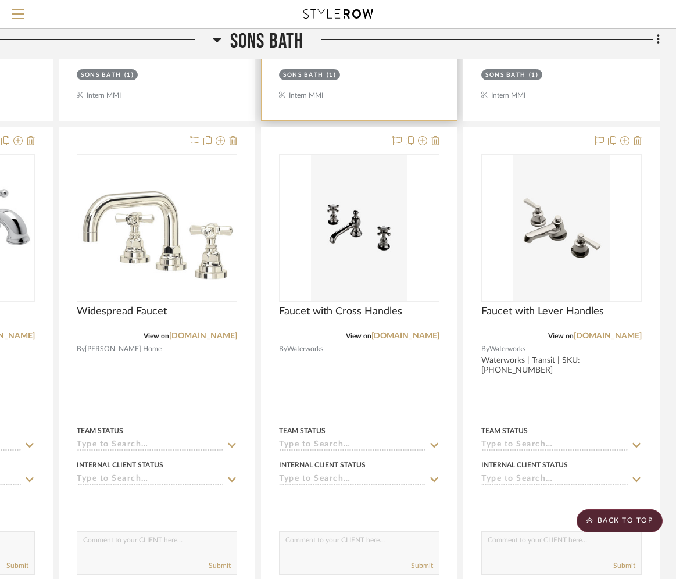
scroll to position [742, 161]
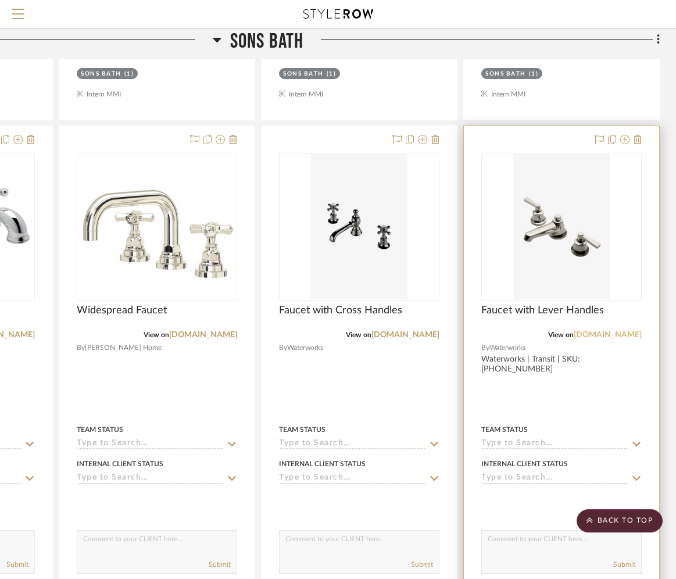
click at [581, 337] on link "[DOMAIN_NAME]" at bounding box center [608, 335] width 68 height 8
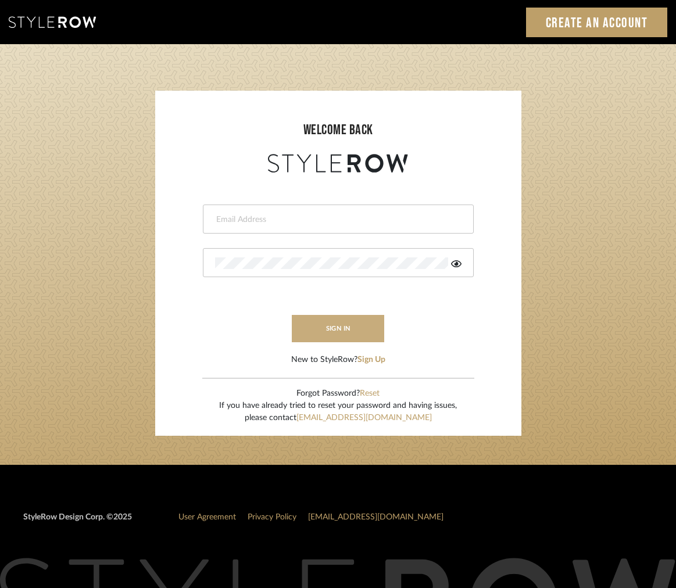
type input "[EMAIL_ADDRESS][DOMAIN_NAME]"
click at [317, 333] on button "sign in" at bounding box center [338, 328] width 93 height 27
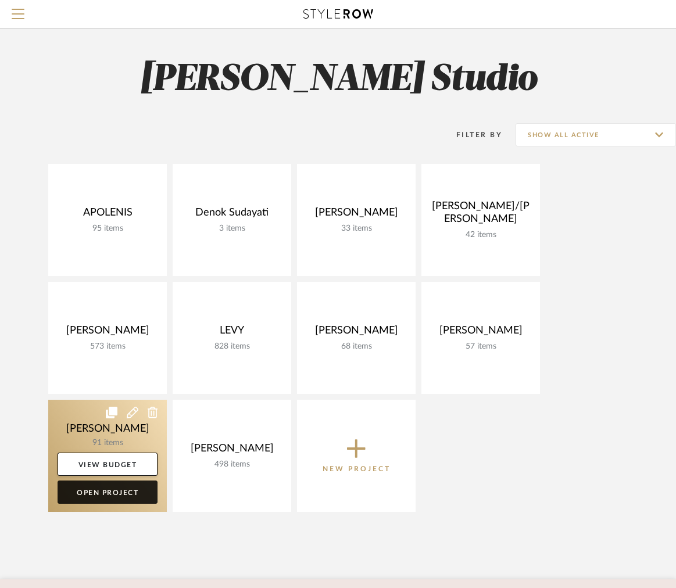
click at [111, 489] on link "Open Project" at bounding box center [108, 492] width 100 height 23
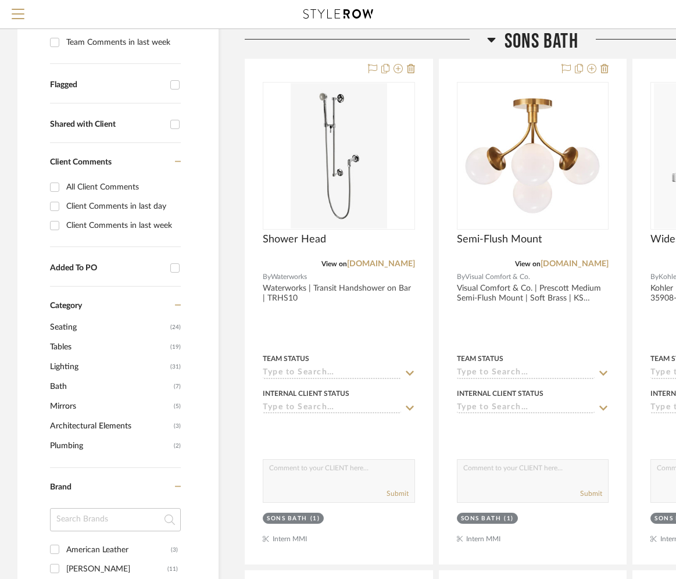
scroll to position [424, 0]
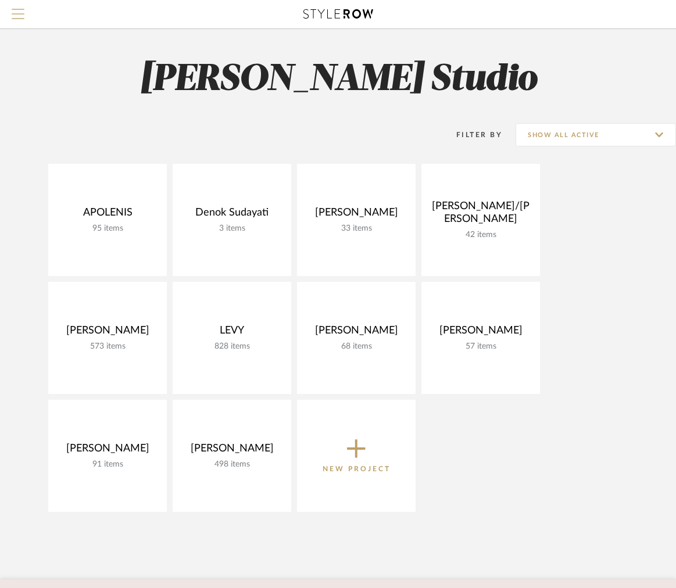
click at [18, 10] on span "Menu" at bounding box center [18, 9] width 13 height 1
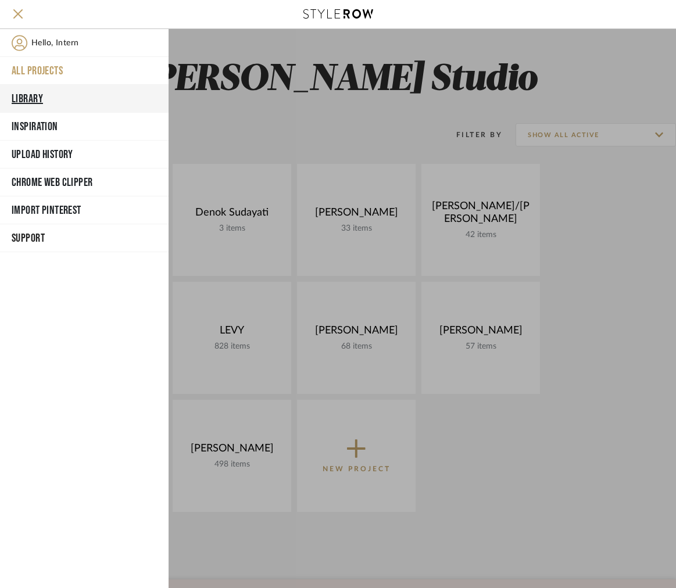
click at [20, 99] on button "Library" at bounding box center [84, 99] width 169 height 28
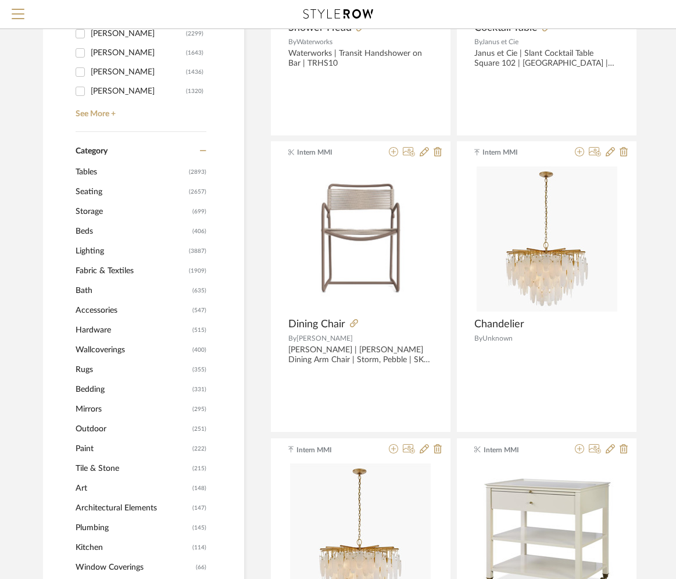
scroll to position [384, 0]
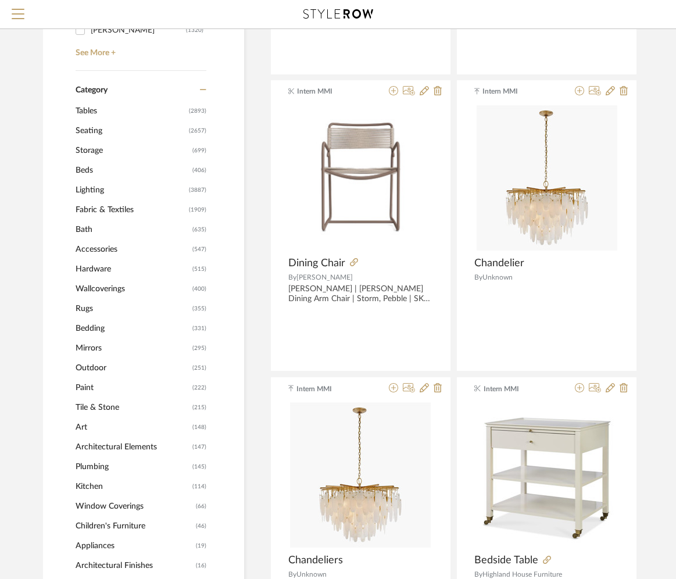
click at [90, 234] on span "Bath" at bounding box center [133, 230] width 114 height 20
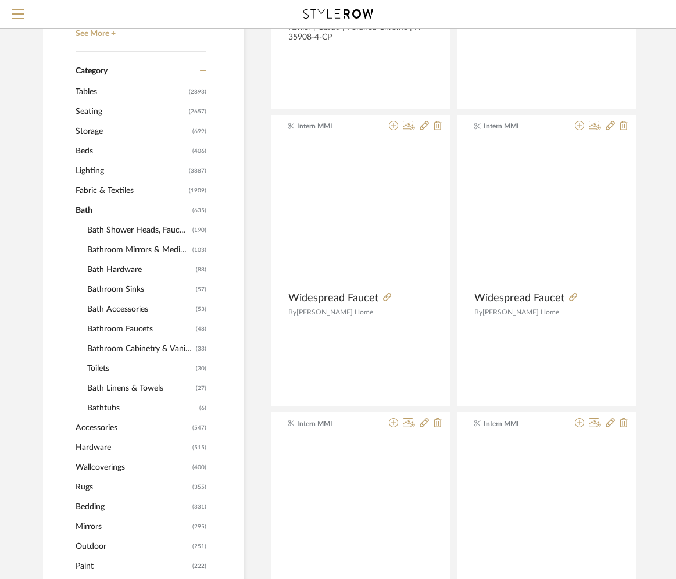
scroll to position [400, 0]
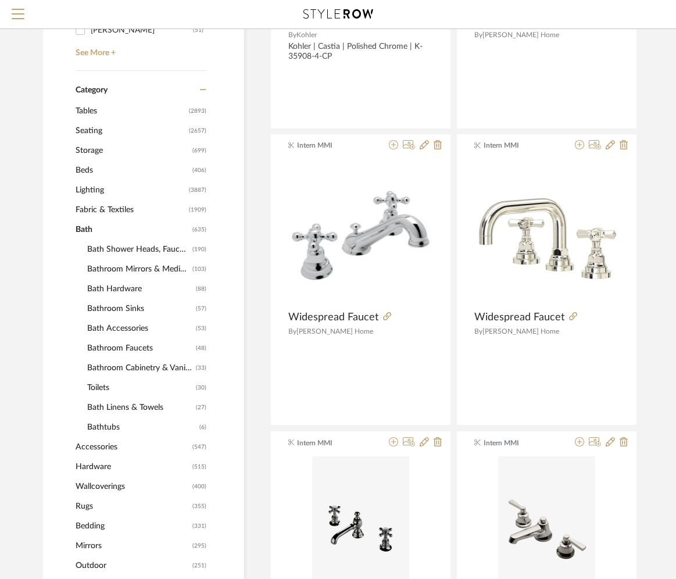
click at [102, 349] on span "Bathroom Faucets" at bounding box center [140, 348] width 106 height 20
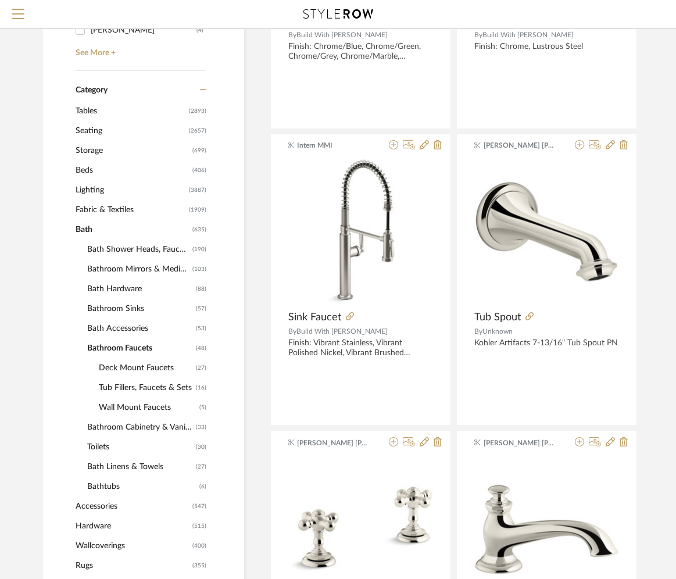
click at [144, 366] on span "Deck Mount Faucets" at bounding box center [146, 368] width 94 height 20
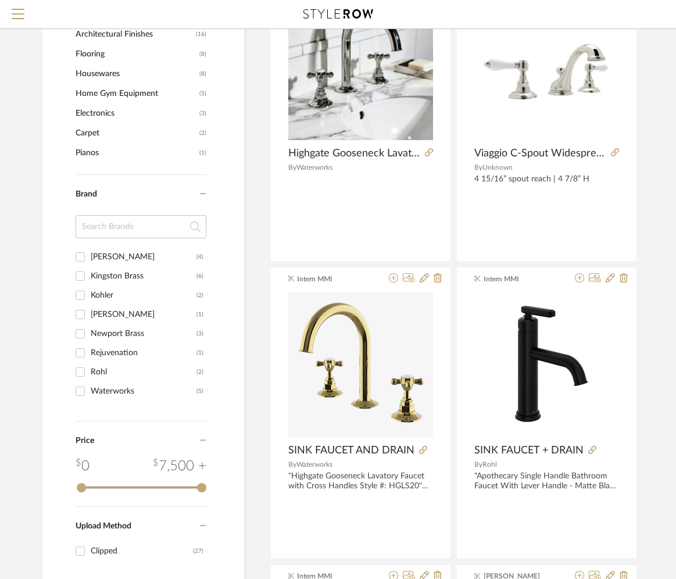
scroll to position [1159, 0]
click at [104, 399] on div "[PERSON_NAME] (4) Kingston Brass (6) Kohler (2) [PERSON_NAME] (1) Newport Brass…" at bounding box center [141, 327] width 131 height 162
click at [103, 391] on div "Waterworks" at bounding box center [144, 390] width 106 height 19
click at [89, 391] on input "Waterworks (5)" at bounding box center [80, 390] width 19 height 19
checkbox input "true"
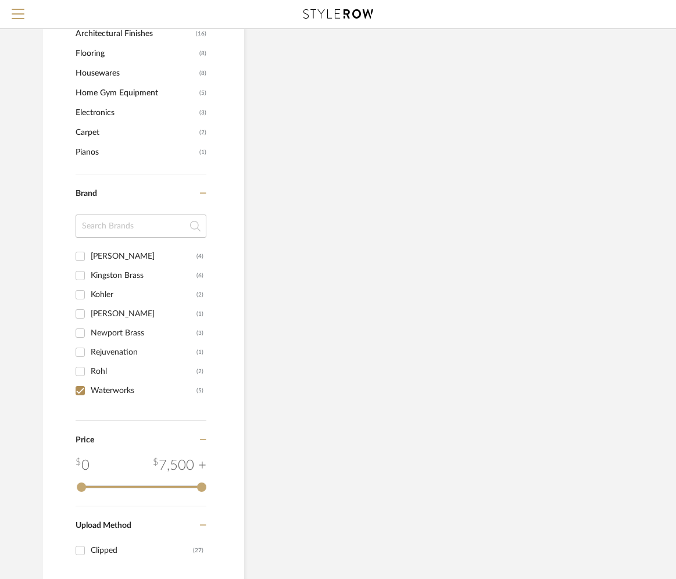
scroll to position [753, 0]
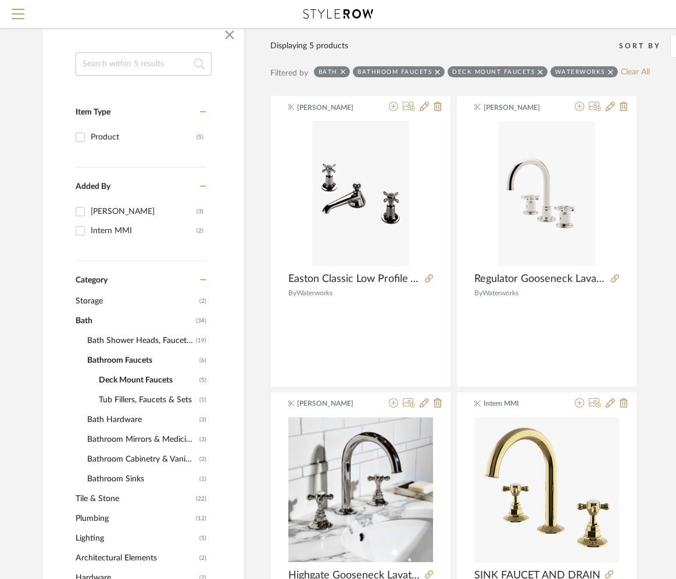
scroll to position [88, 0]
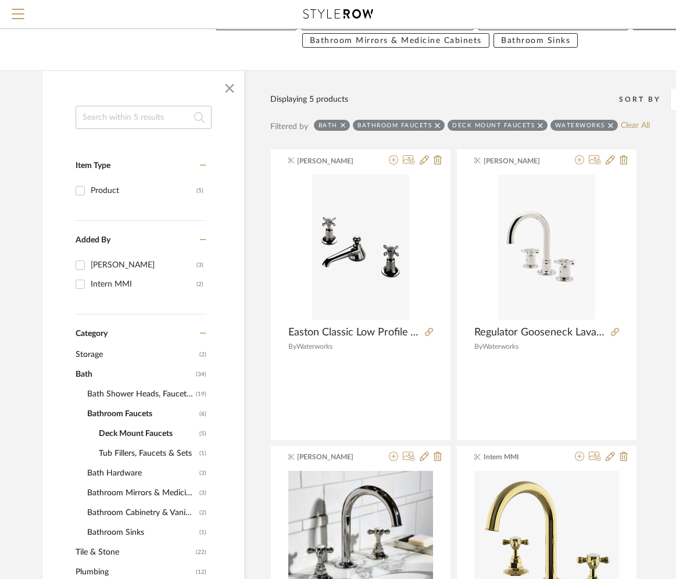
click at [107, 393] on span "Bath Shower Heads, Faucets & Sets" at bounding box center [140, 394] width 106 height 20
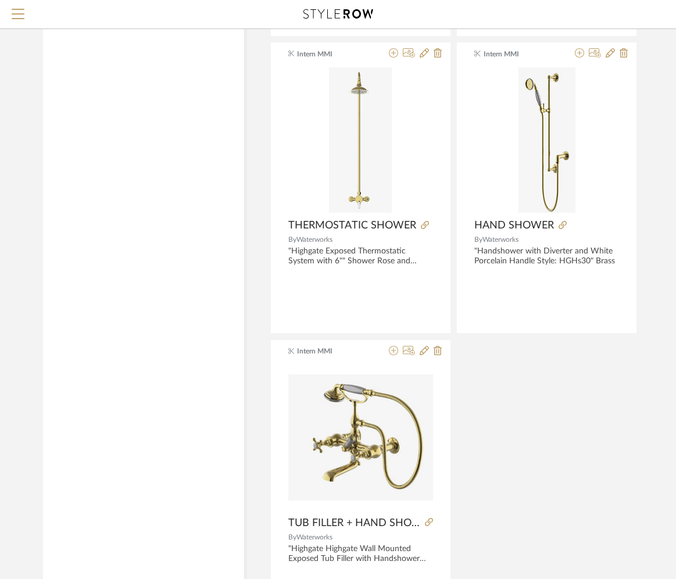
scroll to position [2701, 0]
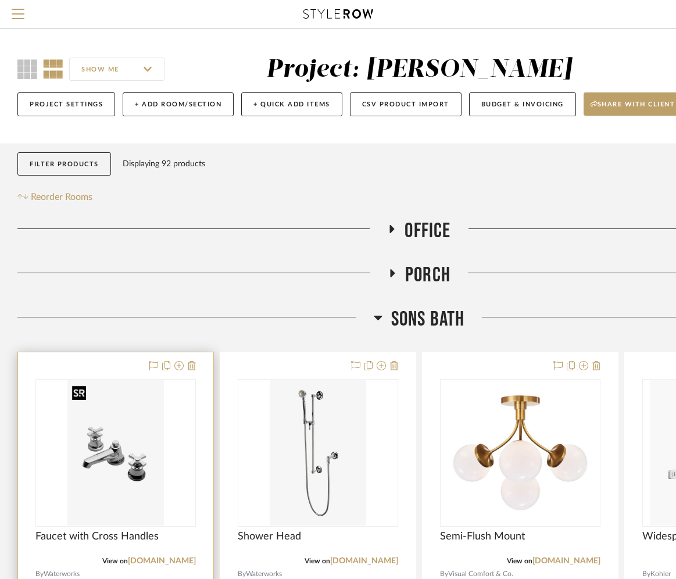
click at [0, 0] on img at bounding box center [0, 0] width 0 height 0
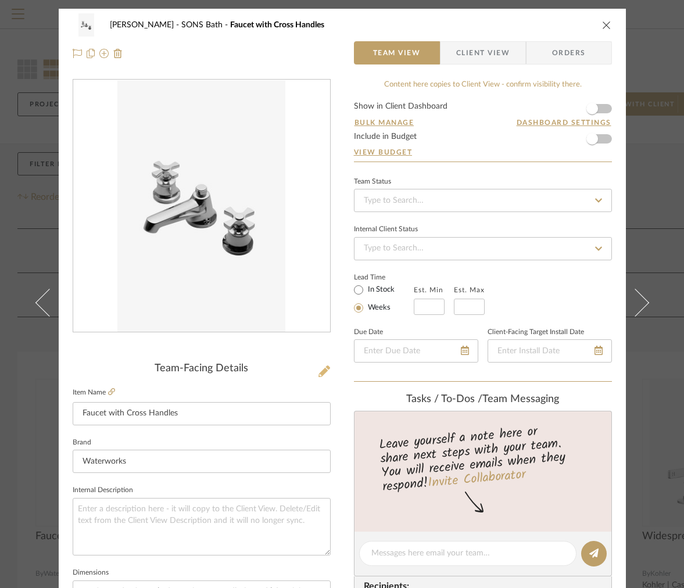
click at [322, 381] on button at bounding box center [324, 372] width 13 height 19
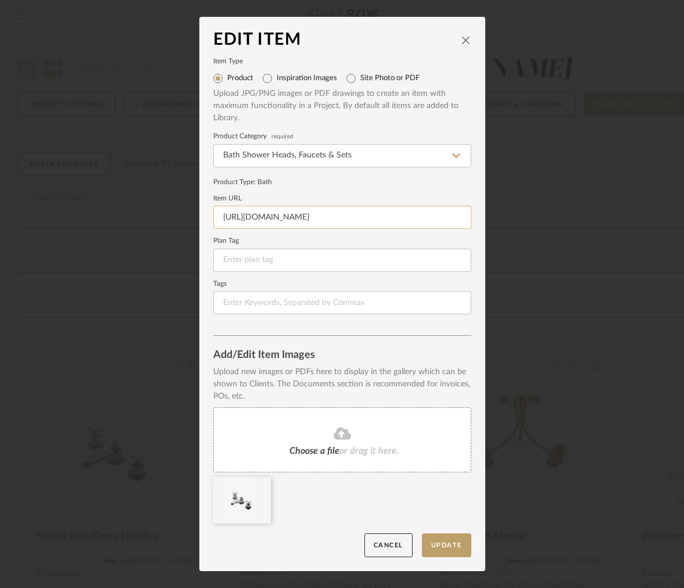
click at [311, 226] on input "https://assets.waterworks.com/wasset/89/original/94889.pdf" at bounding box center [342, 217] width 258 height 23
paste input "www.waterworks.com/us_en/transit-lavatory-faucet-with-cross-handles-trls01"
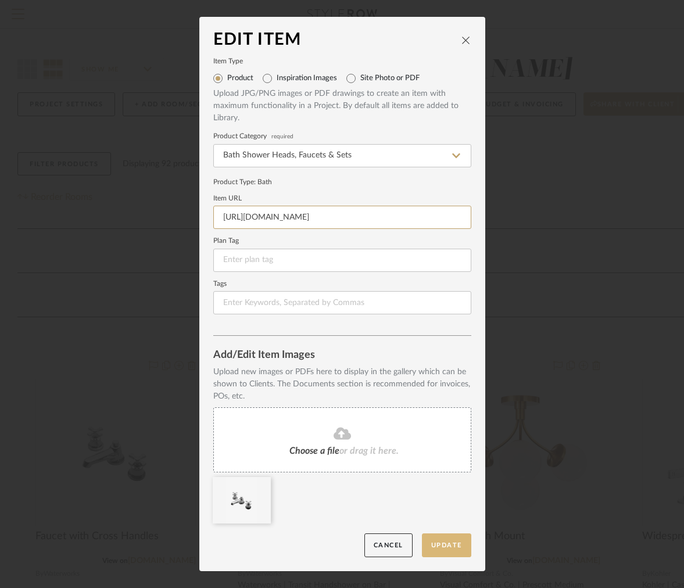
type input "https://www.waterworks.com/us_en/transit-lavatory-faucet-with-cross-handles-trl…"
click at [457, 546] on button "Update" at bounding box center [446, 545] width 49 height 24
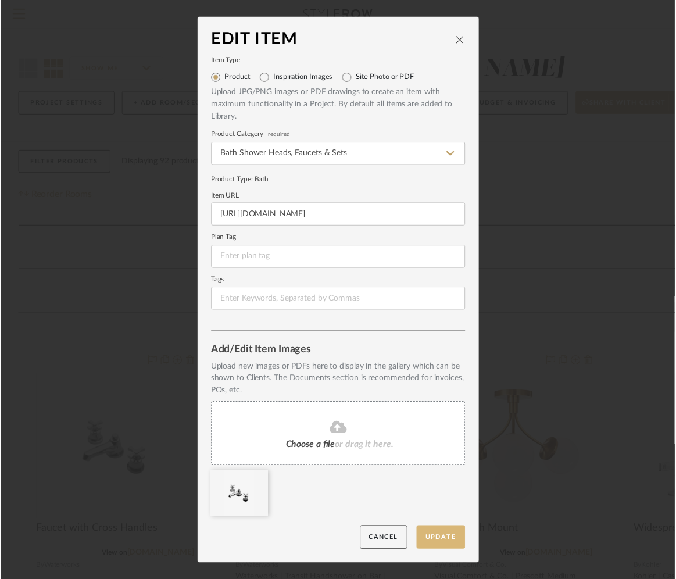
scroll to position [0, 0]
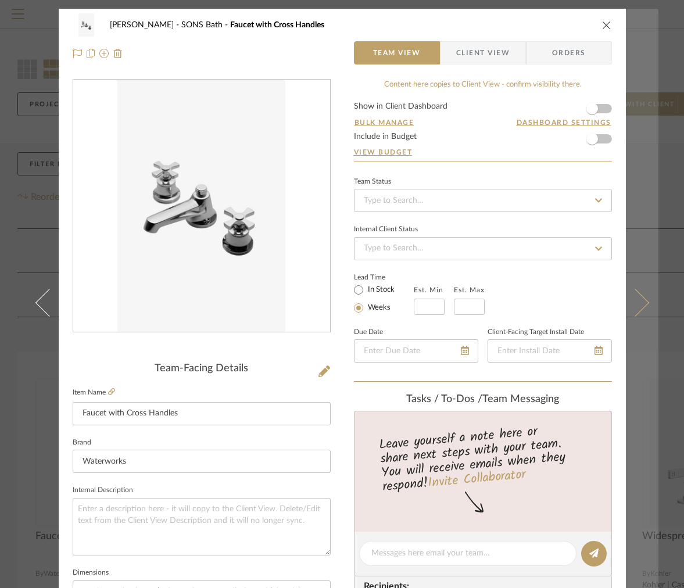
click at [650, 106] on button at bounding box center [642, 303] width 33 height 588
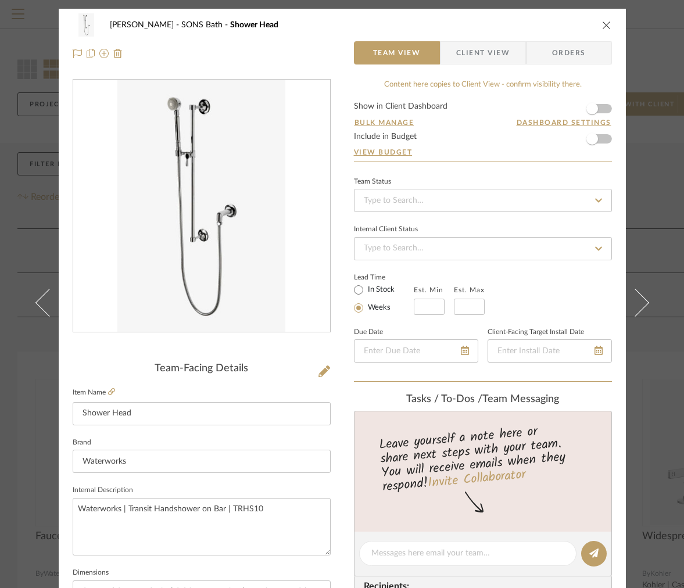
click at [603, 29] on icon "close" at bounding box center [606, 24] width 9 height 9
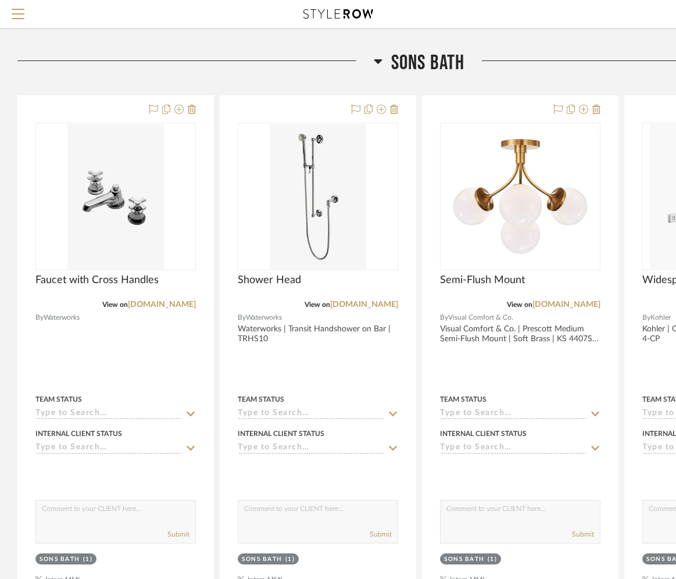
scroll to position [406, 0]
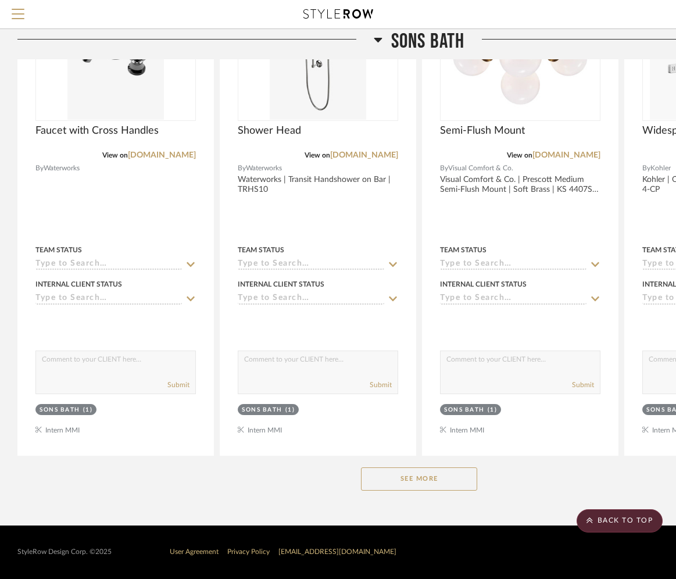
click at [386, 481] on button "See More" at bounding box center [419, 478] width 116 height 23
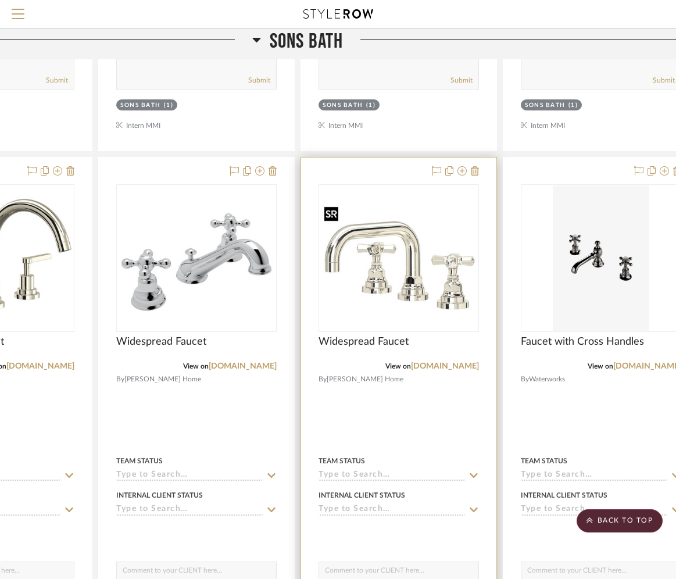
scroll to position [710, 161]
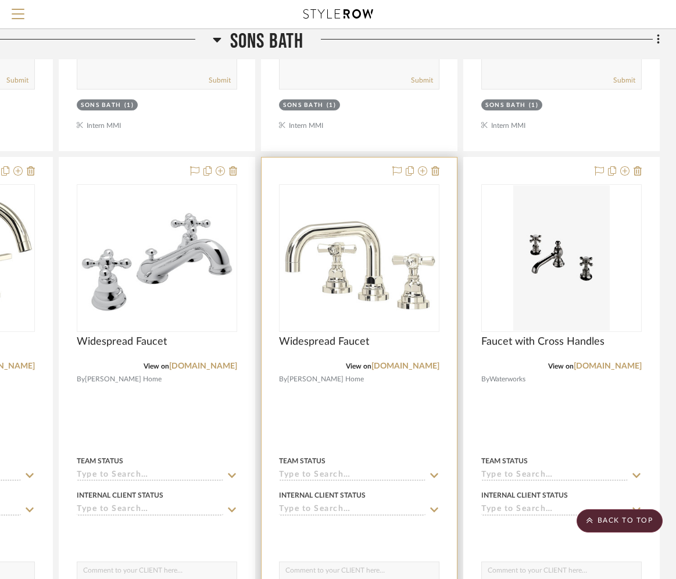
click at [389, 273] on img "0" at bounding box center [359, 258] width 158 height 112
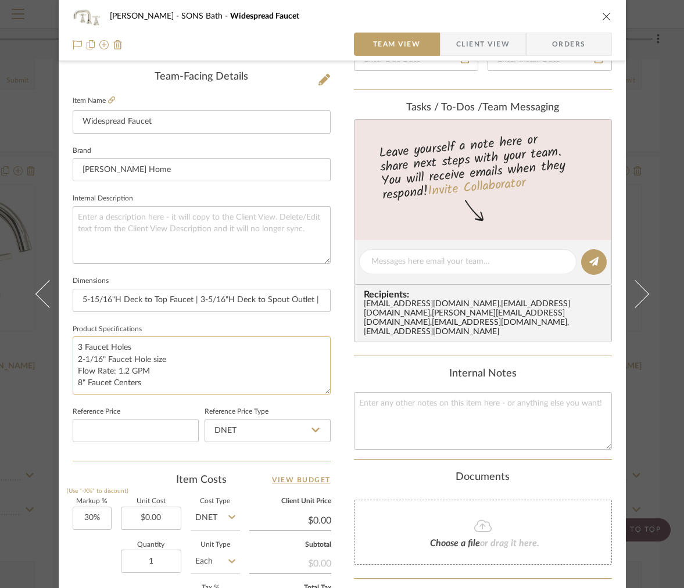
scroll to position [283, 0]
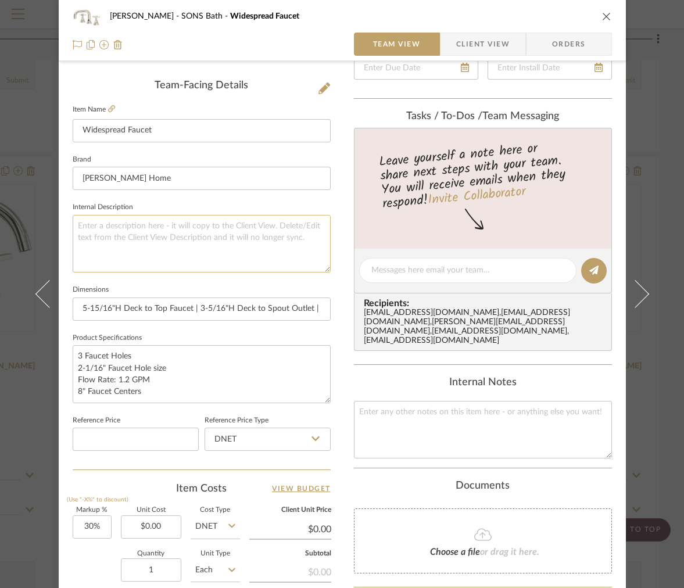
click at [188, 234] on textarea at bounding box center [202, 244] width 258 height 58
type textarea "Ferguson |"
paste textarea "Rohl San Giovanni 1.2 GPM Widespread Bathroom Faucet with Pop-Up Drain Assembly"
click at [73, 235] on textarea "Ferguson | Rohl San Giovanni 1.2 GPM Widespread Bathroom Faucet with Pop-Up Dra…" at bounding box center [202, 244] width 258 height 58
type textarea "Ferguson | Rohl San Giovanni 1.2 GPM Widespread Bathroom Faucet with Pop-Up Dra…"
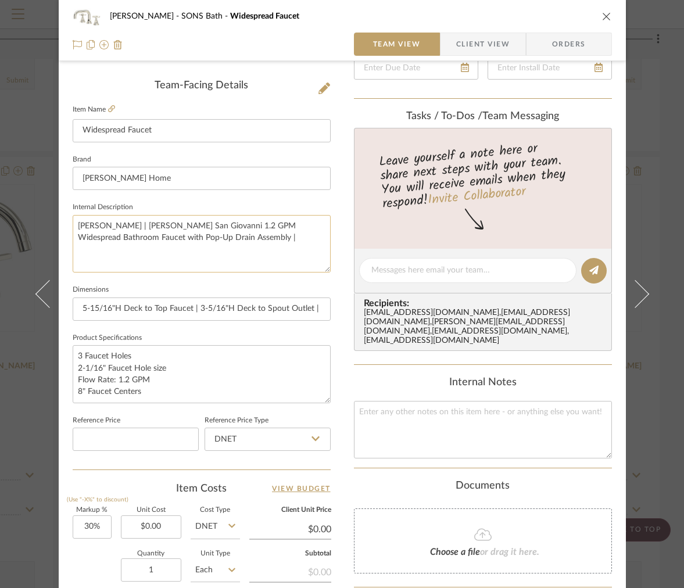
paste textarea "Model: SG09D3XMPN | Item: bci4486621"
click at [74, 259] on textarea "Ferguson | Rohl San Giovanni 1.2 GPM Widespread Bathroom Faucet with Pop-Up Dra…" at bounding box center [202, 244] width 258 height 58
click at [73, 252] on textarea "Ferguson | Rohl San Giovanni 1.2 GPM Widespread Bathroom Faucet with Pop-Up Dra…" at bounding box center [202, 244] width 258 height 58
type textarea "Ferguson | Rohl San Giovanni 1.2 GPM Widespread Bathroom Faucet with Pop-Up Dra…"
click at [182, 237] on textarea "Ferguson | Rohl San Giovanni 1.2 GPM Widespread Bathroom Faucet with Pop-Up Dra…" at bounding box center [202, 244] width 258 height 58
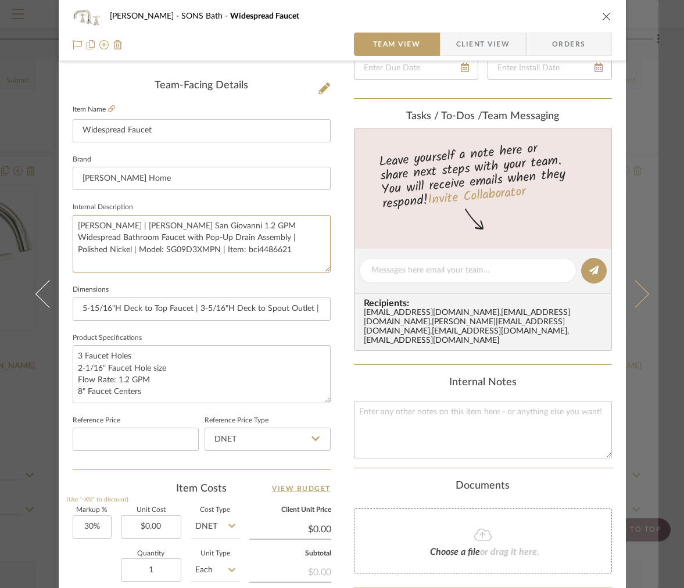
type textarea "Ferguson | Rohl San Giovanni 1.2 GPM Widespread Bathroom Faucet with Pop-Up Dra…"
click at [638, 31] on button at bounding box center [642, 294] width 33 height 588
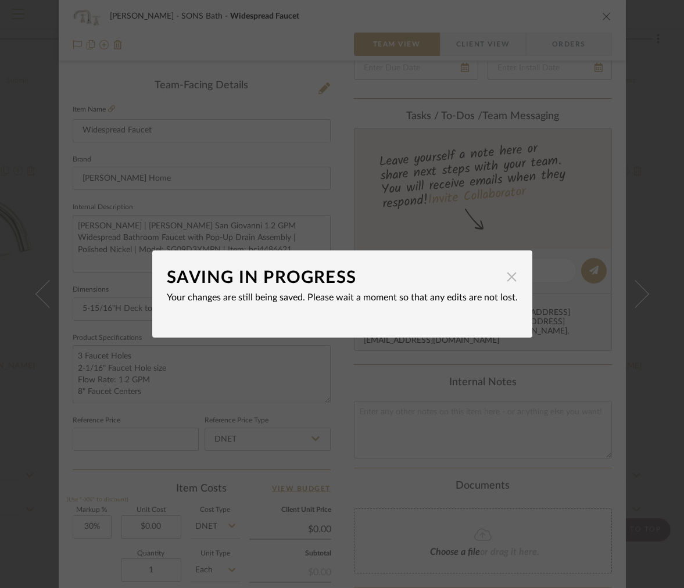
click at [510, 273] on span "button" at bounding box center [511, 276] width 23 height 23
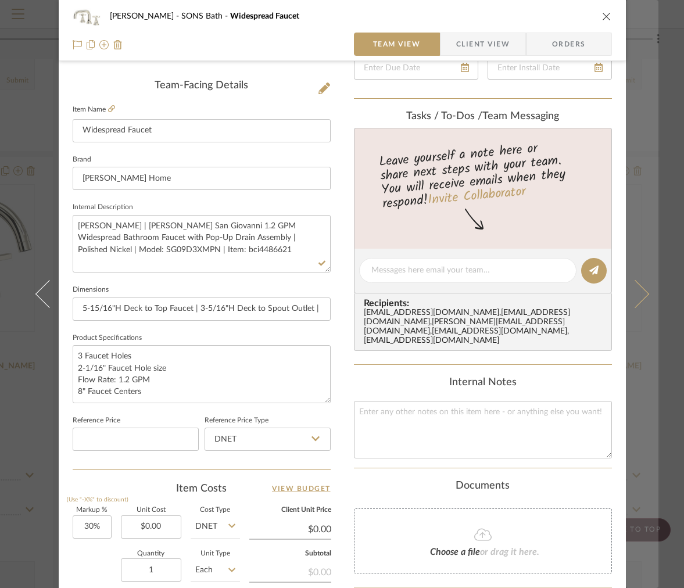
click at [641, 123] on button at bounding box center [642, 294] width 33 height 588
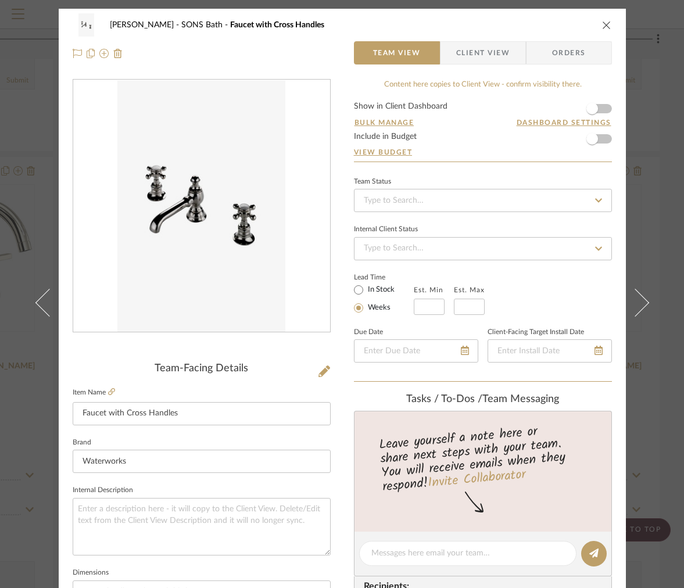
click at [606, 28] on icon "close" at bounding box center [606, 24] width 9 height 9
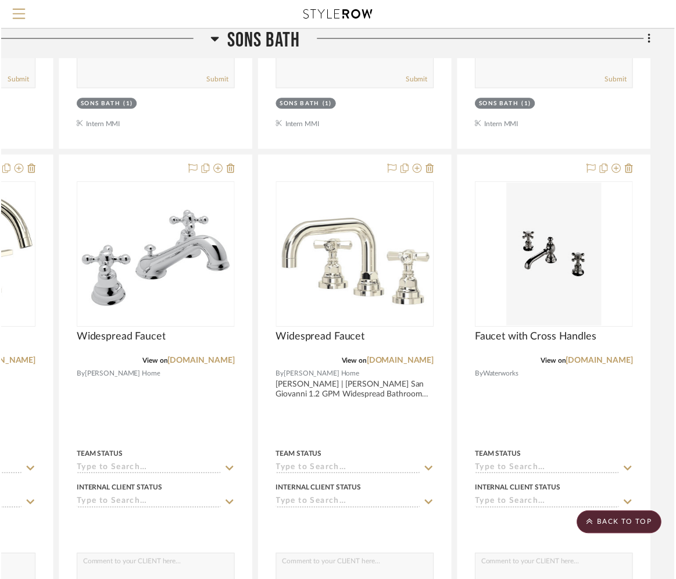
scroll to position [710, 161]
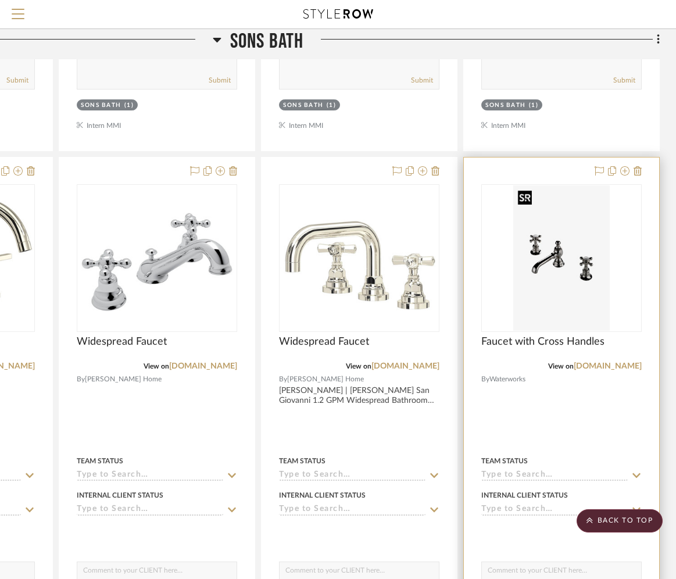
click at [554, 241] on img "0" at bounding box center [561, 257] width 96 height 145
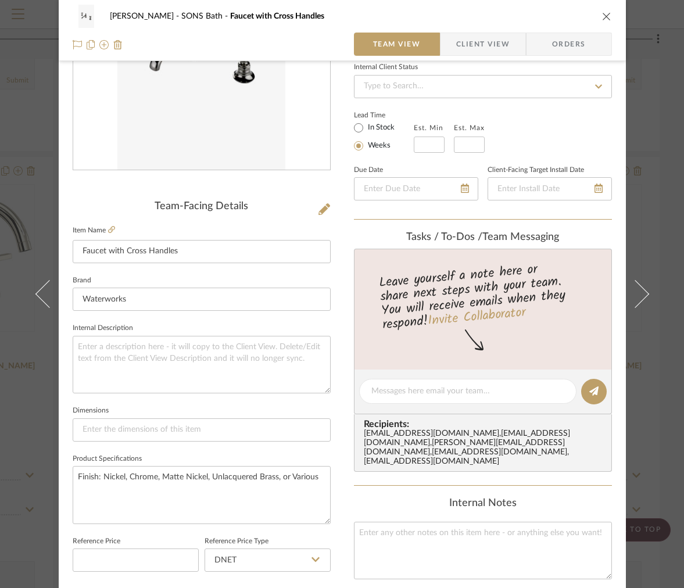
scroll to position [0, 0]
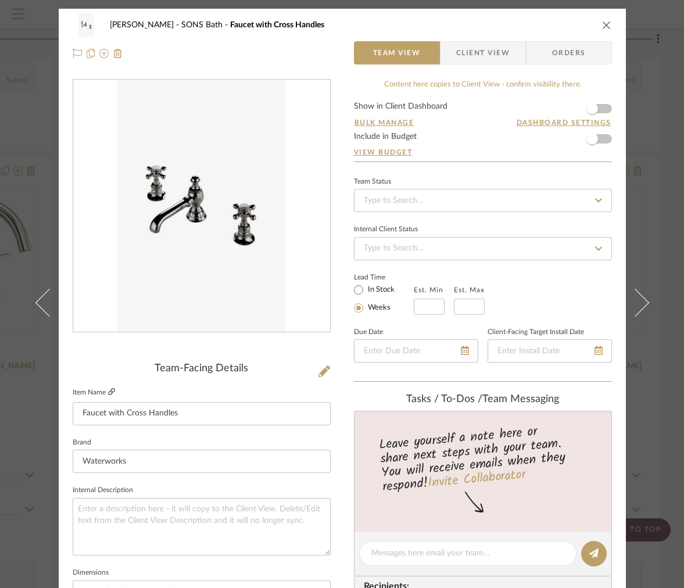
click at [109, 394] on icon at bounding box center [111, 391] width 7 height 7
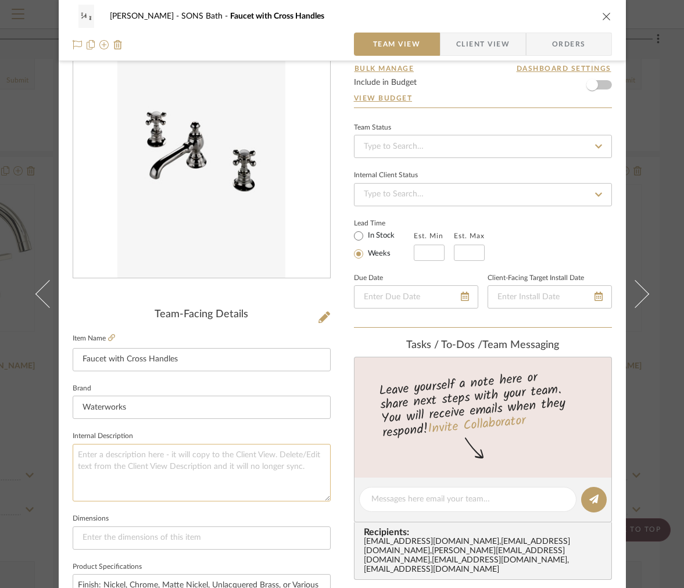
scroll to position [58, 0]
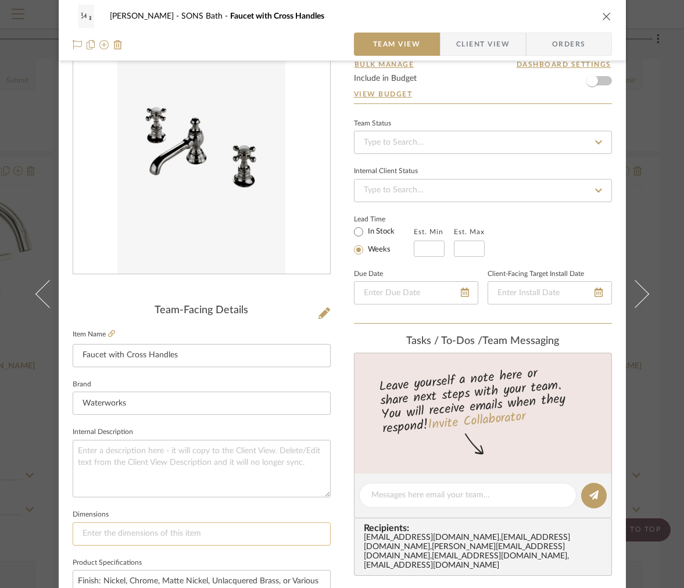
click at [155, 533] on input at bounding box center [202, 533] width 258 height 23
click at [107, 539] on input "6-3/4"D x" at bounding box center [202, 533] width 258 height 23
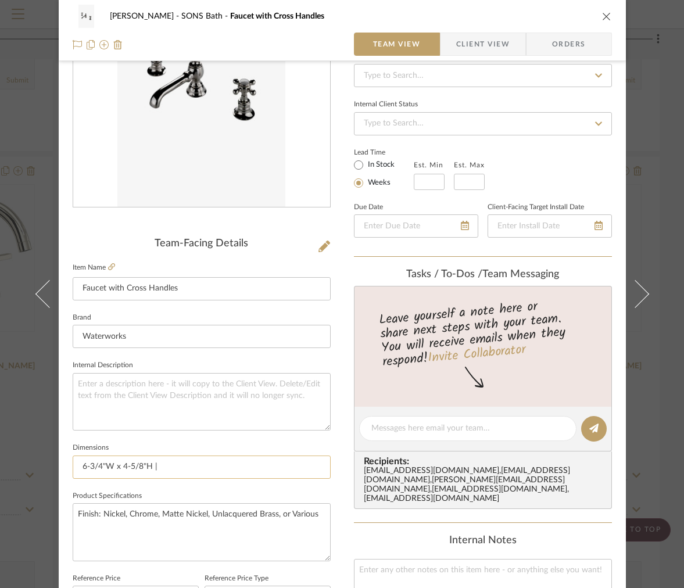
scroll to position [171, 0]
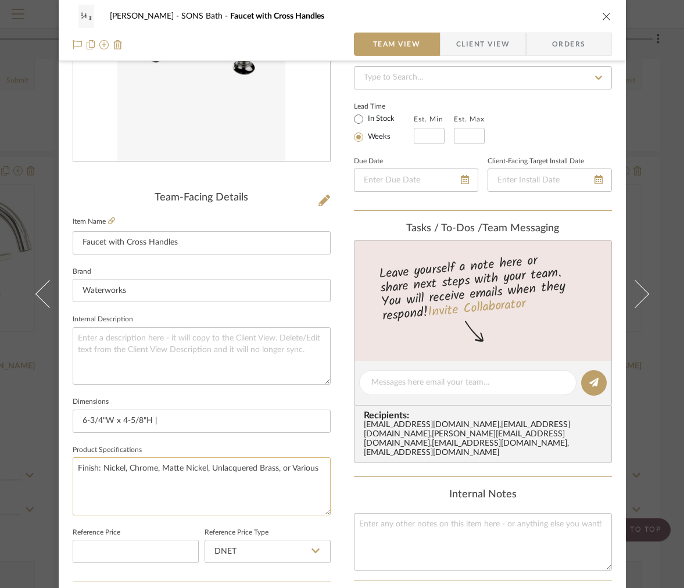
type input "6-3/4"W x 4-5/8"H |"
click at [313, 477] on textarea "Finish: Nickel, Chrome, Matte Nickel, Unlacquered Brass, or Various" at bounding box center [202, 486] width 258 height 58
type textarea "Finish: Nickel, Chrome, Matte Nickel, Unlacquered Brass, or Various 0.53 Flow R…"
click at [290, 426] on input "6-3/4"W x 4-5/8"H |" at bounding box center [202, 421] width 258 height 23
click at [171, 421] on input "6-3/4"W x 4-5/8"H | 12" Handle Spread" at bounding box center [202, 421] width 258 height 23
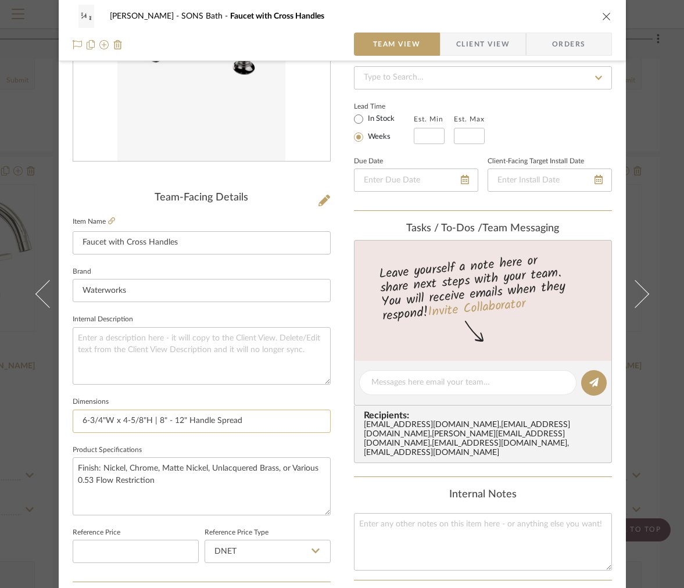
click at [256, 419] on input "6-3/4"W x 4-5/8"H | 8" - 12" Handle Spread" at bounding box center [202, 421] width 258 height 23
type input "6-3/4"W x 4-5/8"H | 8" - 12" Handle Spread |"
click at [221, 478] on textarea "Finish: Nickel, Chrome, Matte Nickel, Unlacquered Brass, or Various 0.53 Flow R…" at bounding box center [202, 486] width 258 height 58
click at [320, 466] on textarea "Finish: Nickel, Chrome, Matte Nickel, Unlacquered Brass, or Various 0.53 Flow R…" at bounding box center [202, 486] width 258 height 58
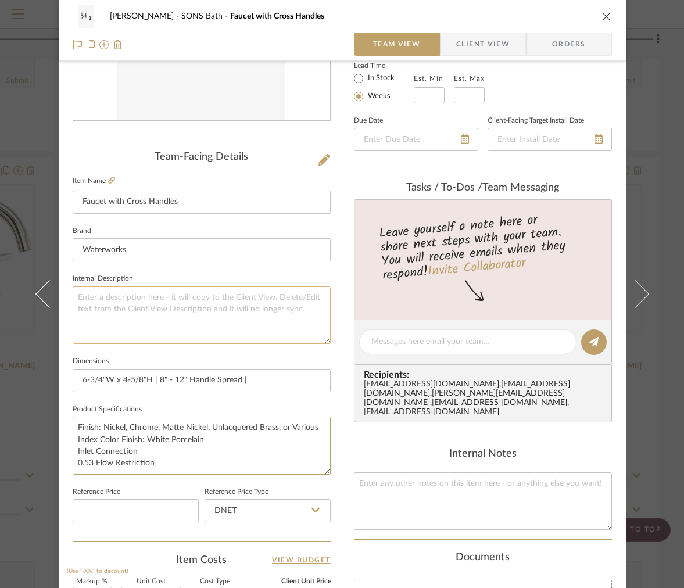
scroll to position [214, 0]
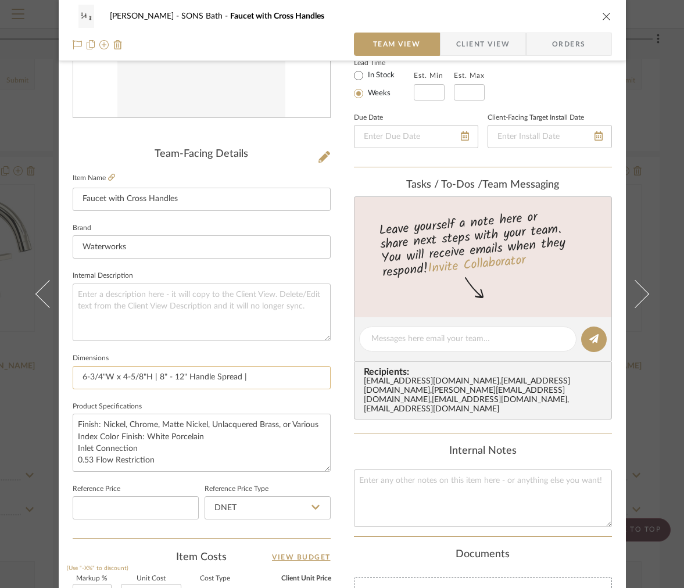
type textarea "Finish: Nickel, Chrome, Matte Nickel, Unlacquered Brass, or Various Index Color…"
click at [277, 377] on input "6-3/4"W x 4-5/8"H | 8" - 12" Handle Spread |" at bounding box center [202, 377] width 258 height 23
click at [157, 379] on input "6-3/4"W x 4-5/8"H | 8" - 12" Handle Spread |" at bounding box center [202, 377] width 258 height 23
click at [112, 376] on input "6-3/4"W x 4-5/8"H | 8" - 12" Handle Spread |" at bounding box center [202, 377] width 258 height 23
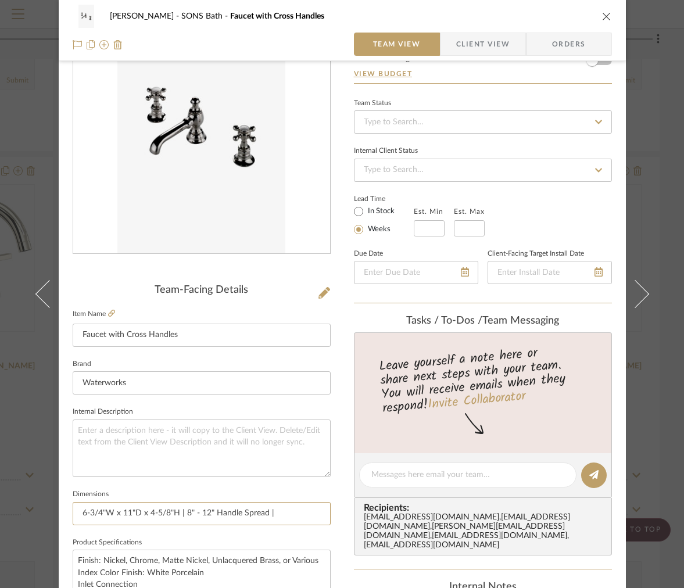
scroll to position [207, 0]
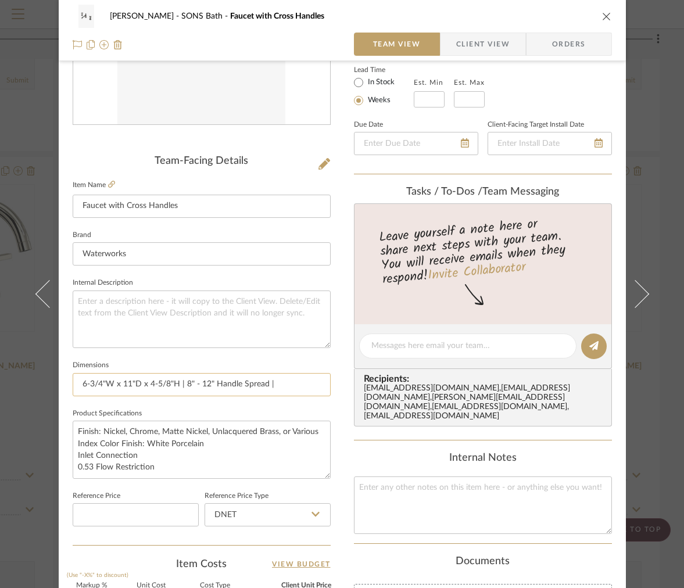
click at [300, 387] on input "6-3/4"W x 11"D x 4-5/8"H | 8" - 12" Handle Spread |" at bounding box center [202, 384] width 258 height 23
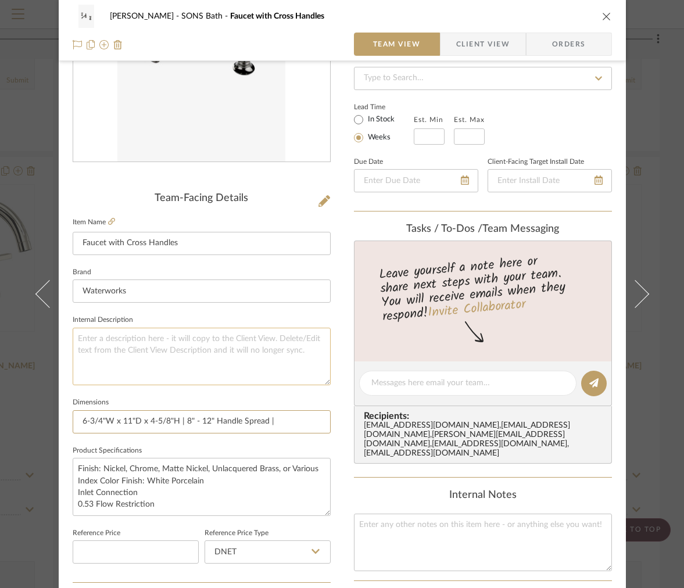
scroll to position [164, 0]
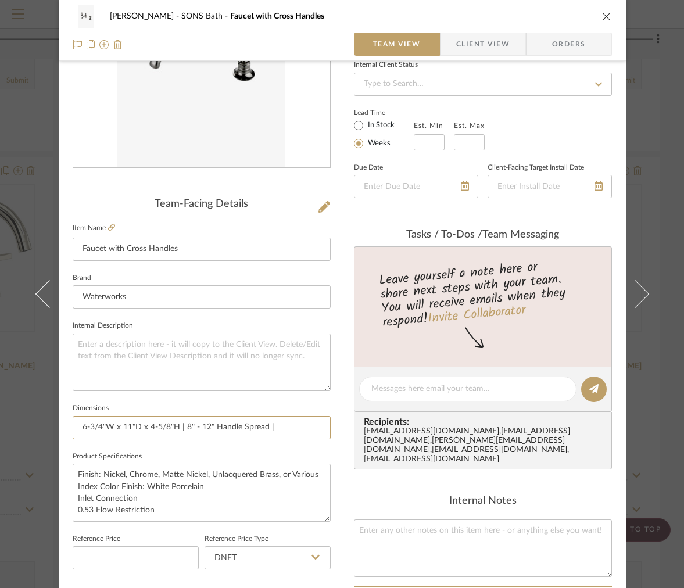
type input "6-3/4"W x 11"D x 4-5/8"H | 8" - 12" Handle Spread |"
drag, startPoint x: 137, startPoint y: 429, endPoint x: 119, endPoint y: 428, distance: 17.5
click at [119, 428] on input "6-3/4"W x 11"D x 4-5/8"H | 8" - 12" Handle Spread |" at bounding box center [202, 427] width 258 height 23
click at [214, 434] on input "6-3/4"W x 4-5/8"H | 8" - 12" Handle Spread |" at bounding box center [202, 427] width 258 height 23
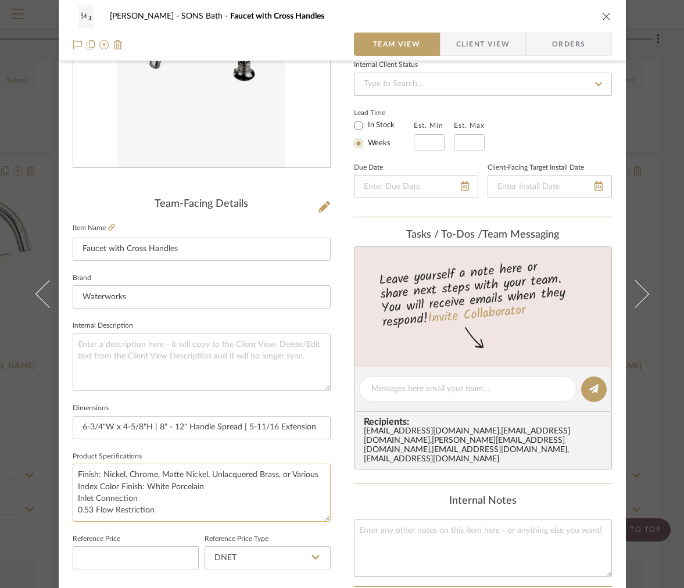
type input "6-3/4"W x 4-5/8"H | 8" - 12" Handle Spread | 5-11/16 Extension"
click at [248, 497] on textarea "Finish: Nickel, Chrome, Matte Nickel, Unlacquered Brass, or Various Index Color…" at bounding box center [202, 493] width 258 height 58
click at [238, 506] on textarea "Finish: Nickel, Chrome, Matte Nickel, Unlacquered Brass, or Various Index Color…" at bounding box center [202, 493] width 258 height 58
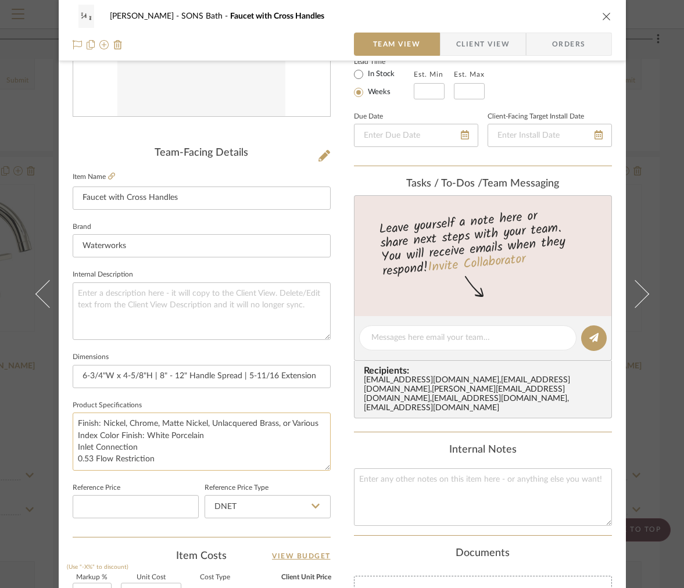
scroll to position [6, 0]
click at [151, 439] on textarea "Finish: Nickel, Chrome, Matte Nickel, Unlacquered Brass, or Various Index Color…" at bounding box center [202, 442] width 258 height 58
drag, startPoint x: 144, startPoint y: 439, endPoint x: 56, endPoint y: 438, distance: 87.8
click at [59, 438] on div "OYER SONS Bath Faucet with Cross Handles Team View Client View Orders Team-Faci…" at bounding box center [342, 329] width 567 height 1073
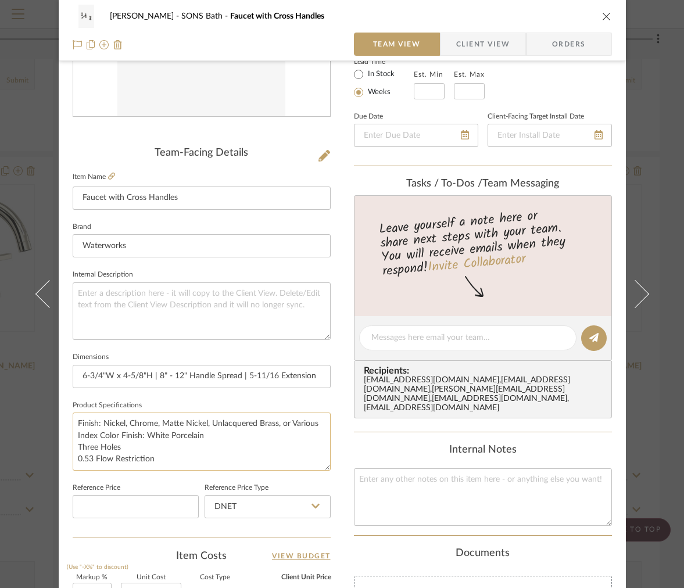
click at [212, 433] on textarea "Finish: Nickel, Chrome, Matte Nickel, Unlacquered Brass, or Various Index Color…" at bounding box center [202, 442] width 258 height 58
click at [221, 426] on textarea "Finish: Nickel, Chrome, Matte Nickel, Unlacquered Brass, or Various Index Color…" at bounding box center [202, 442] width 258 height 58
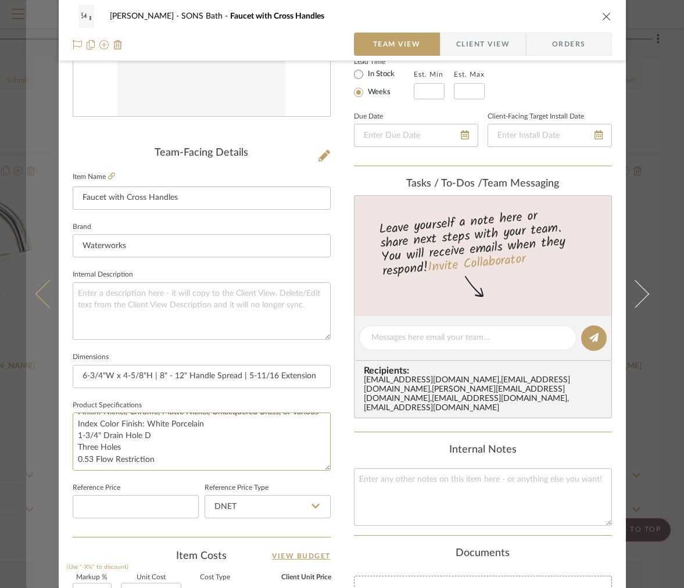
drag, startPoint x: 170, startPoint y: 431, endPoint x: 48, endPoint y: 431, distance: 122.0
click at [47, 431] on mat-dialog-content "OYER SONS Bath Faucet with Cross Handles Team View Client View Orders Team-Faci…" at bounding box center [342, 329] width 632 height 1073
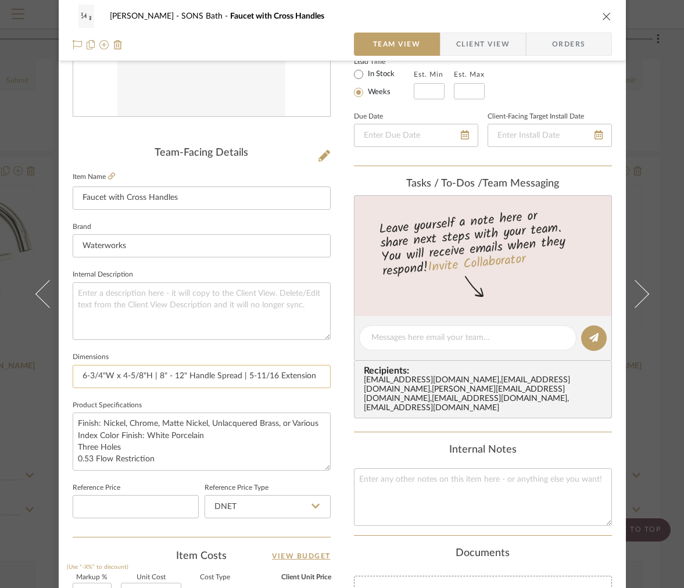
type textarea "Finish: Nickel, Chrome, Matte Nickel, Unlacquered Brass, or Various Index Color…"
click at [314, 378] on input "6-3/4"W x 4-5/8"H | 8" - 12" Handle Spread | 5-11/16 Extension" at bounding box center [202, 376] width 258 height 23
paste input "1-3/4" Drain Hole D"
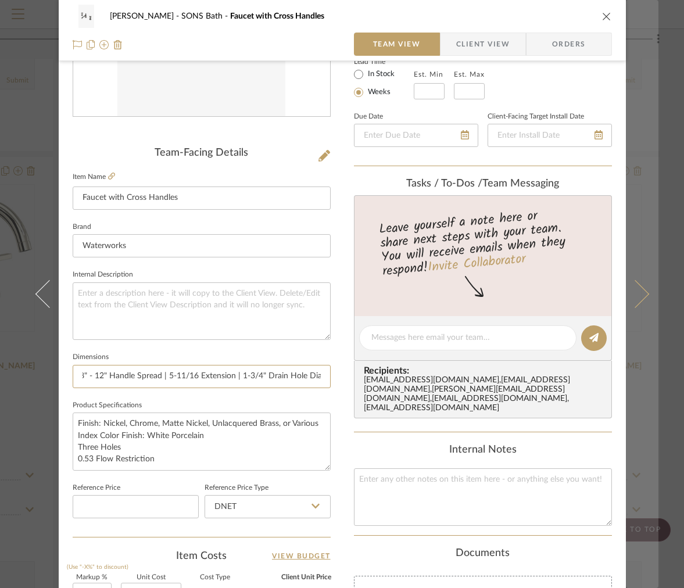
type input "6-3/4"W x 4-5/8"H | 8" - 12" Handle Spread | 5-11/16 Extension | 1-3/4" Drain H…"
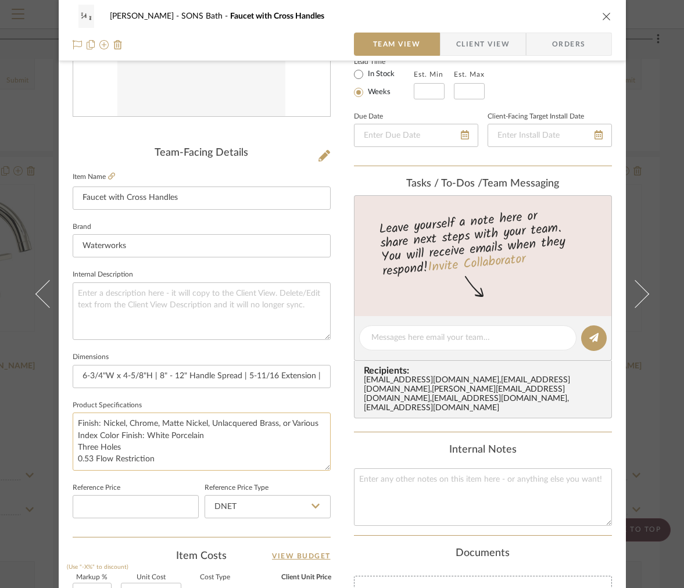
click at [189, 450] on textarea "Finish: Nickel, Chrome, Matte Nickel, Unlacquered Brass, or Various Index Color…" at bounding box center [202, 442] width 258 height 58
click at [206, 457] on textarea "Finish: Nickel, Chrome, Matte Nickel, Unlacquered Brass, or Various Index Color…" at bounding box center [202, 442] width 258 height 58
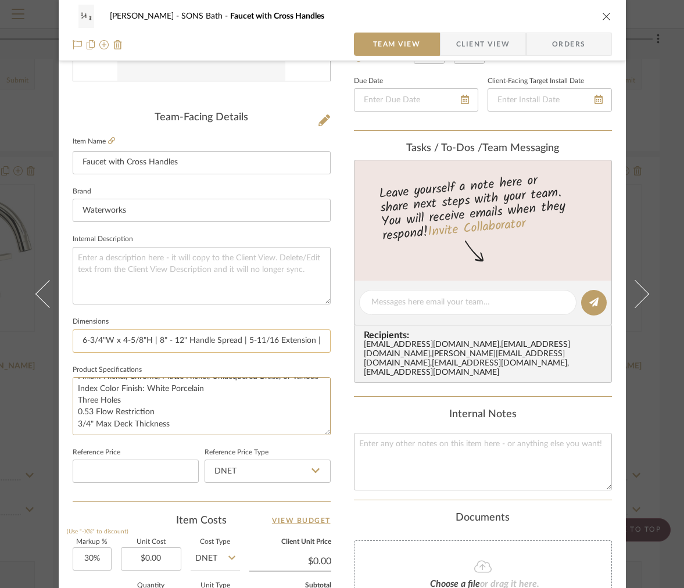
scroll to position [272, 0]
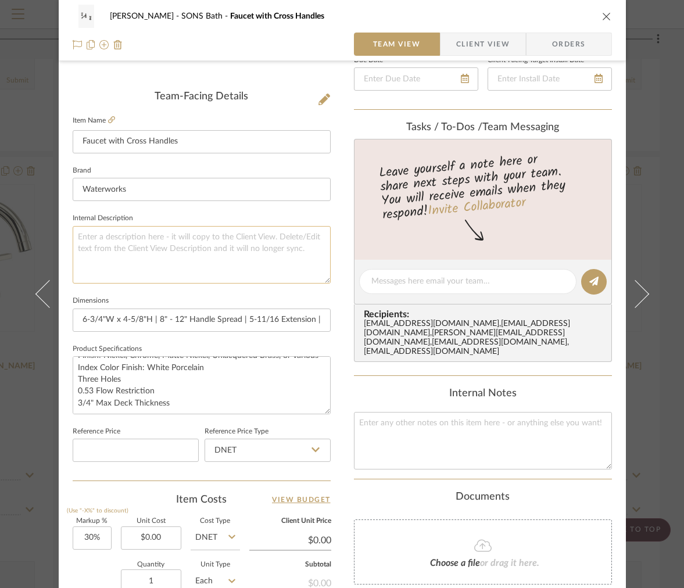
type textarea "Finish: Nickel, Chrome, Matte Nickel, Unlacquered Brass, or Various Index Color…"
click at [260, 265] on textarea at bounding box center [202, 255] width 258 height 58
type textarea "Waterworks | Ju"
type textarea "Waterworks | Julia |"
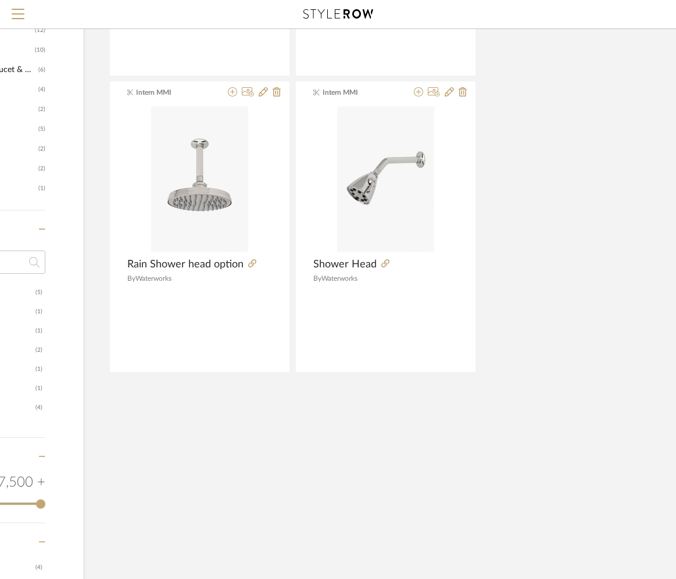
scroll to position [618, 161]
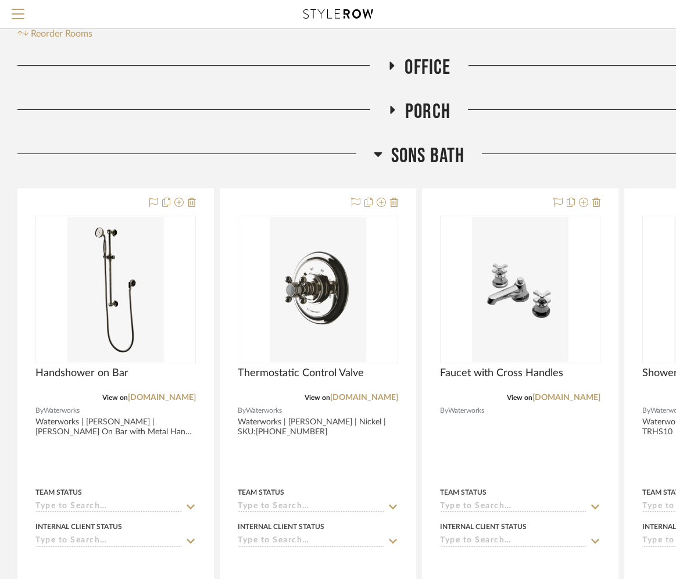
scroll to position [406, 0]
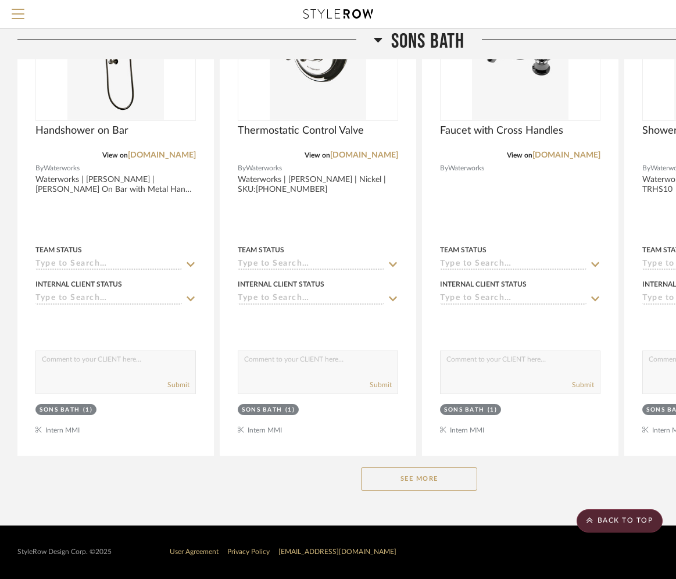
click at [377, 482] on button "See More" at bounding box center [419, 478] width 116 height 23
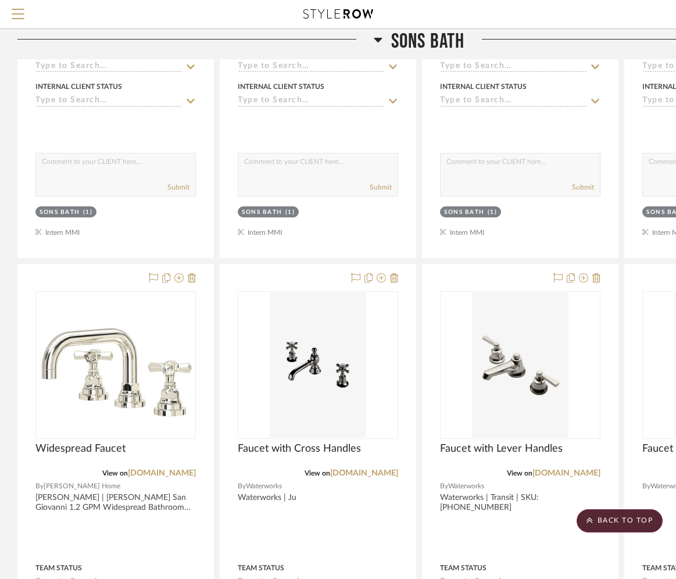
scroll to position [1117, 0]
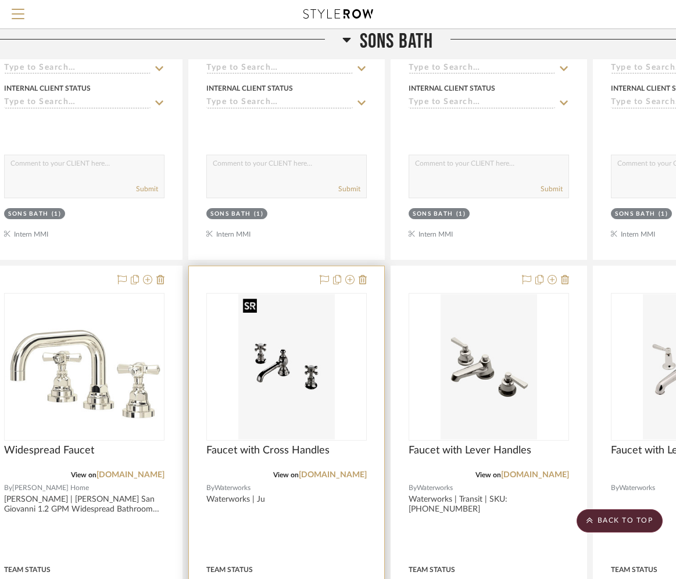
click at [278, 384] on img "0" at bounding box center [286, 366] width 96 height 145
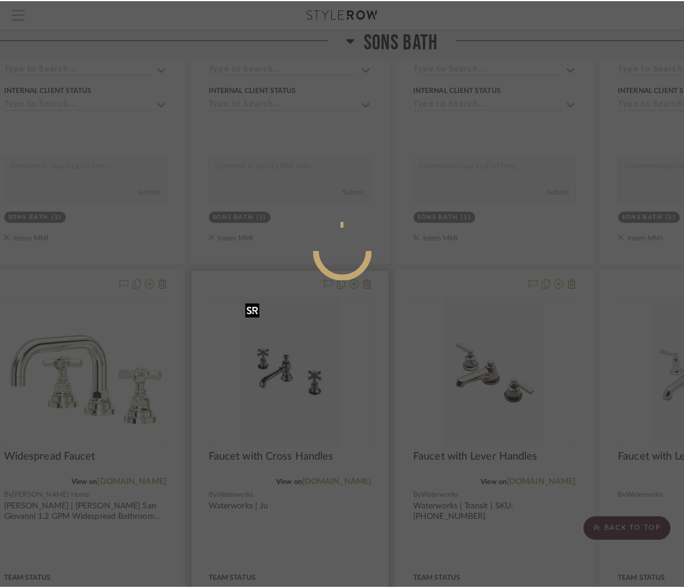
scroll to position [0, 0]
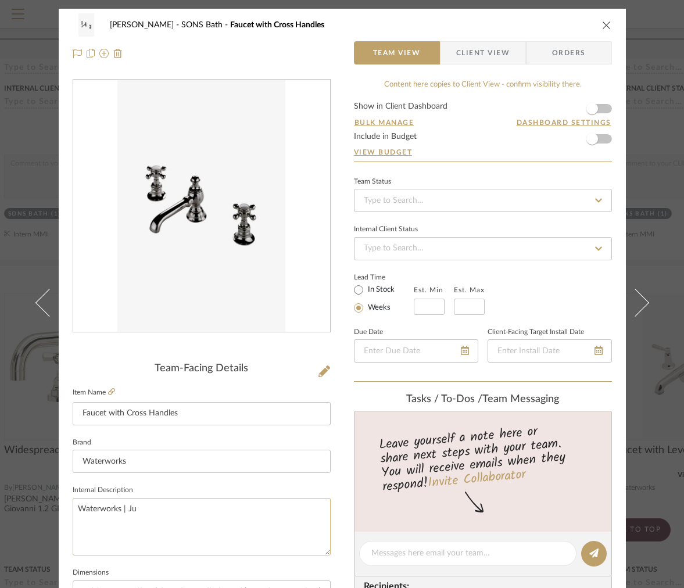
click at [211, 521] on textarea "Waterworks | Ju" at bounding box center [202, 527] width 258 height 58
type textarea "Waterworks | [PERSON_NAME] |"
paste textarea "SKU:[PHONE_NUMBER]"
drag, startPoint x: 239, startPoint y: 510, endPoint x: 148, endPoint y: 513, distance: 91.9
click at [148, 513] on textarea "Waterworks | [PERSON_NAME] |SKU:[PHONE_NUMBER]" at bounding box center [202, 527] width 258 height 58
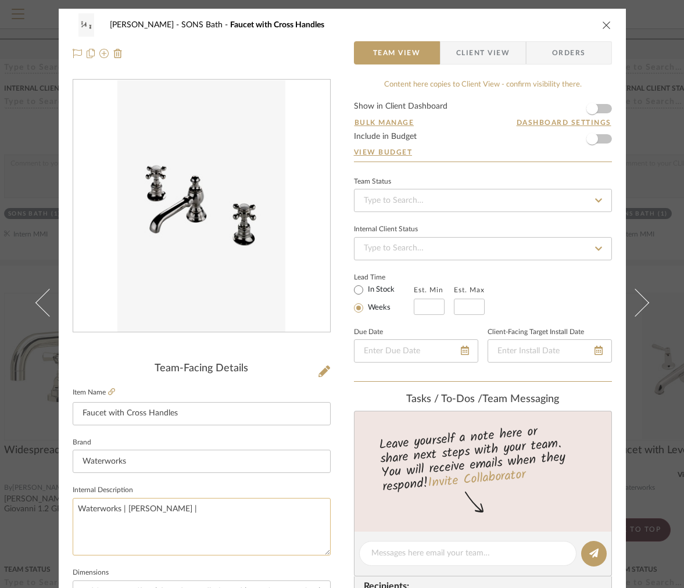
paste textarea "SKU:[PHONE_NUMBER]"
type textarea "Waterworks | [PERSON_NAME] | SKU:[PHONE_NUMBER]"
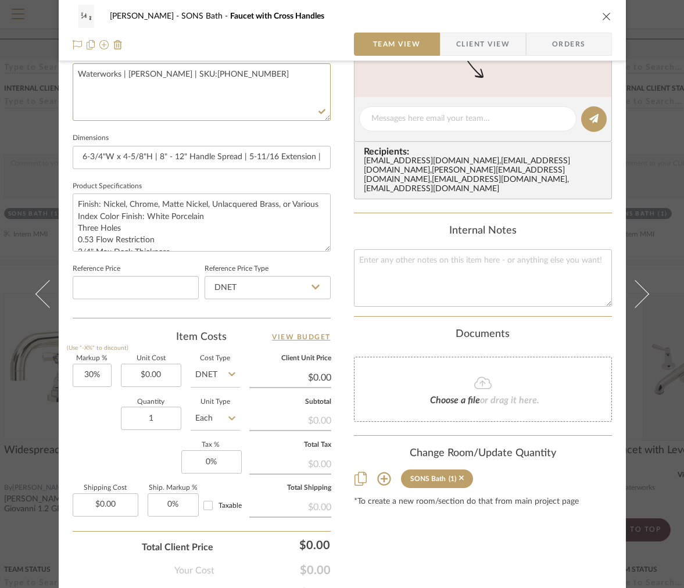
scroll to position [492, 0]
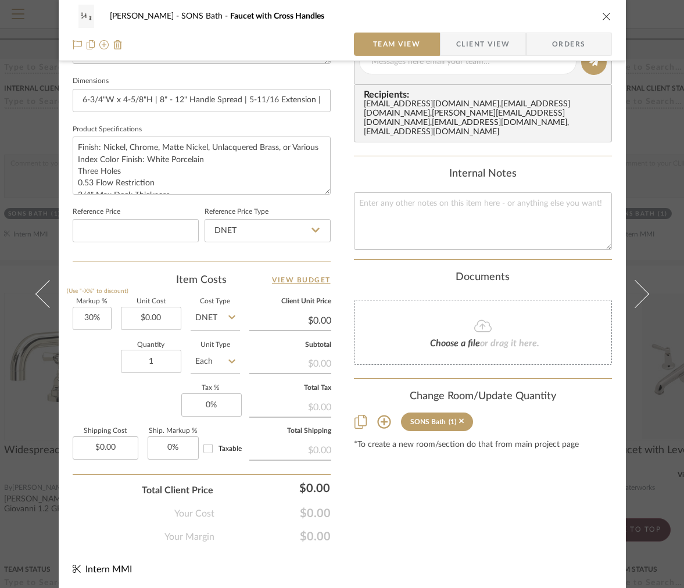
click at [603, 17] on icon "close" at bounding box center [606, 16] width 9 height 9
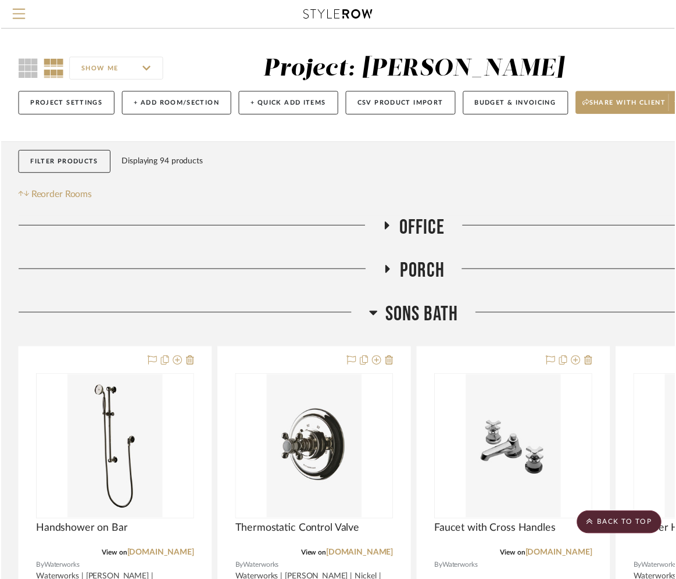
scroll to position [1117, 31]
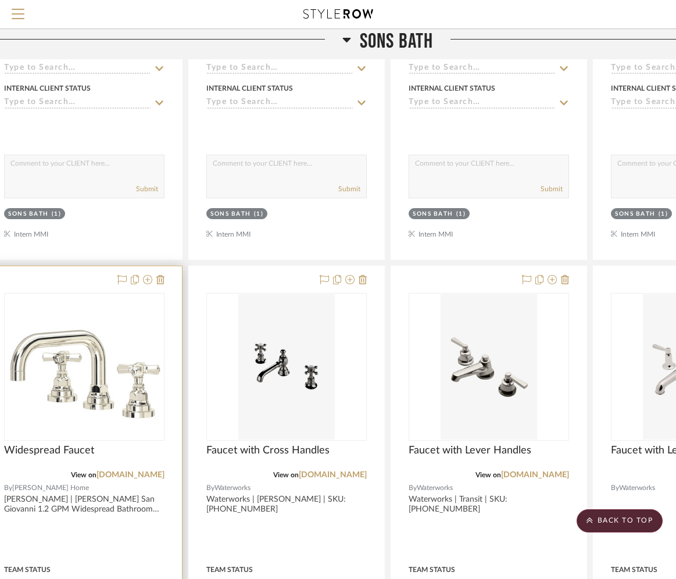
click at [166, 361] on div at bounding box center [84, 520] width 195 height 509
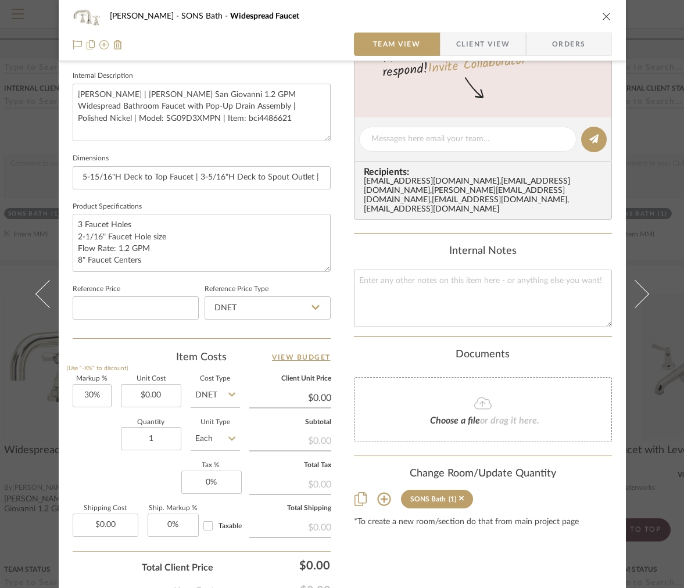
scroll to position [420, 0]
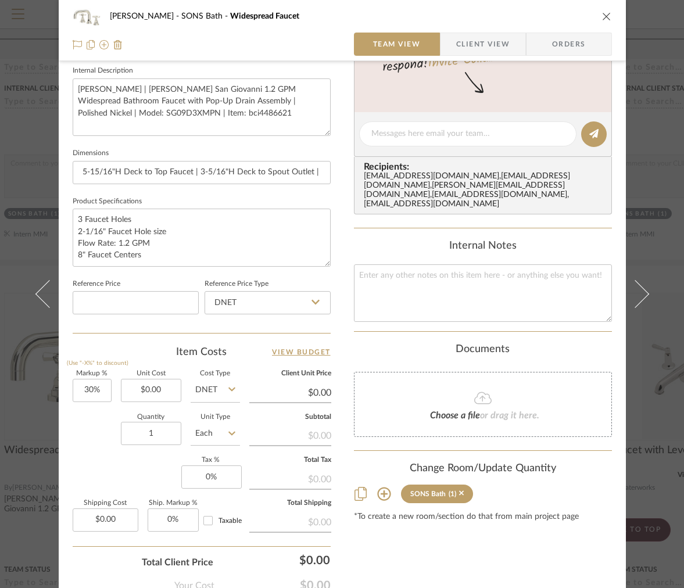
click at [604, 22] on div "OYER SONS Bath Widespread Faucet" at bounding box center [342, 16] width 539 height 23
click at [604, 18] on icon "close" at bounding box center [606, 16] width 9 height 9
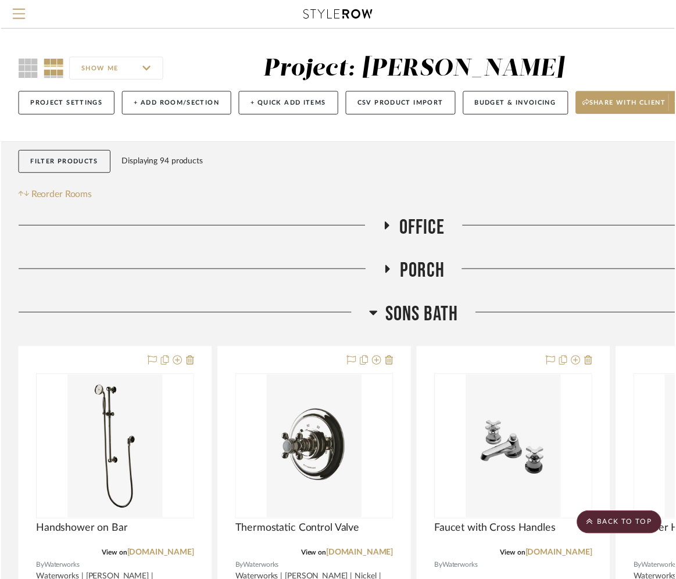
scroll to position [1117, 31]
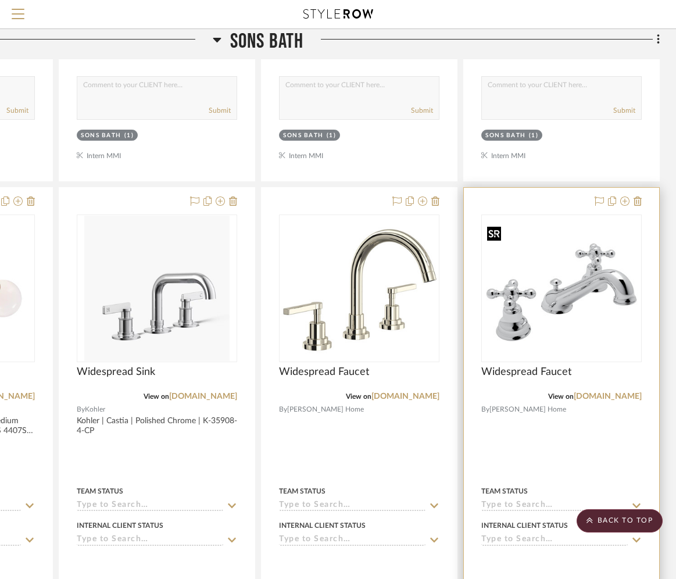
click at [0, 0] on img at bounding box center [0, 0] width 0 height 0
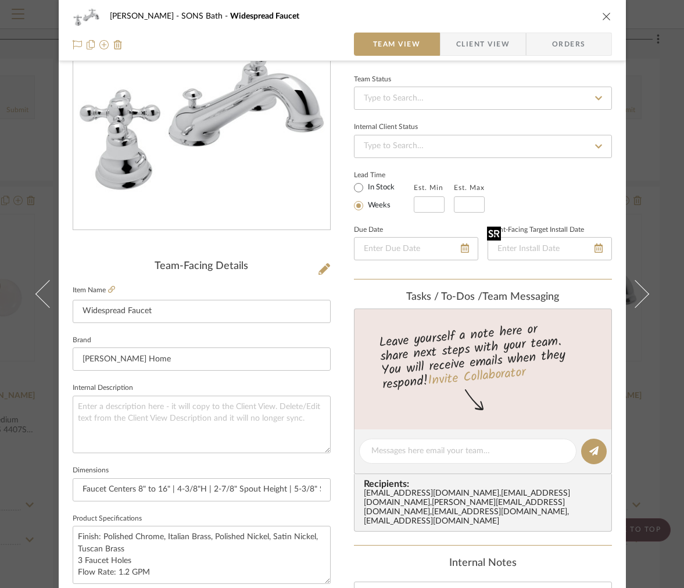
scroll to position [105, 0]
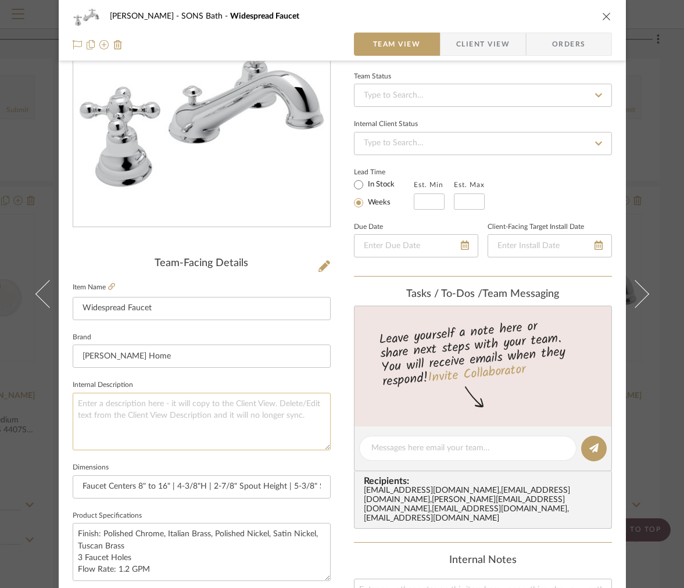
click at [204, 425] on textarea at bounding box center [202, 422] width 258 height 58
drag, startPoint x: 152, startPoint y: 354, endPoint x: 58, endPoint y: 354, distance: 94.1
click at [59, 354] on div "OYER SONS Bath Widespread Faucet Team View Client View Orders Team-Facing Detai…" at bounding box center [342, 440] width 567 height 1073
click at [130, 403] on textarea at bounding box center [202, 422] width 258 height 58
paste textarea "[PERSON_NAME] Home"
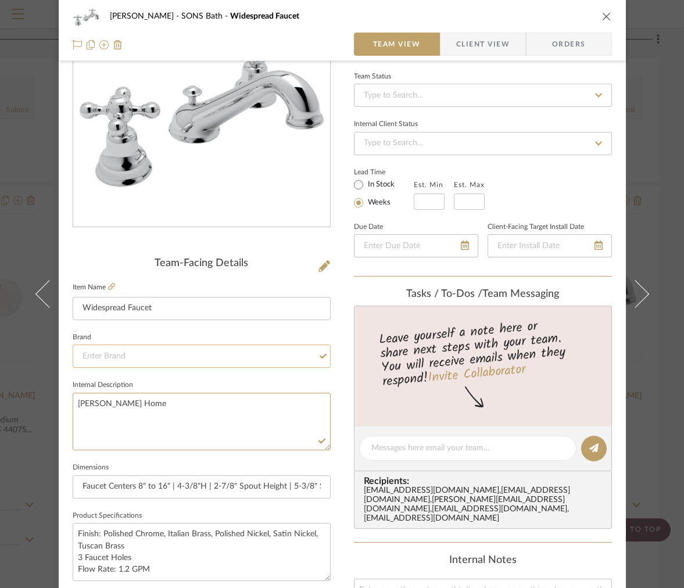
type textarea "[PERSON_NAME] Home"
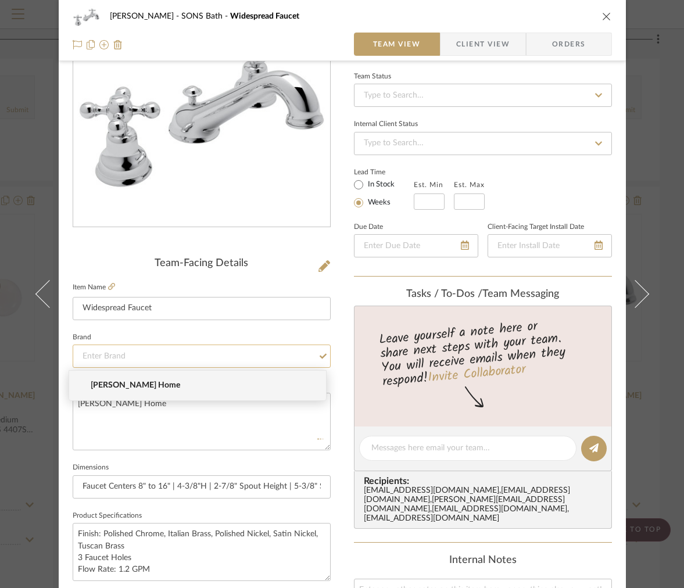
click at [134, 363] on input at bounding box center [202, 356] width 258 height 23
type input "f"
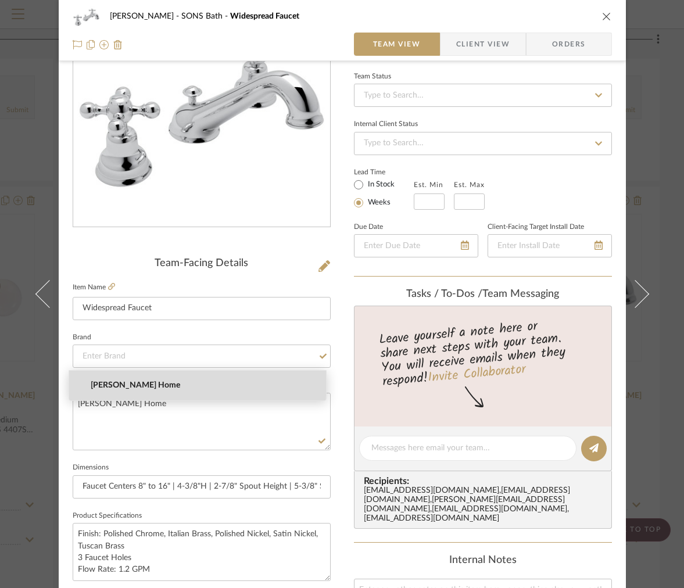
click at [116, 382] on span "[PERSON_NAME] Home" at bounding box center [202, 386] width 223 height 10
type input "[PERSON_NAME] Home"
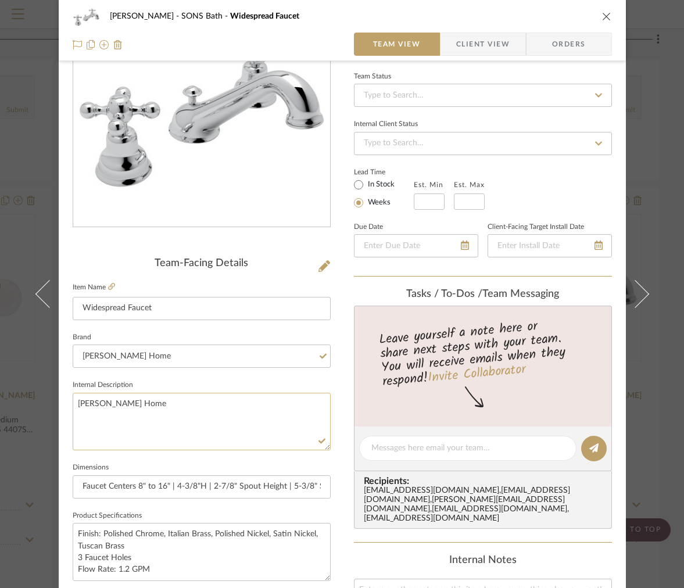
click at [192, 417] on textarea "[PERSON_NAME] Home" at bounding box center [202, 422] width 258 height 58
type textarea "Ferguson Home |"
paste textarea "Rohl Arcana 1.2 GPM Widespread Bathroom Faucet with Pop-Up Drain Assembly"
click at [135, 404] on textarea "Ferguson Home |Rohl Arcana 1.2 GPM Widespread Bathroom Faucet with Pop-Up Drain…" at bounding box center [202, 422] width 258 height 58
type textarea "Ferguson Home | Rohl Arcana 1.2 GPM Widespread Bathroom Faucet with Pop-Up Drai…"
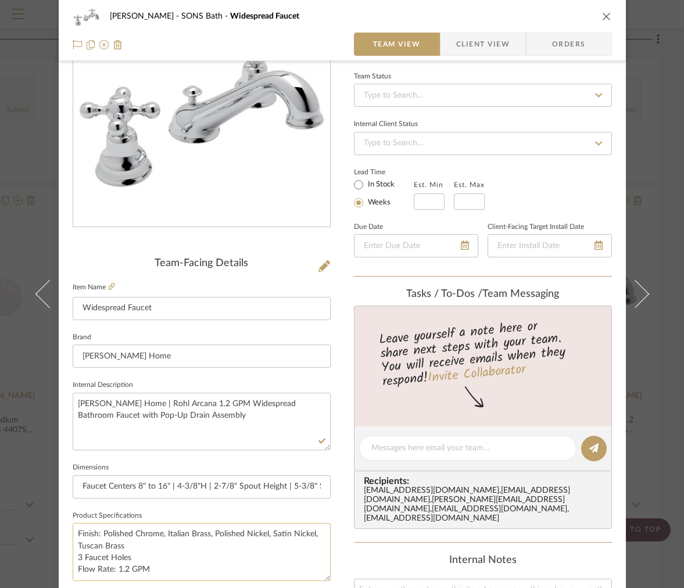
drag, startPoint x: 98, startPoint y: 536, endPoint x: 158, endPoint y: 536, distance: 59.9
click at [158, 536] on textarea "Finish: Polished Chrome, Italian Brass, Polished Nickel, Satin Nickel, Tuscan B…" at bounding box center [202, 552] width 258 height 58
click at [248, 436] on textarea "Ferguson Home | Rohl Arcana 1.2 GPM Widespread Bathroom Faucet with Pop-Up Drai…" at bounding box center [202, 422] width 258 height 58
paste textarea "Polished Chrome"
type textarea "Ferguson Home | Rohl Arcana 1.2 GPM Widespread Bathroom Faucet with Pop-Up Drai…"
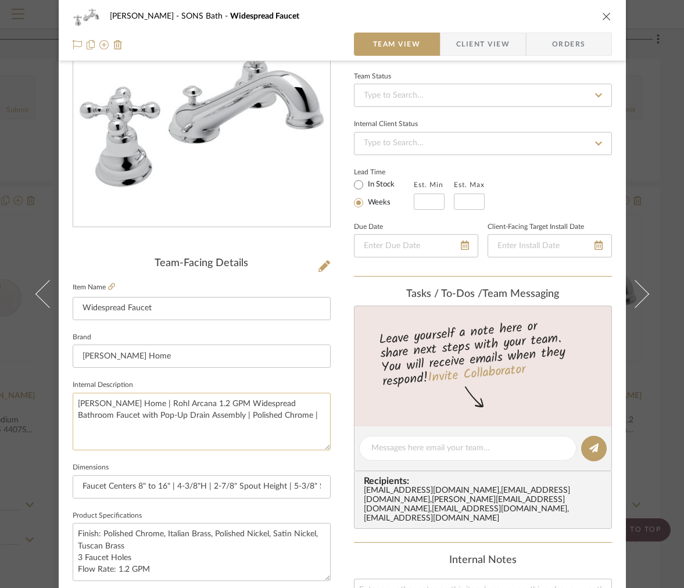
paste textarea "Model: AC102X-APC-2 | Item: bci1143067"
click at [73, 444] on textarea "Ferguson Home | Rohl Arcana 1.2 GPM Widespread Bathroom Faucet with Pop-Up Drai…" at bounding box center [202, 422] width 258 height 58
click at [73, 435] on textarea "Ferguson Home | Rohl Arcana 1.2 GPM Widespread Bathroom Faucet with Pop-Up Drai…" at bounding box center [202, 422] width 258 height 58
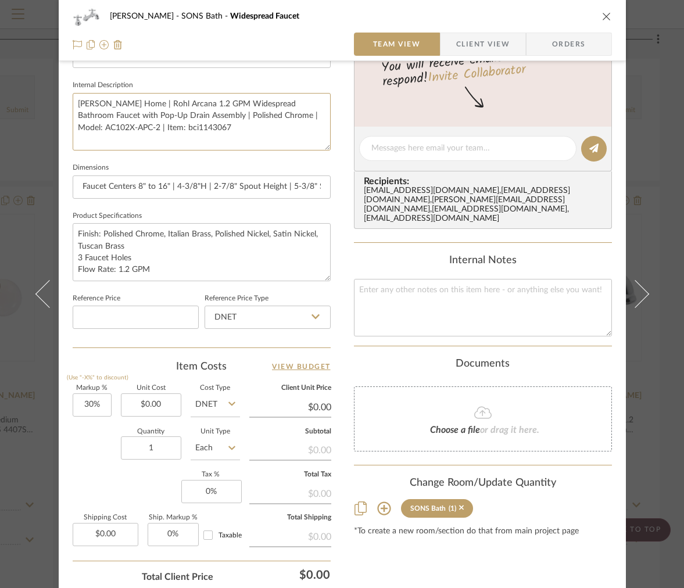
scroll to position [492, 0]
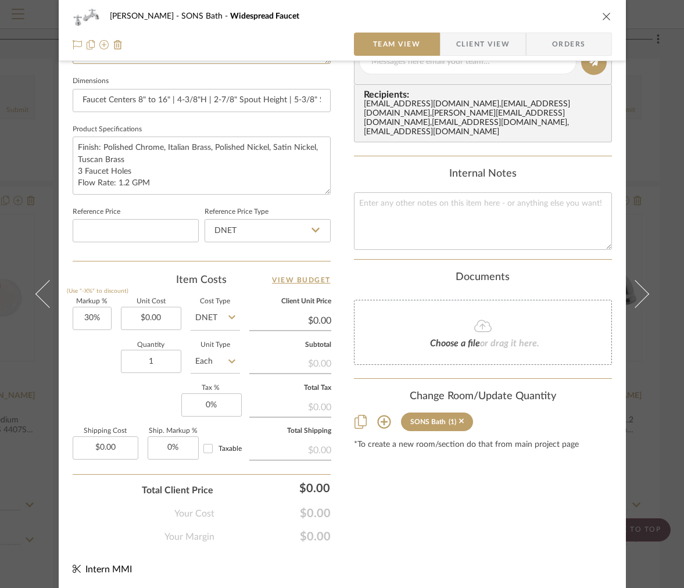
type textarea "Ferguson Home | Rohl Arcana 1.2 GPM Widespread Bathroom Faucet with Pop-Up Drai…"
click at [604, 15] on icon "close" at bounding box center [606, 16] width 9 height 9
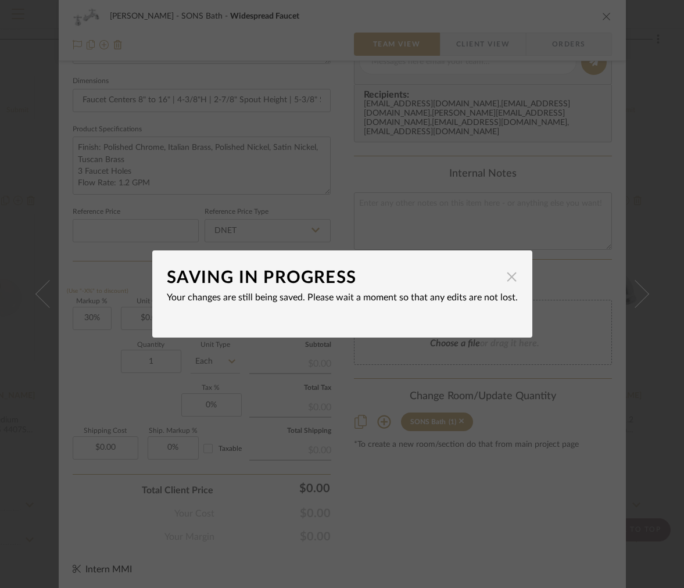
click at [507, 282] on span "button" at bounding box center [511, 276] width 23 height 23
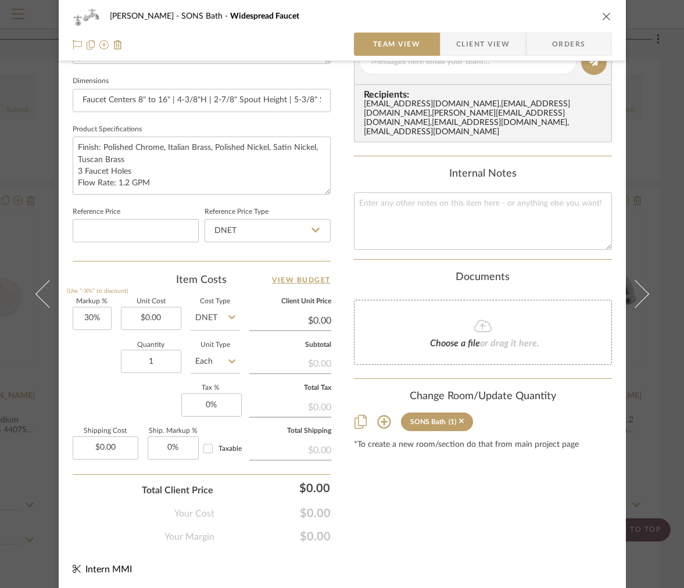
click at [602, 22] on div "OYER SONS Bath Widespread Faucet" at bounding box center [342, 16] width 539 height 23
click at [602, 17] on icon "close" at bounding box center [606, 16] width 9 height 9
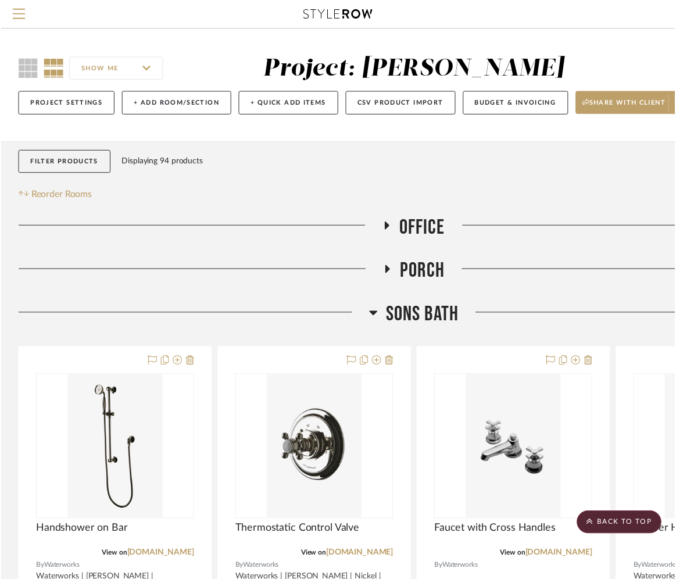
scroll to position [680, 161]
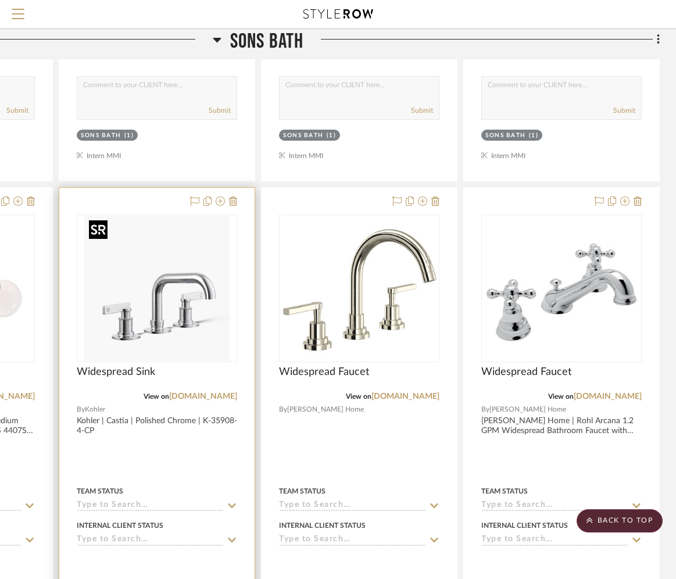
click at [176, 324] on img "0" at bounding box center [156, 288] width 145 height 145
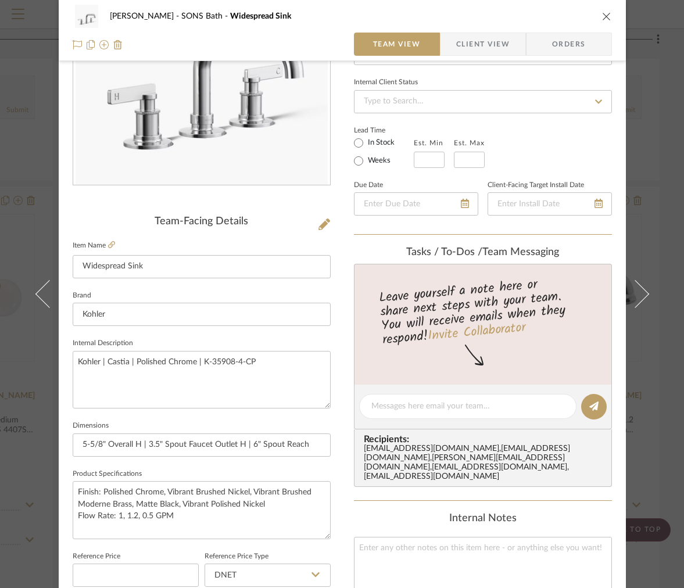
scroll to position [282, 0]
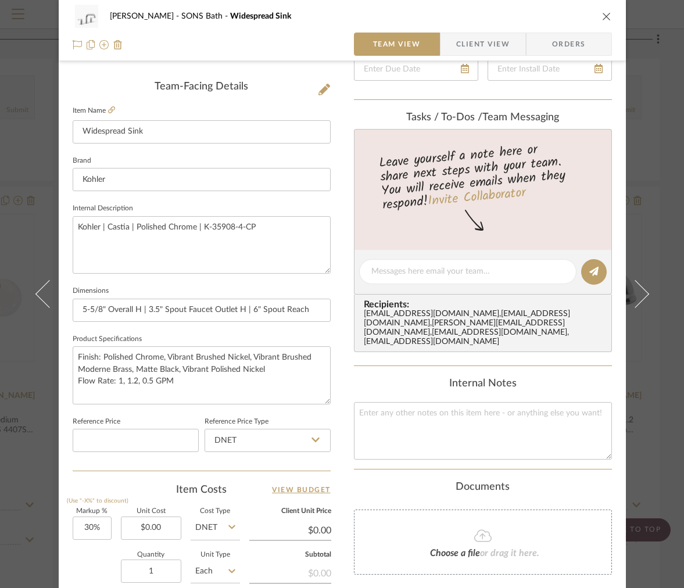
click at [604, 12] on icon "close" at bounding box center [606, 16] width 9 height 9
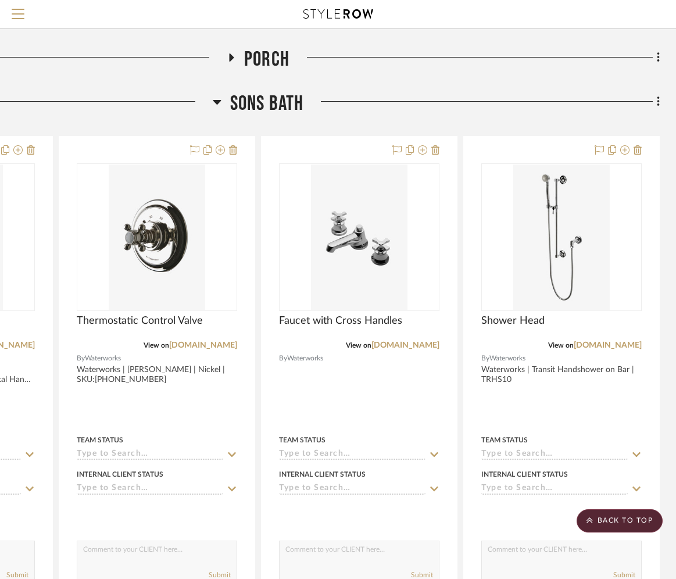
scroll to position [167, 161]
